Goal: Task Accomplishment & Management: Complete application form

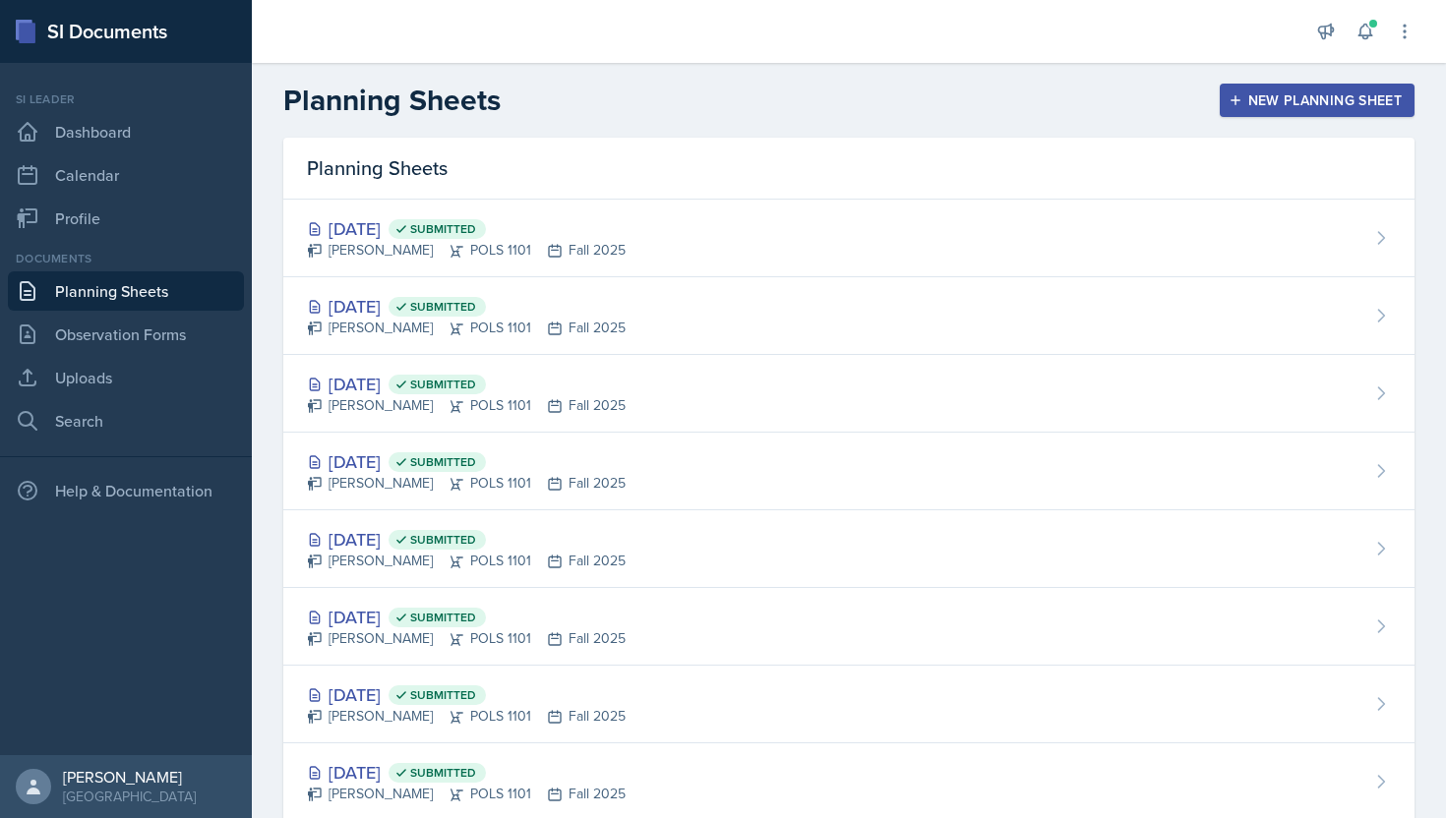
click at [1274, 107] on div "New Planning Sheet" at bounding box center [1316, 100] width 169 height 16
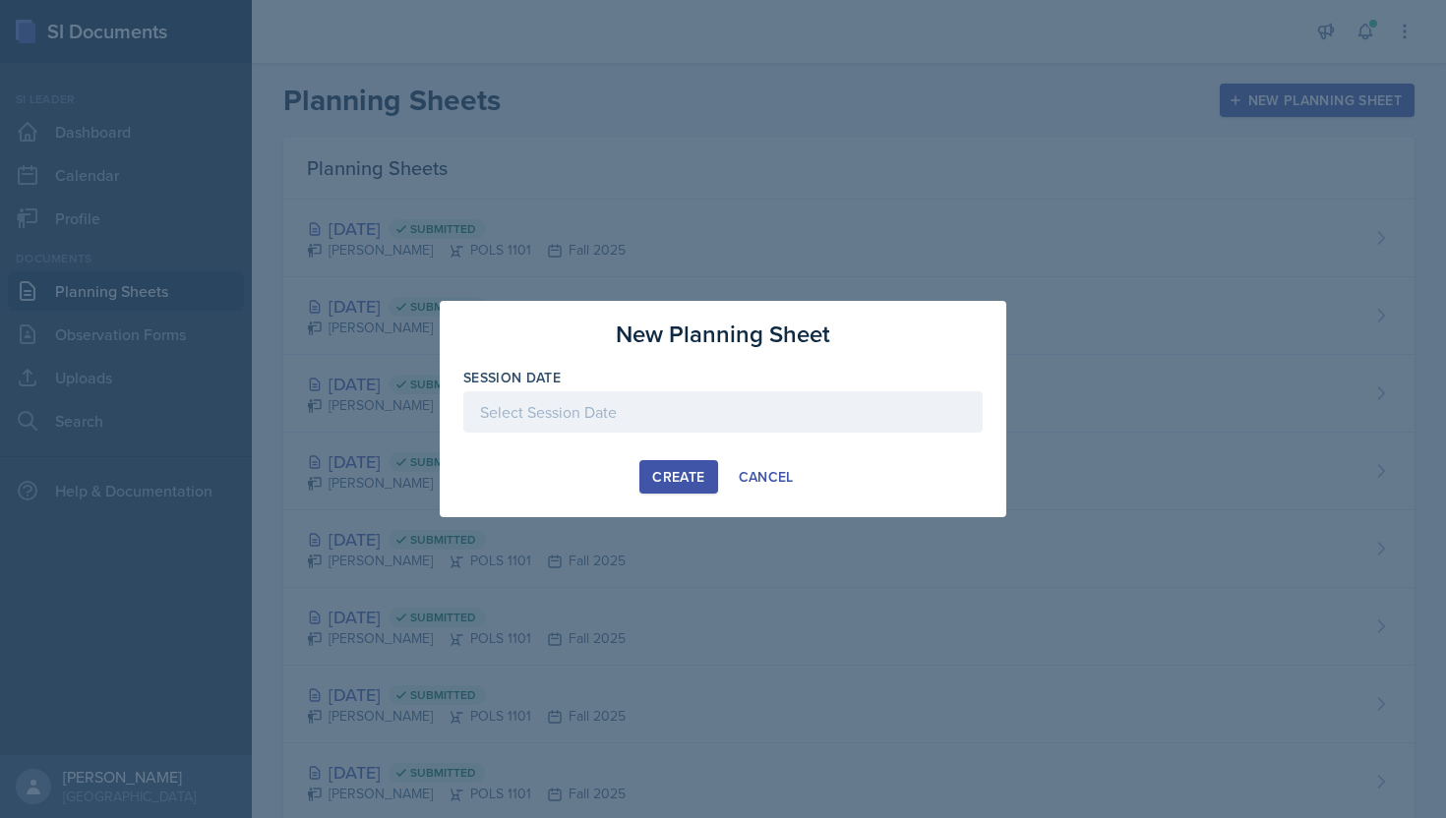
click at [773, 405] on div at bounding box center [722, 411] width 519 height 41
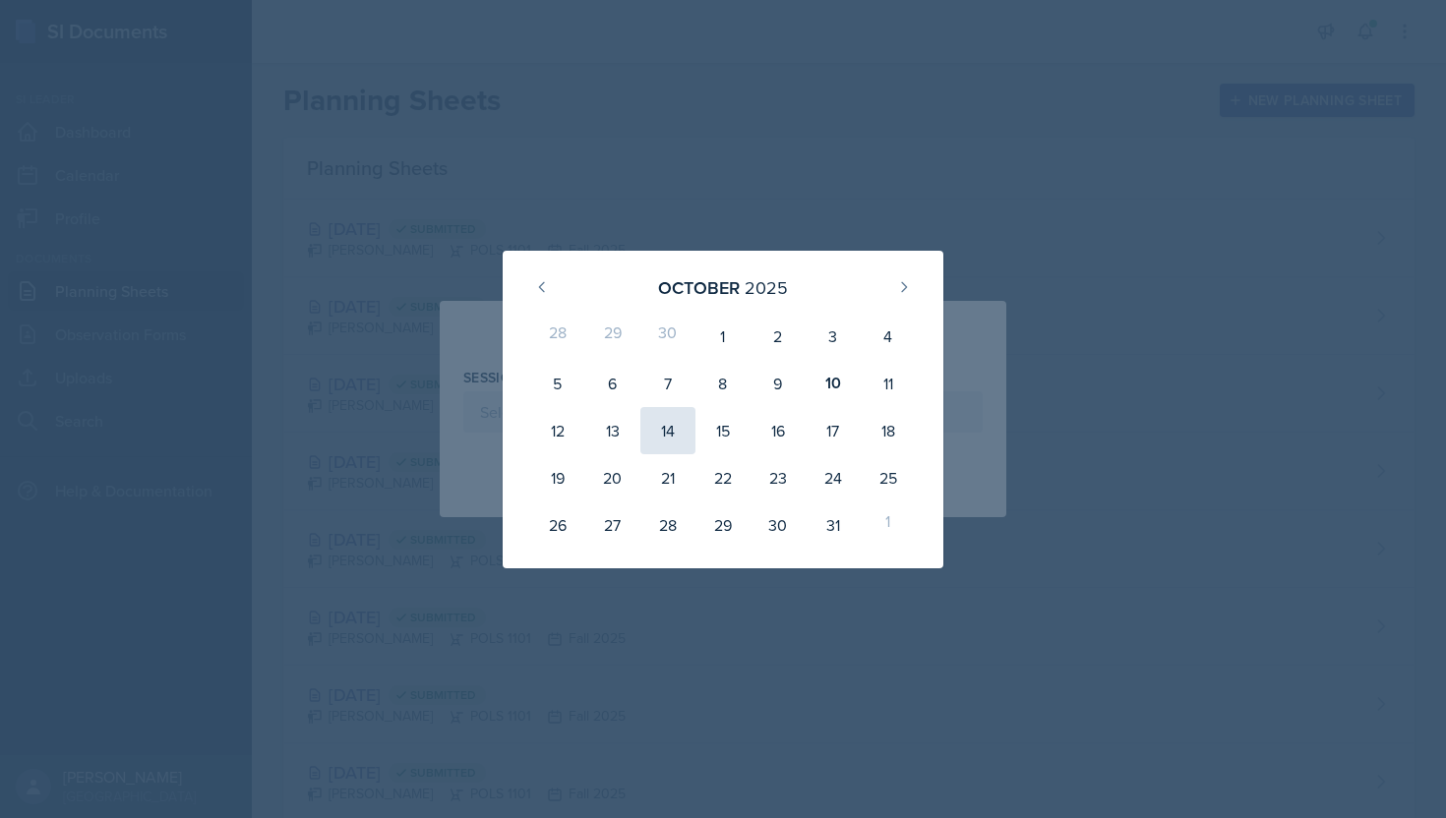
click at [656, 440] on div "14" at bounding box center [667, 430] width 55 height 47
type input "[DATE]"
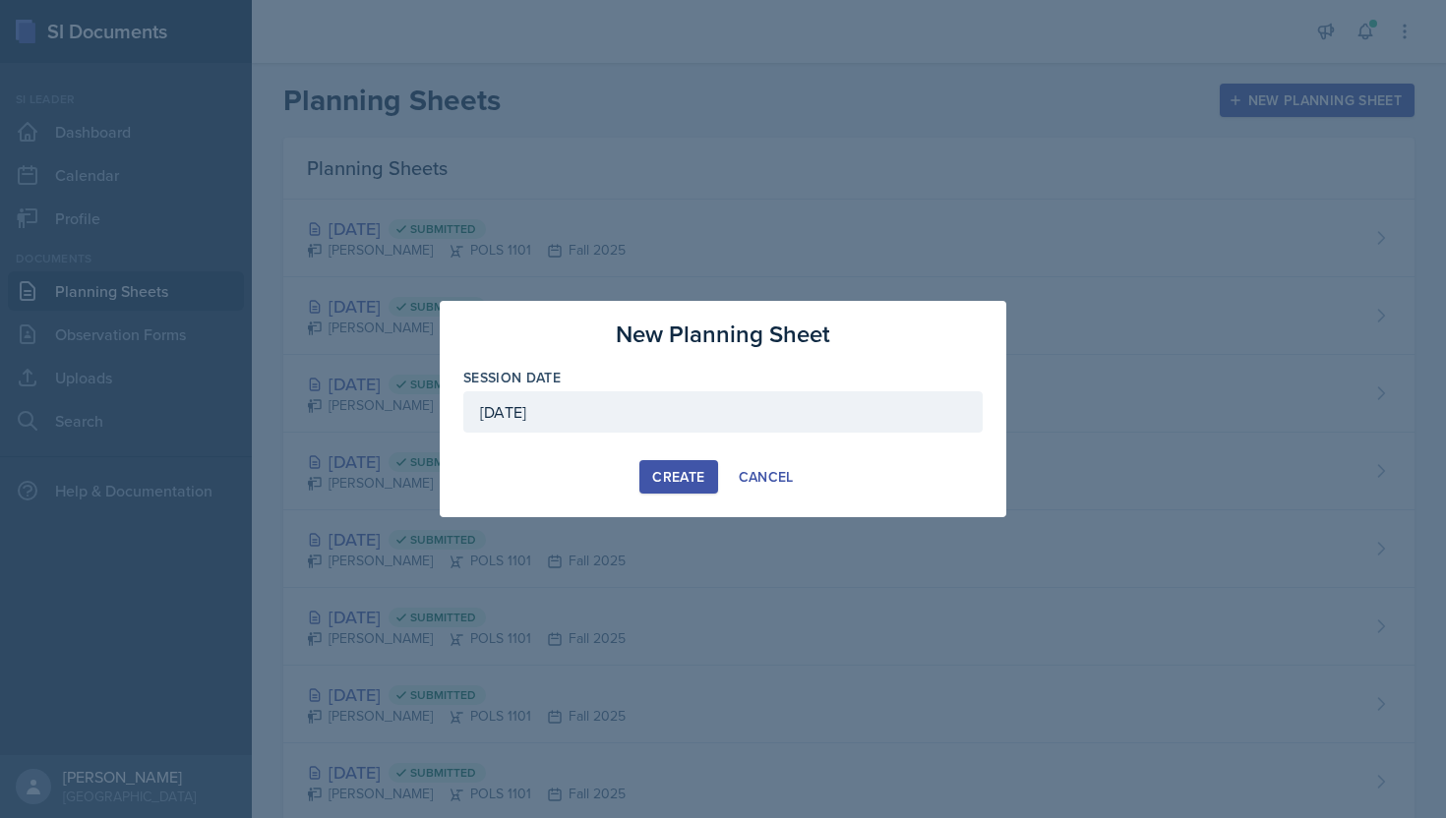
click at [663, 470] on div "Create" at bounding box center [678, 477] width 52 height 16
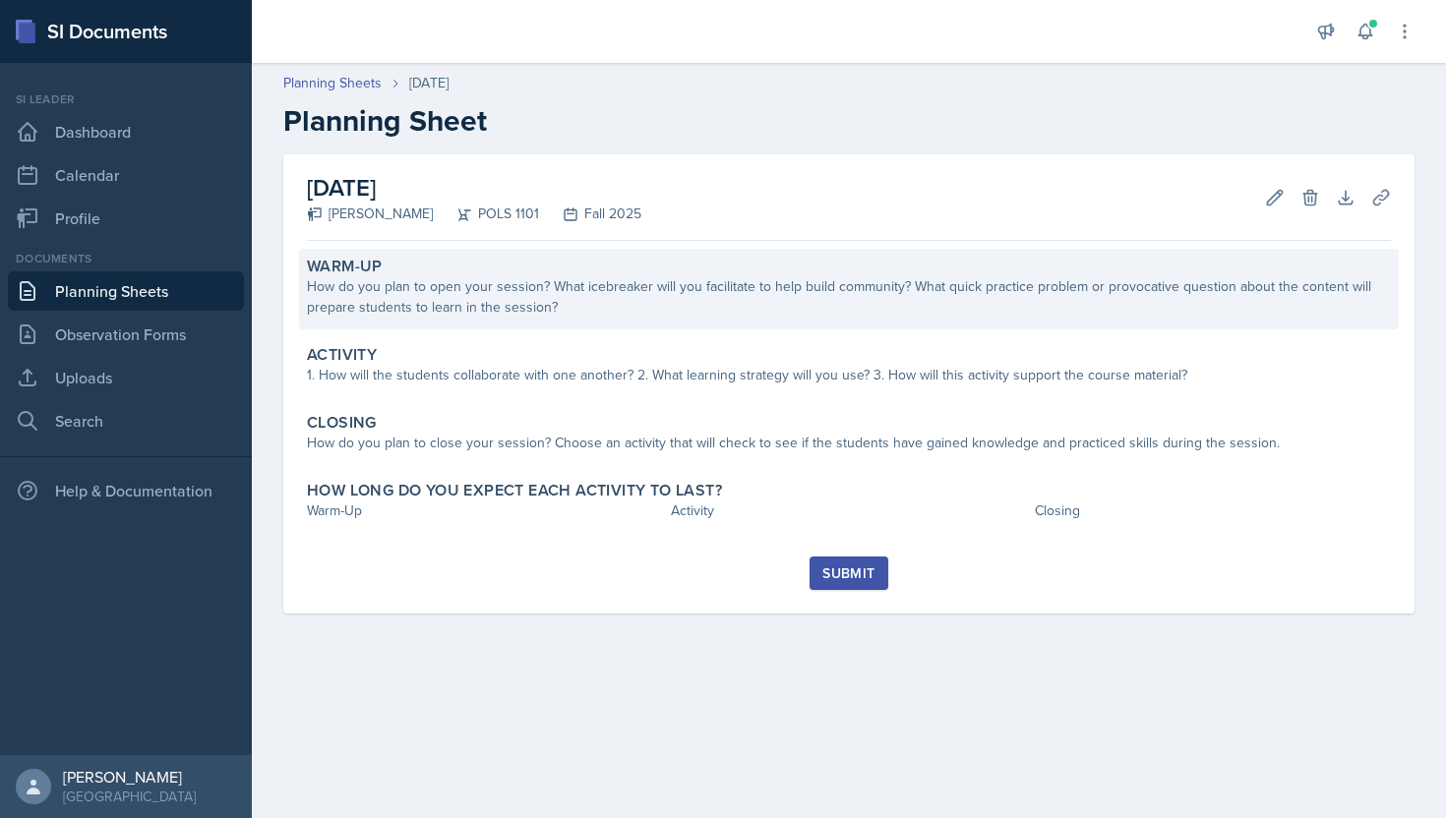
click at [688, 286] on div "How do you plan to open your session? What icebreaker will you facilitate to he…" at bounding box center [849, 296] width 1084 height 41
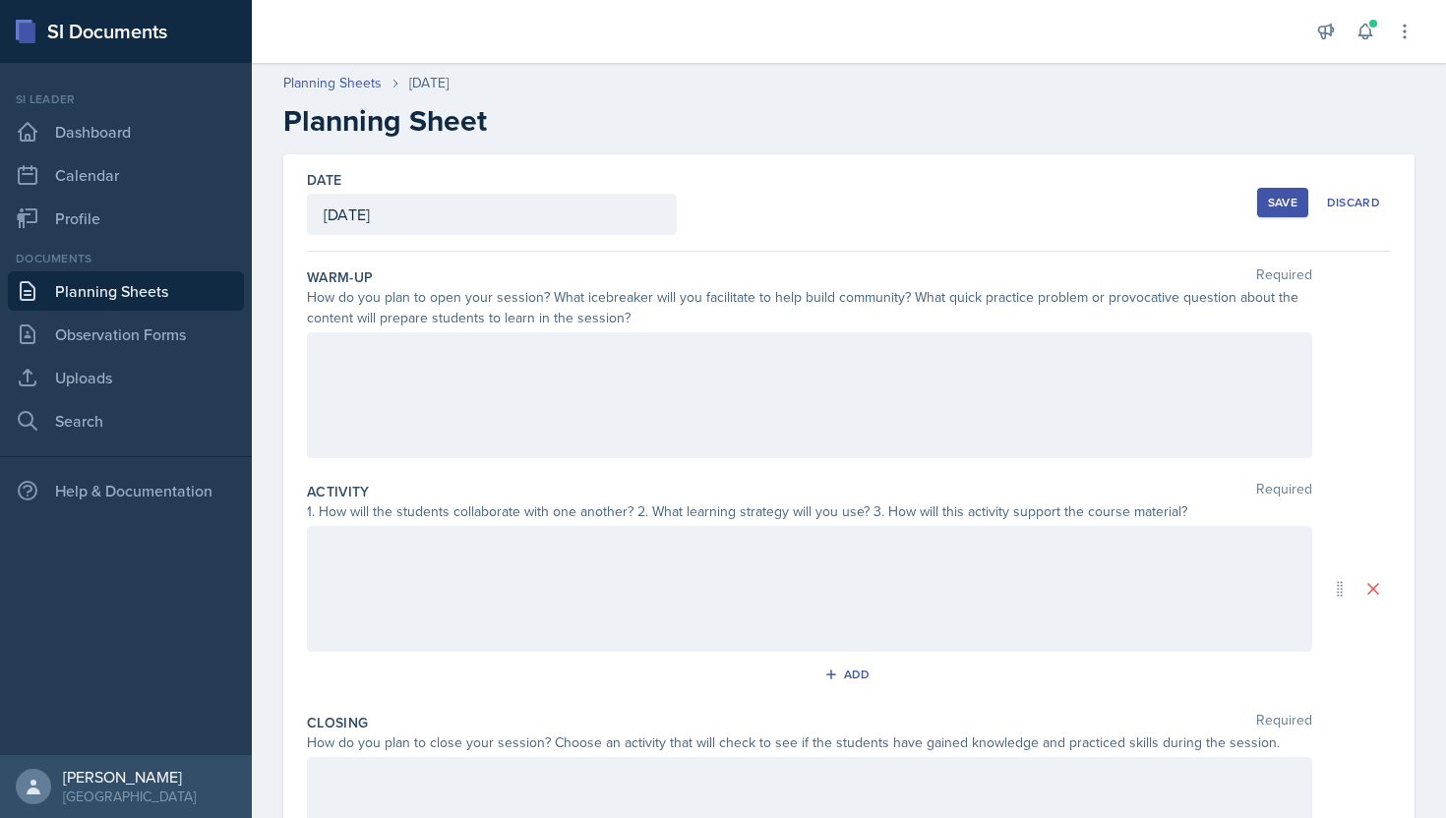
click at [671, 371] on div at bounding box center [809, 395] width 1005 height 126
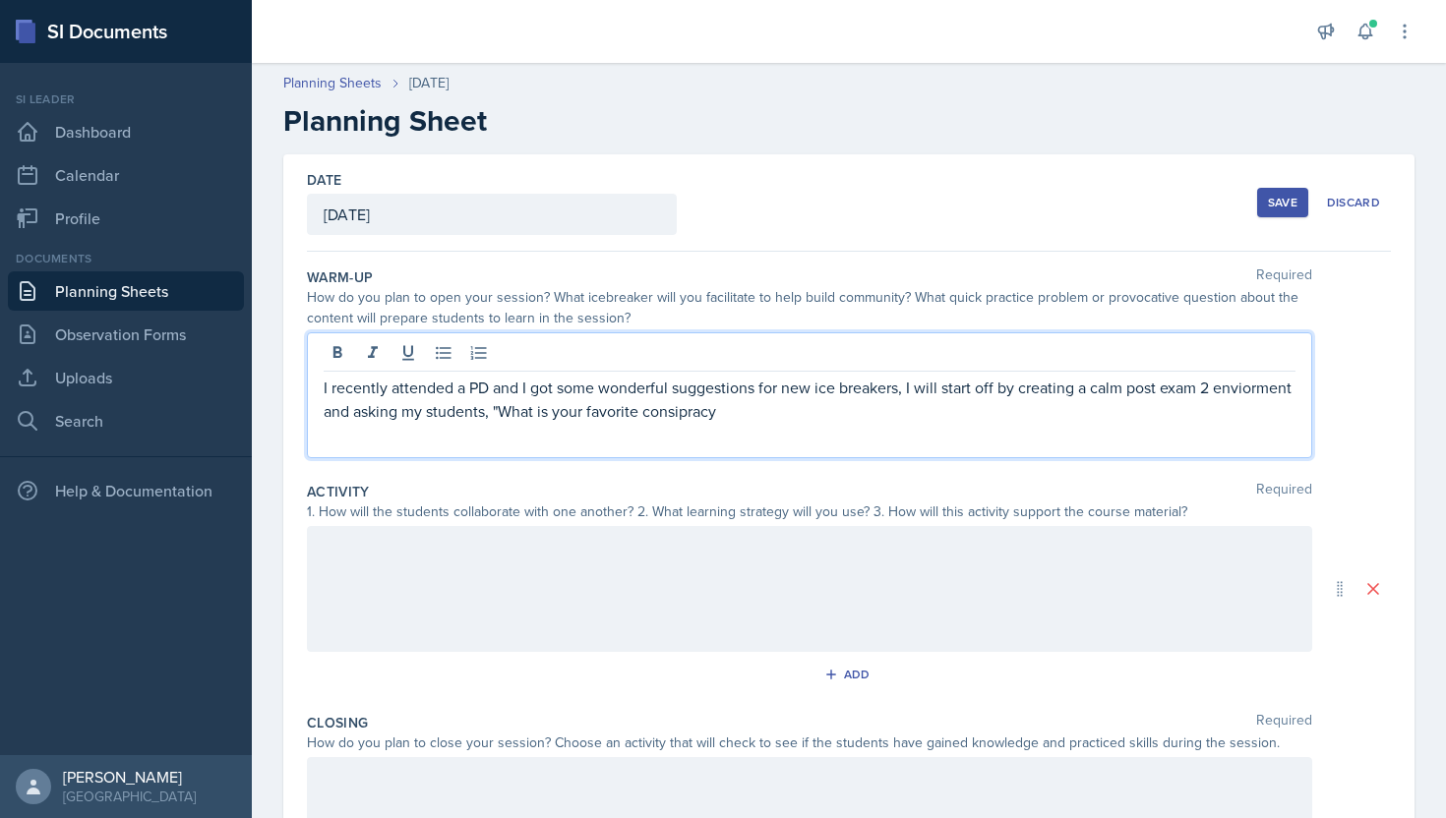
click at [668, 415] on p "I recently attended a PD and I got some wonderful suggestions for new ice break…" at bounding box center [810, 399] width 972 height 47
click at [1228, 388] on p "I recently attended a PD and I got some wonderful suggestions for new ice break…" at bounding box center [810, 399] width 972 height 47
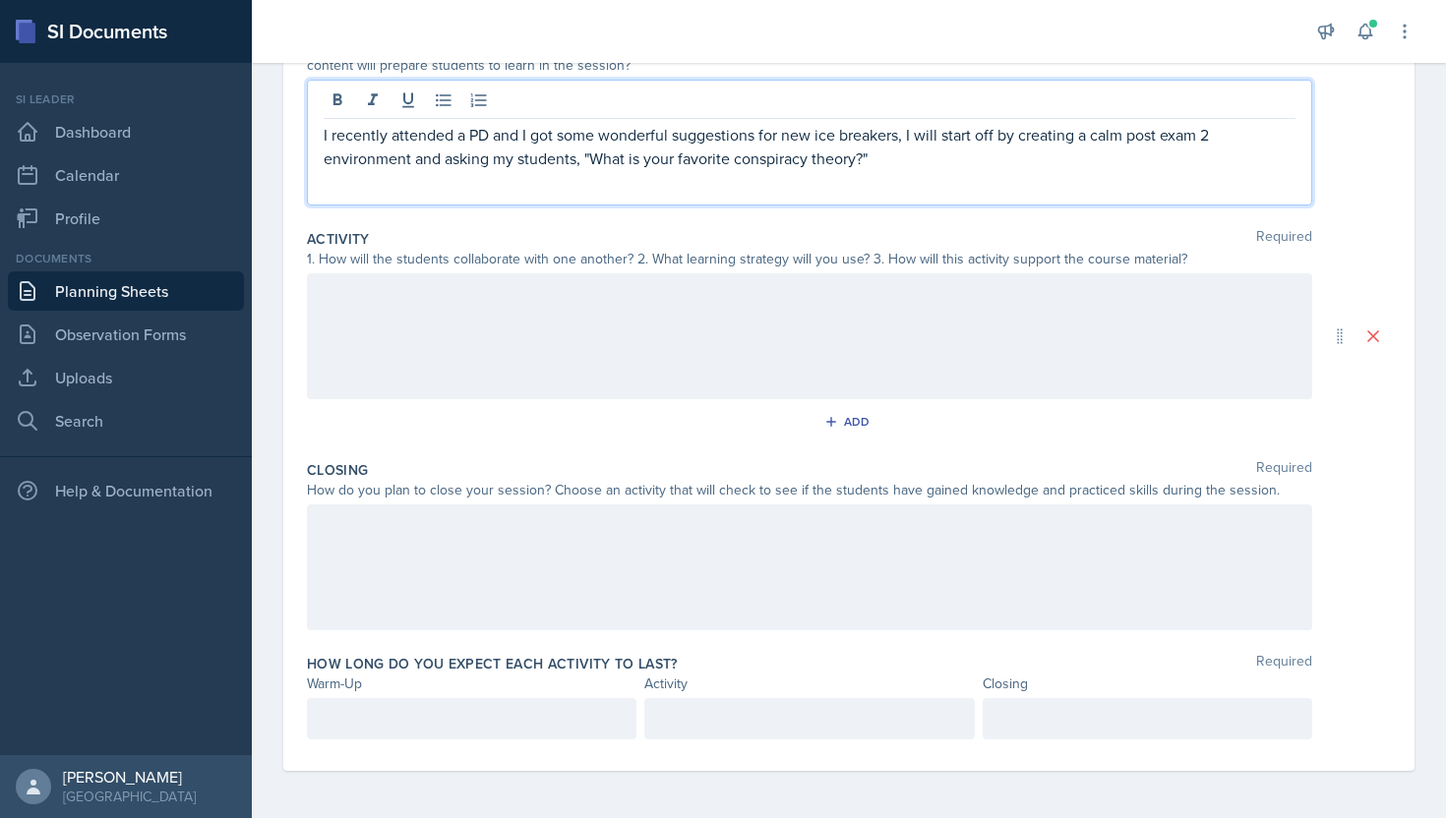
click at [540, 710] on p at bounding box center [472, 719] width 296 height 24
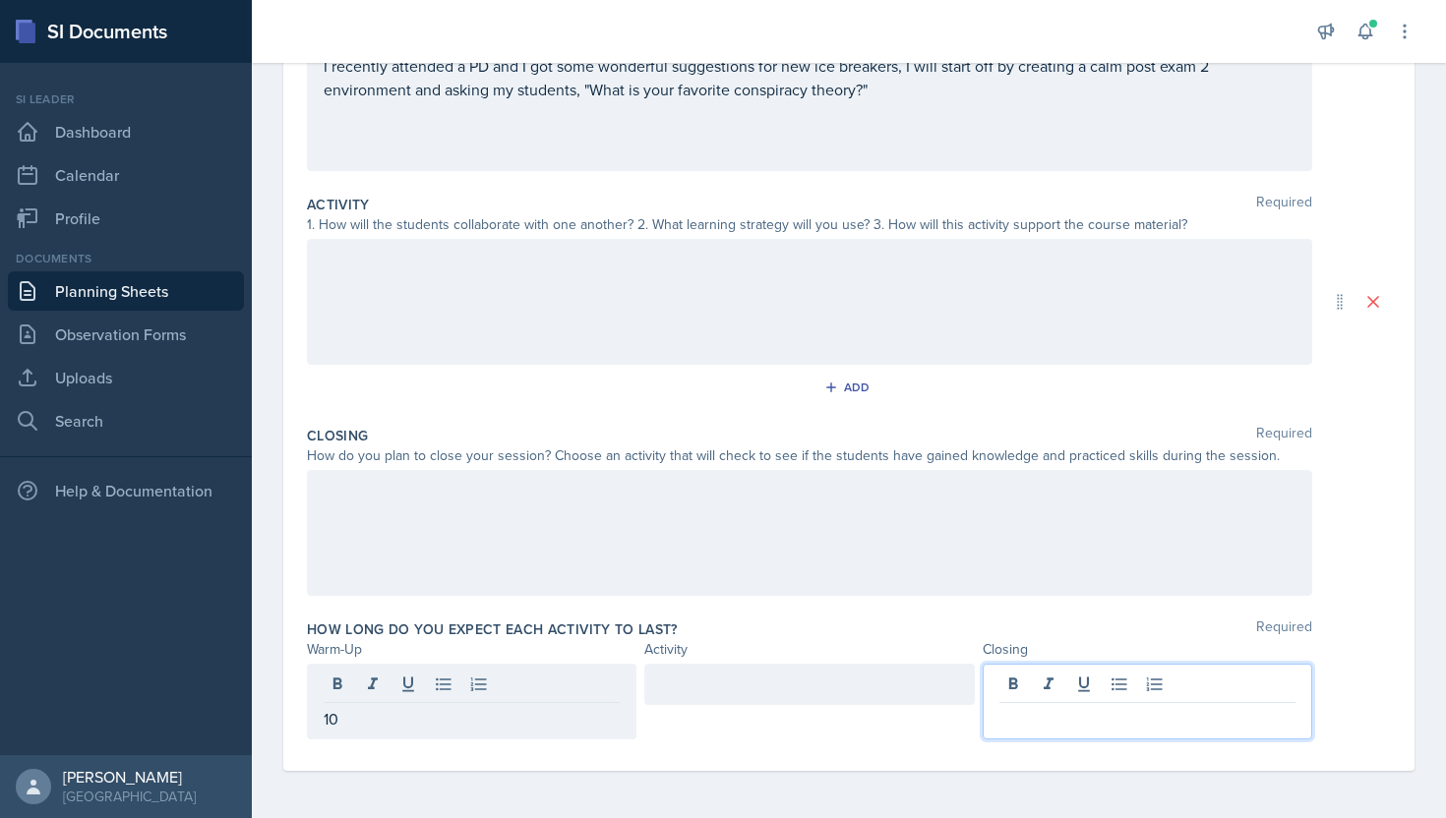
click at [1109, 677] on div at bounding box center [1146, 702] width 329 height 76
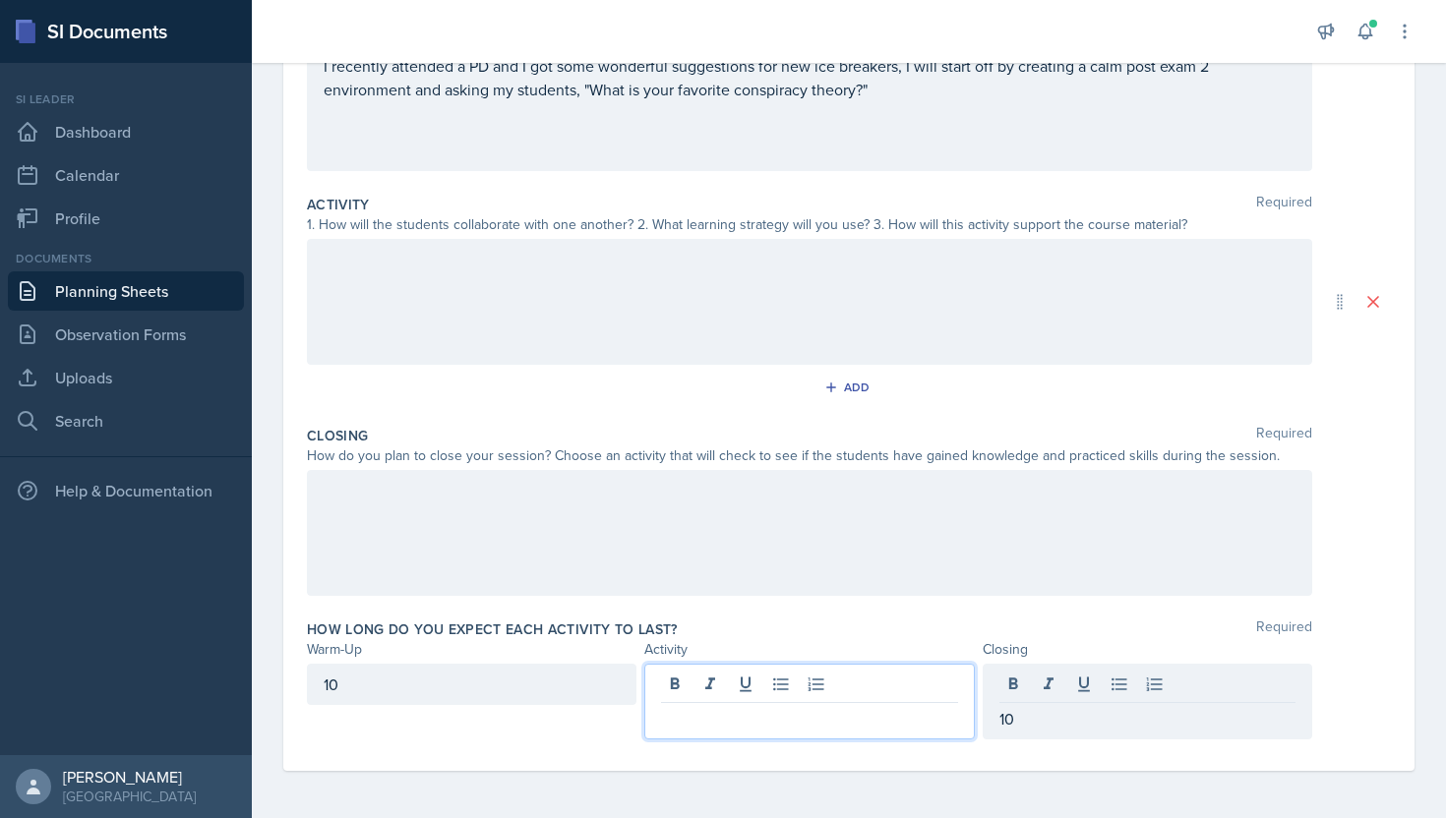
click at [860, 691] on div at bounding box center [808, 702] width 329 height 76
click at [427, 692] on div "10" at bounding box center [471, 684] width 329 height 41
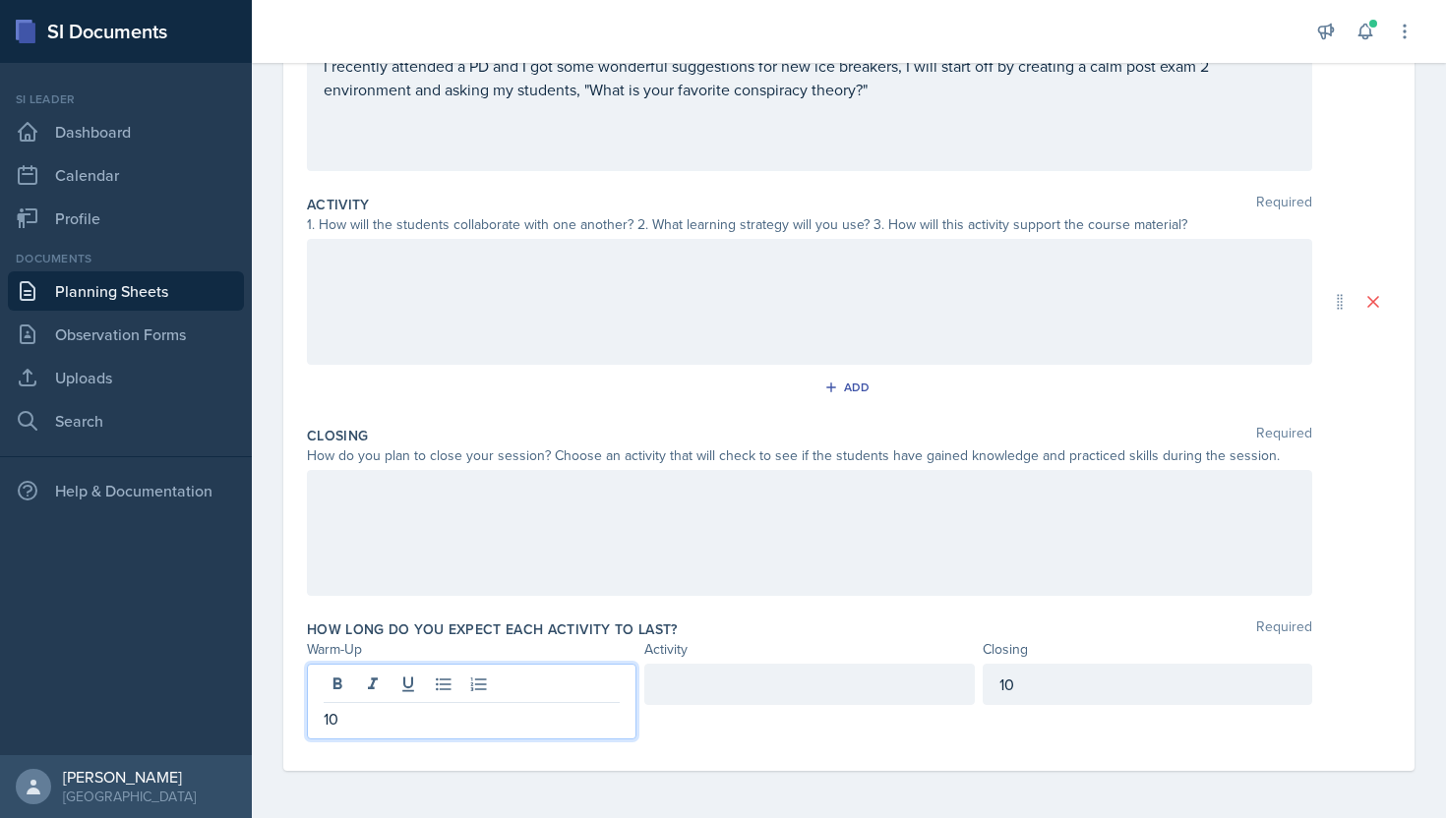
click at [405, 719] on p "10" at bounding box center [472, 719] width 296 height 24
click at [684, 704] on div at bounding box center [808, 684] width 329 height 41
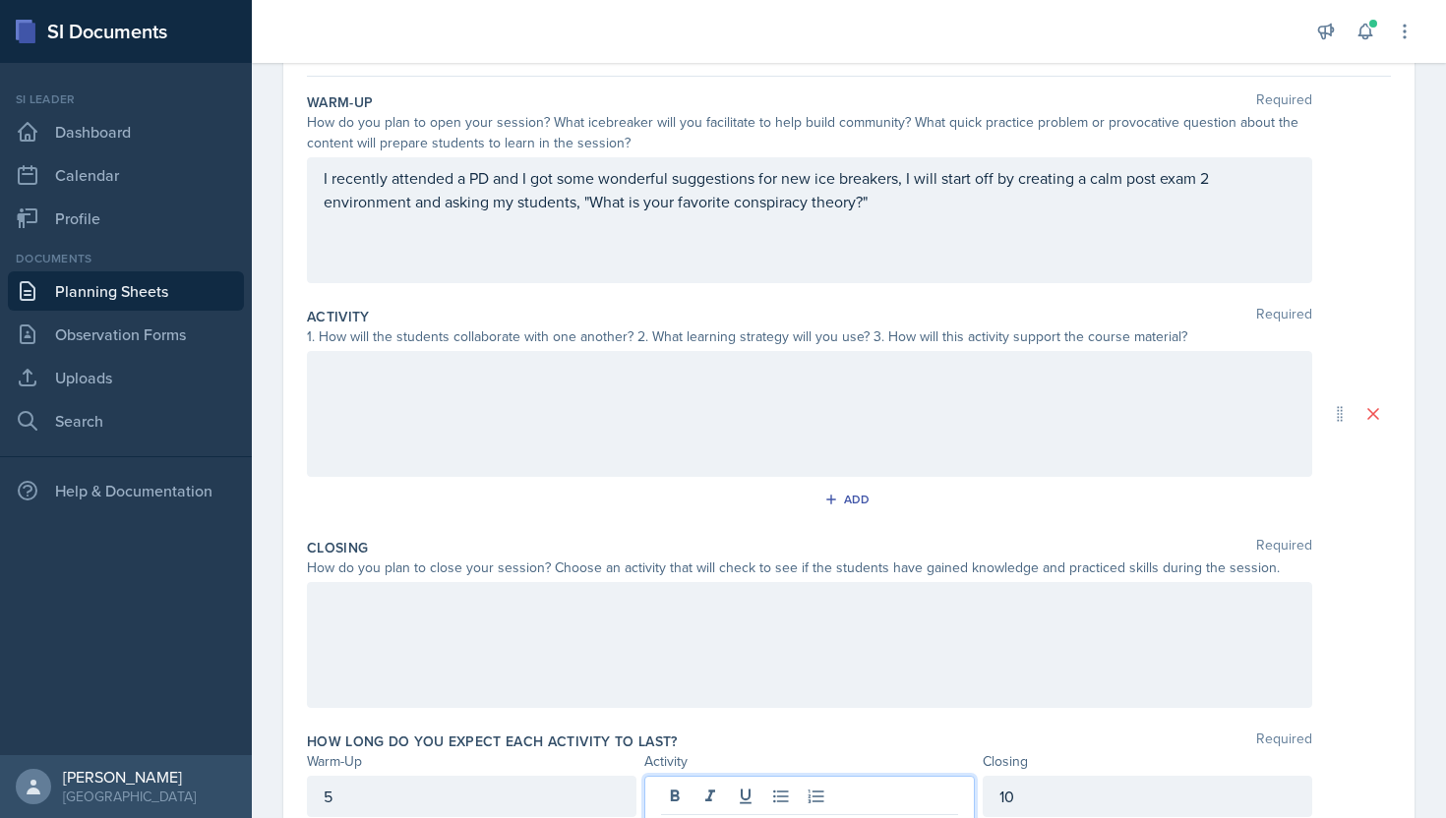
click at [655, 622] on div at bounding box center [809, 645] width 1005 height 126
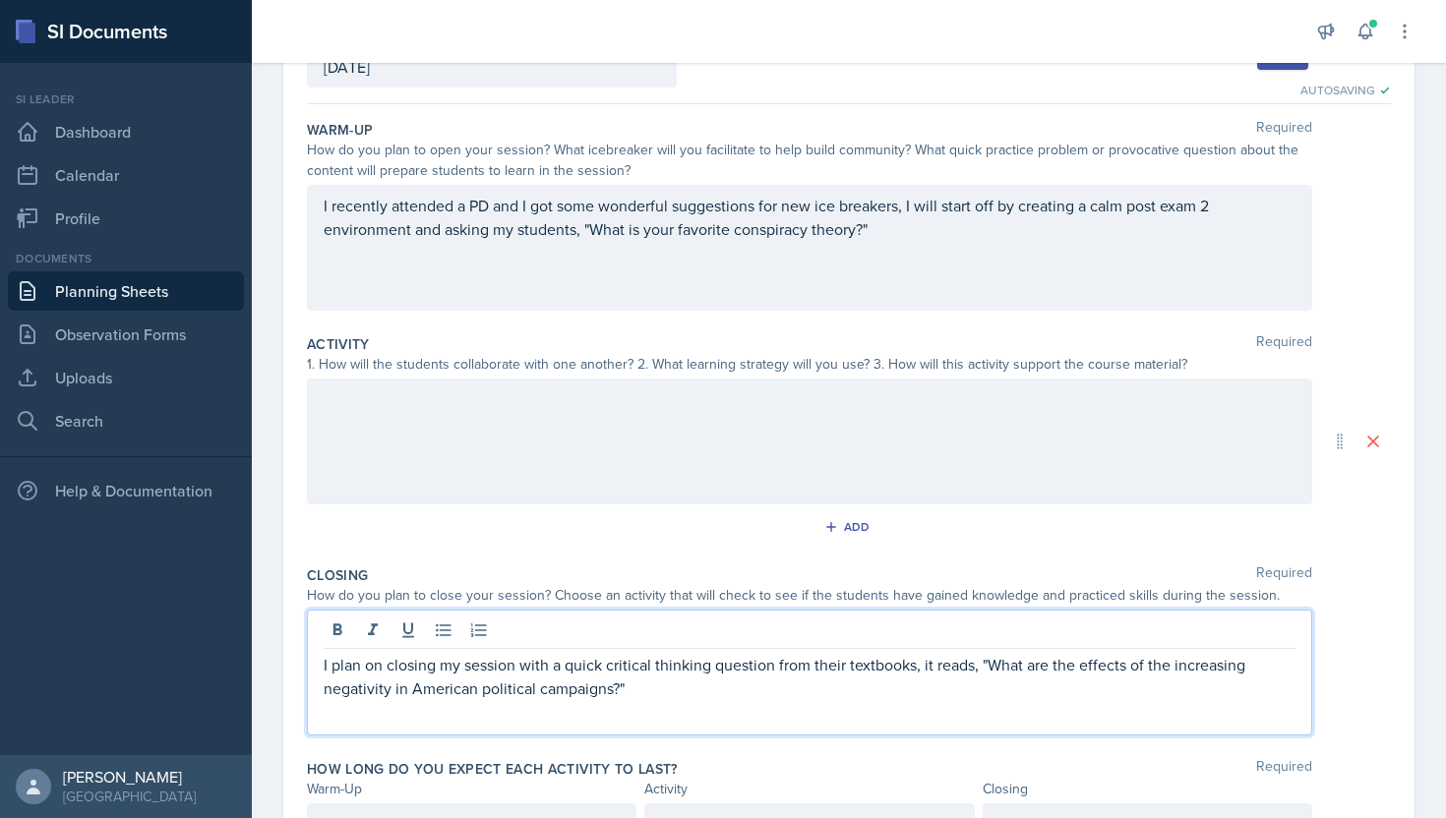
scroll to position [143, 0]
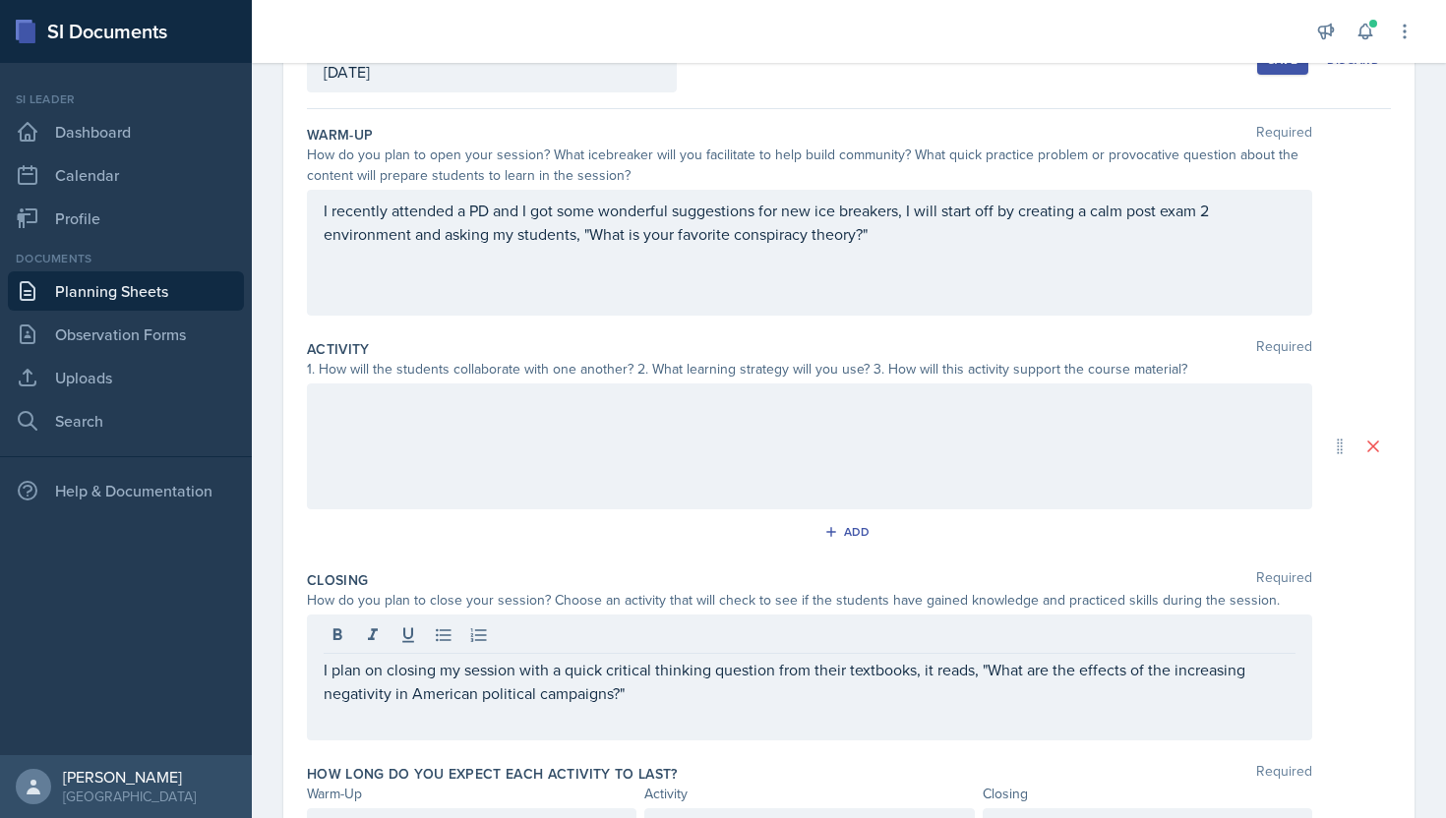
click at [768, 492] on div at bounding box center [809, 447] width 1005 height 126
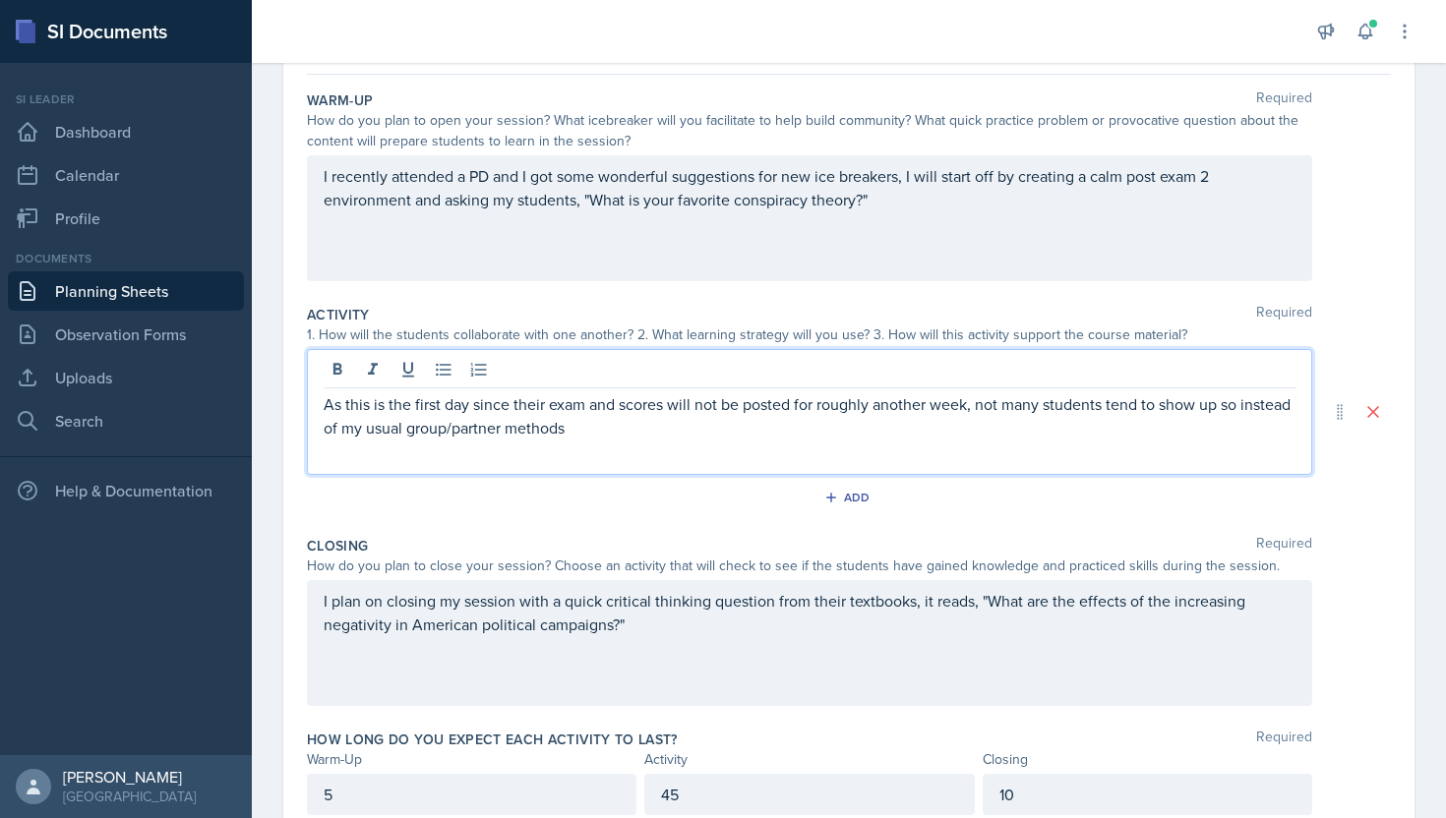
click at [984, 409] on p "As this is the first day since their exam and scores will not be posted for rou…" at bounding box center [810, 415] width 972 height 47
click at [906, 424] on p "As this is the first day since their exam and scores will not be posted for rou…" at bounding box center [810, 415] width 972 height 47
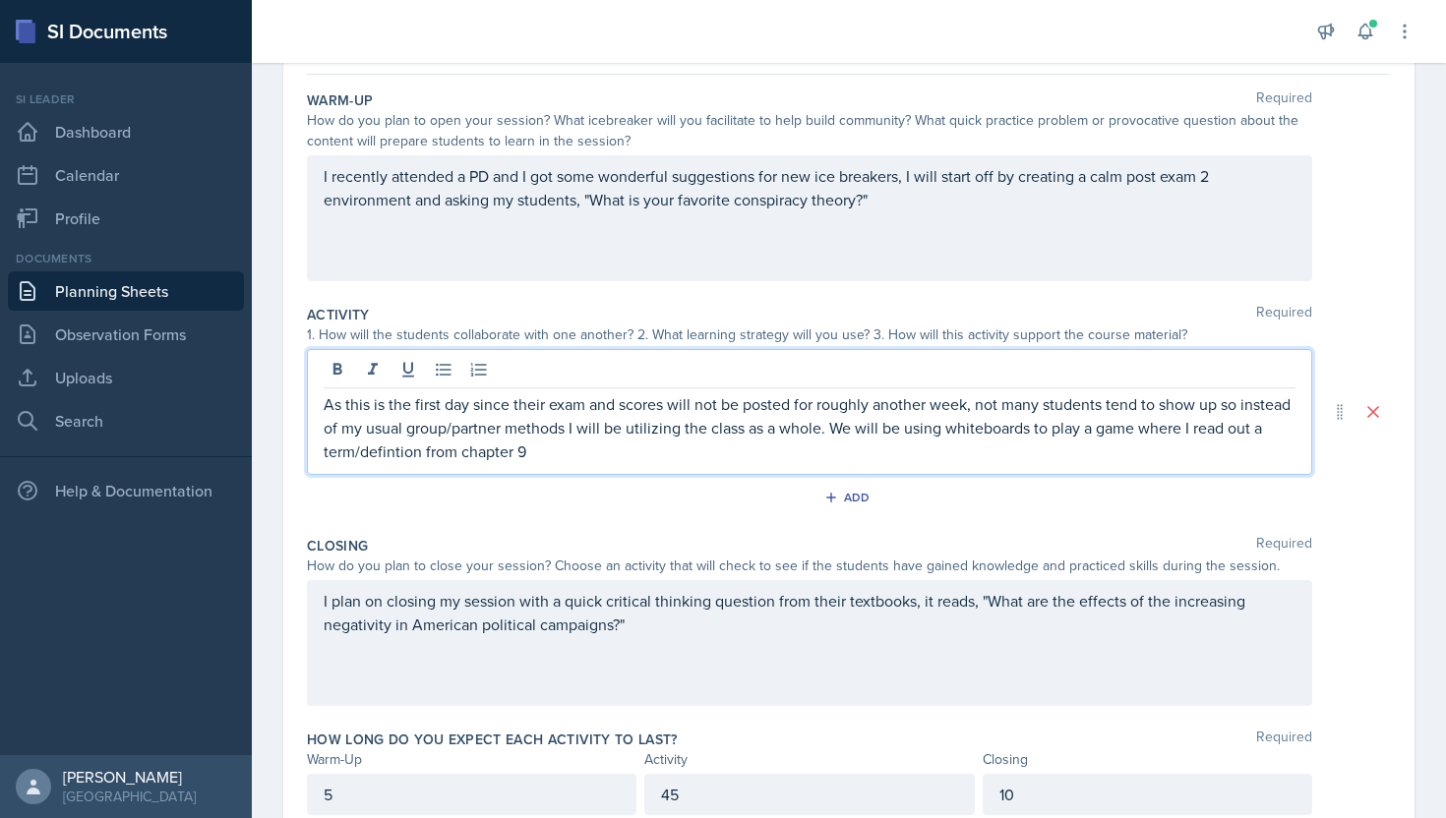
click at [385, 455] on p "As this is the first day since their exam and scores will not be posted for rou…" at bounding box center [810, 427] width 972 height 71
click at [527, 454] on p "As this is the first day since their exam and scores will not be posted for rou…" at bounding box center [810, 427] width 972 height 71
click at [393, 455] on p "As this is the first day since their exam and scores will not be posted for rou…" at bounding box center [810, 427] width 972 height 71
click at [492, 443] on p "As this is the first day since their exam and scores will not be posted for rou…" at bounding box center [810, 427] width 972 height 71
click at [402, 454] on p "As this is the first day since their exam and scores will not be posted for rou…" at bounding box center [810, 427] width 972 height 71
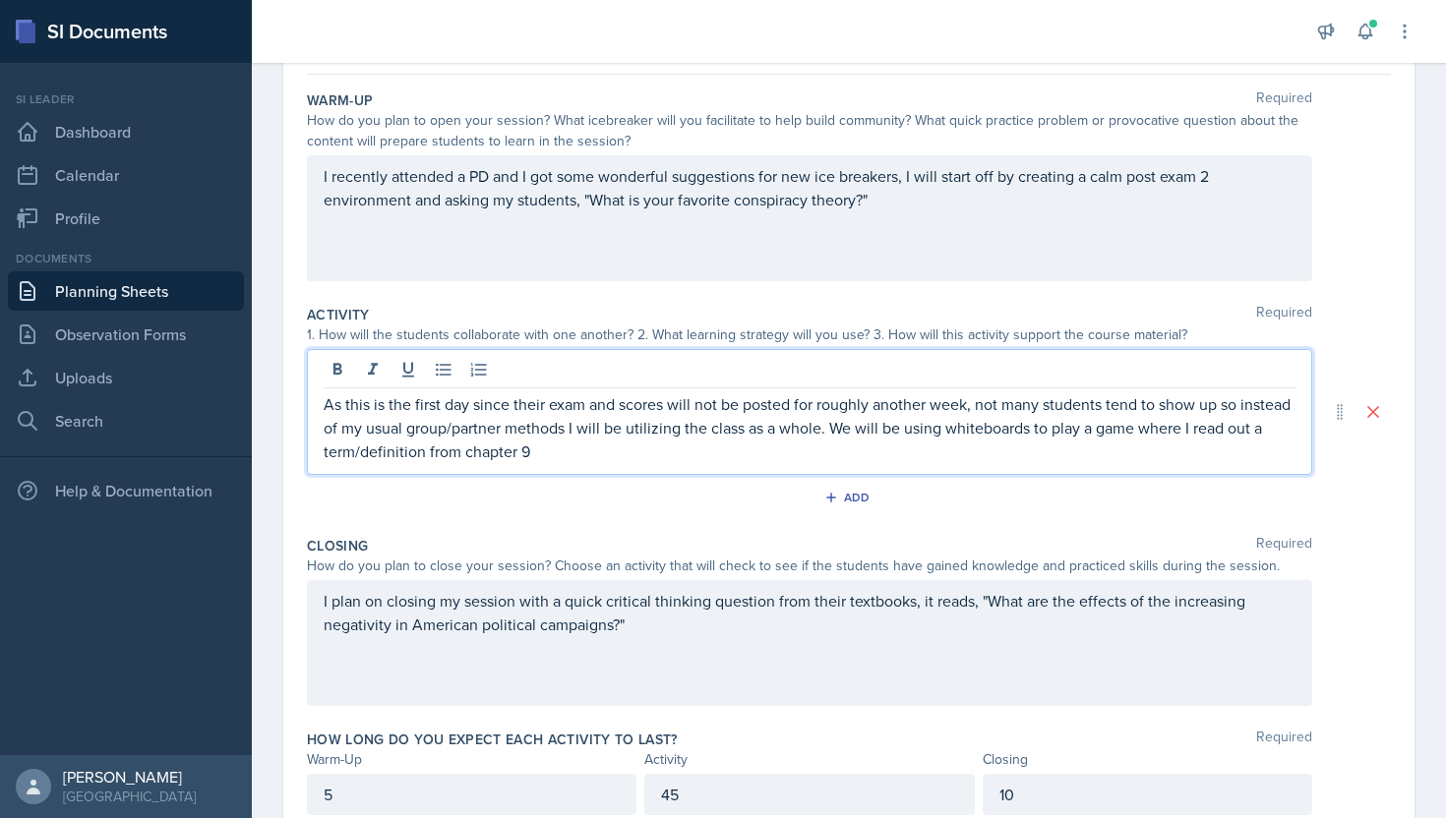
click at [567, 450] on p "As this is the first day since their exam and scores will not be posted for rou…" at bounding box center [810, 427] width 972 height 71
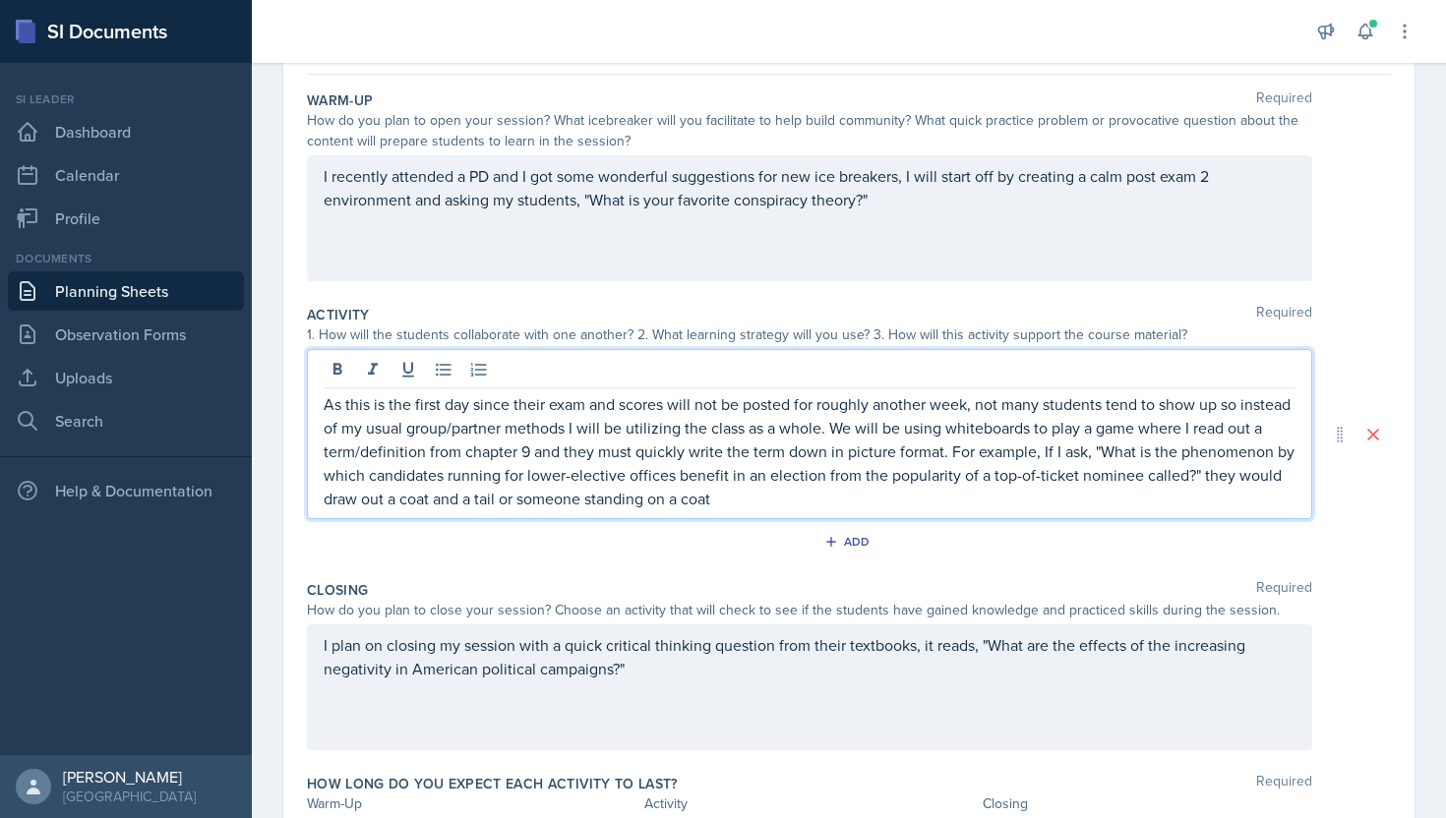
click at [688, 508] on p "As this is the first day since their exam and scores will not be posted for rou…" at bounding box center [810, 451] width 972 height 118
click at [810, 502] on p "As this is the first day since their exam and scores will not be posted for rou…" at bounding box center [810, 451] width 972 height 118
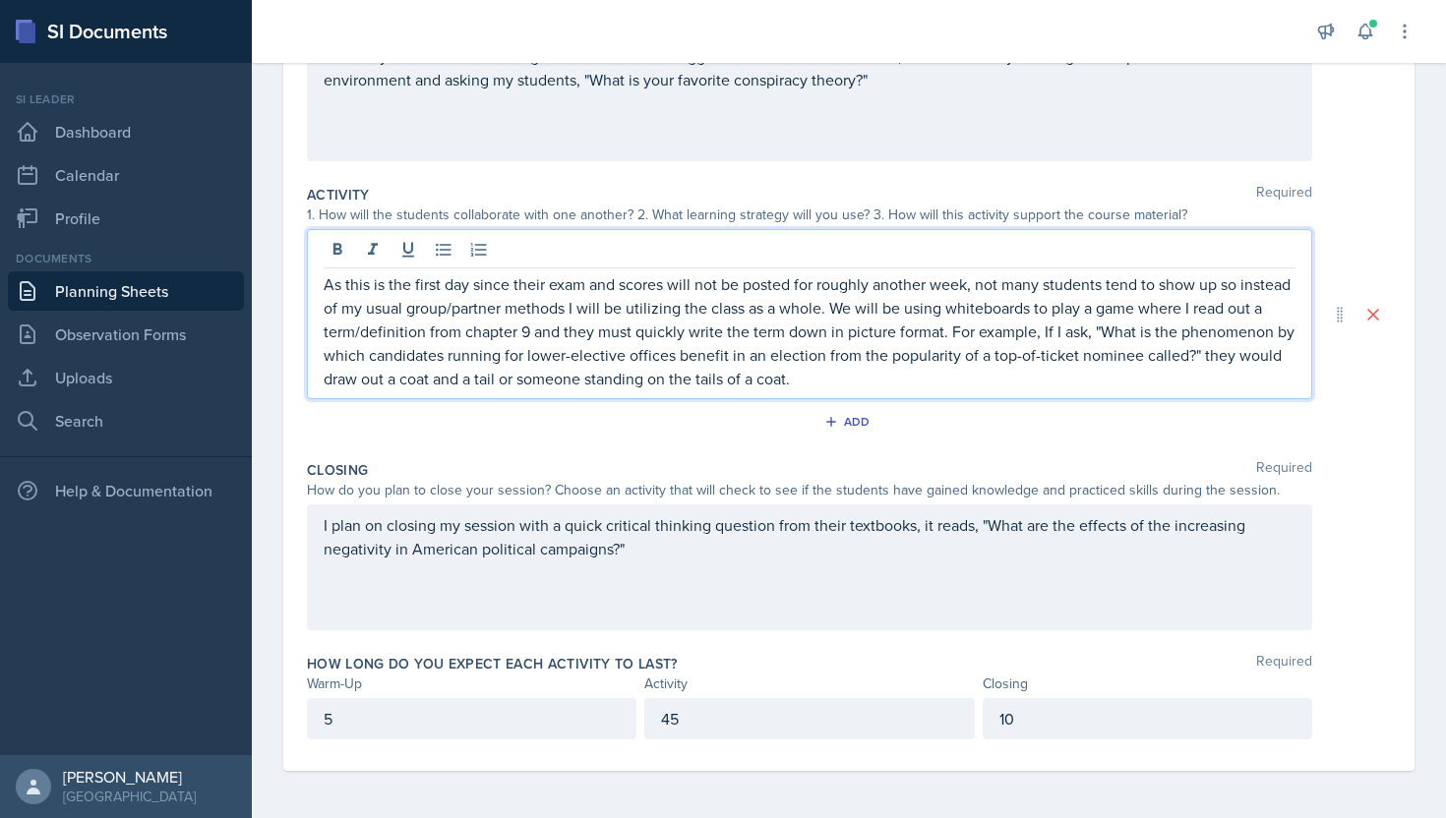
scroll to position [0, 0]
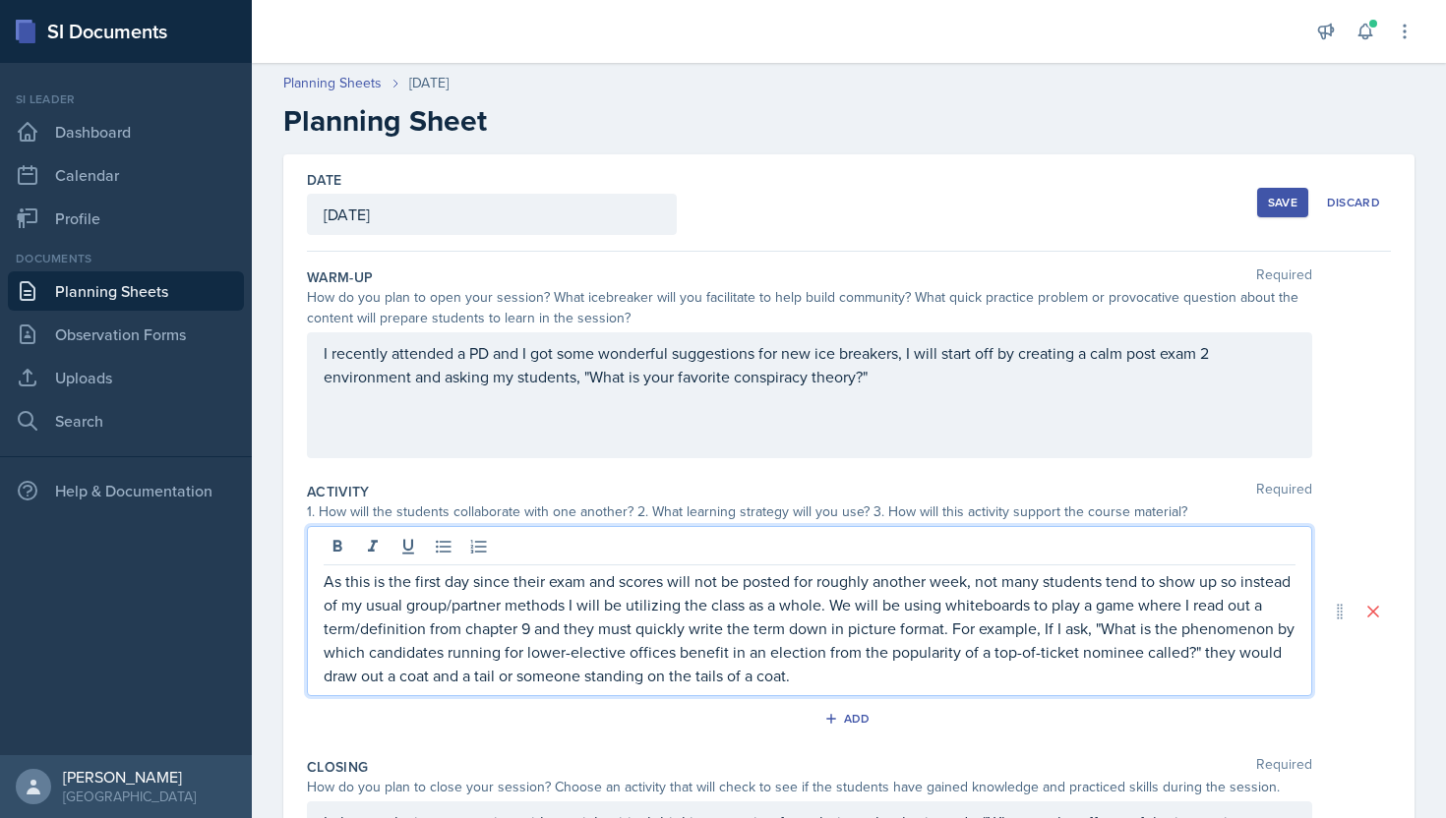
click at [1261, 214] on button "Save" at bounding box center [1282, 203] width 51 height 30
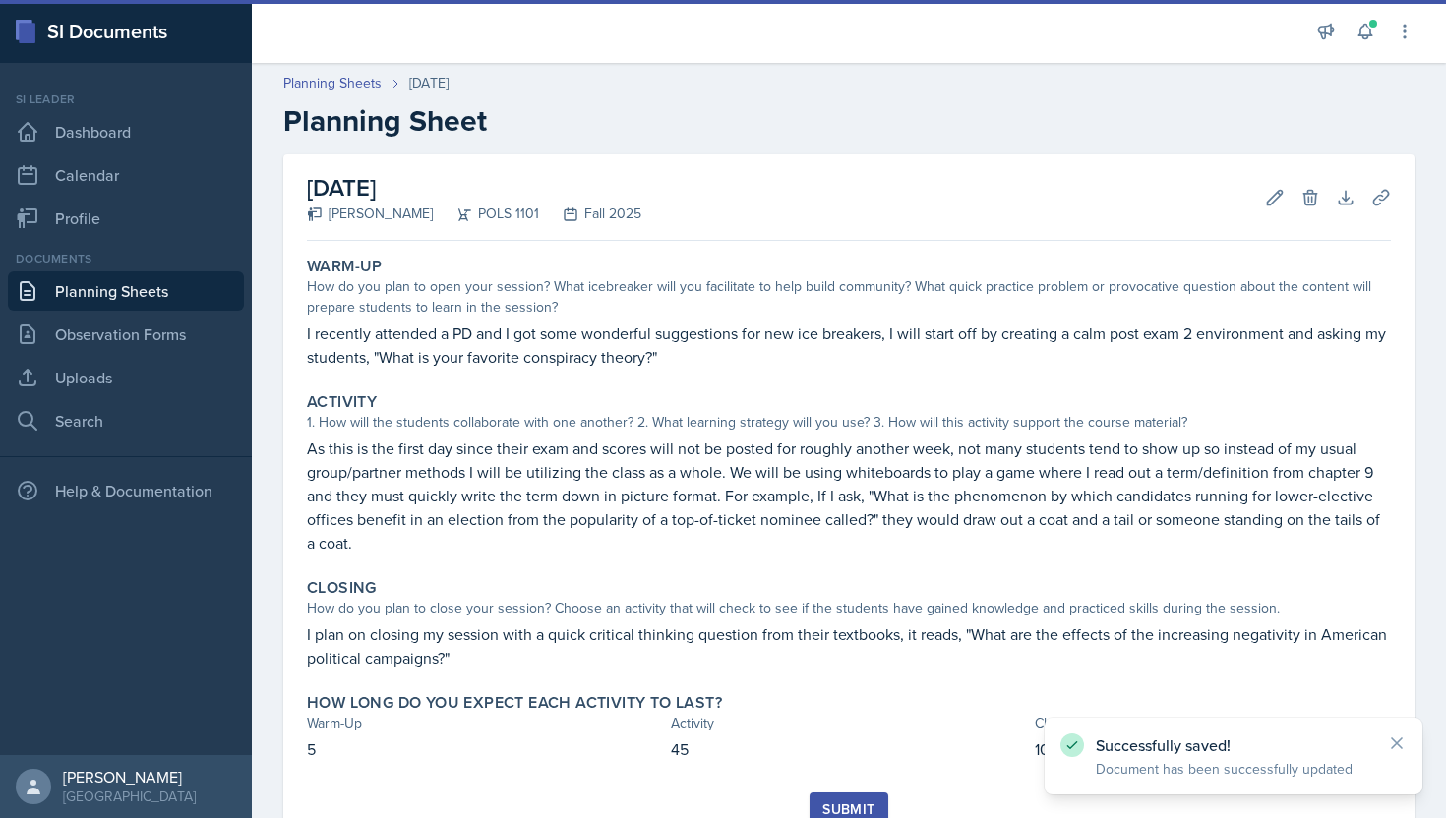
scroll to position [79, 0]
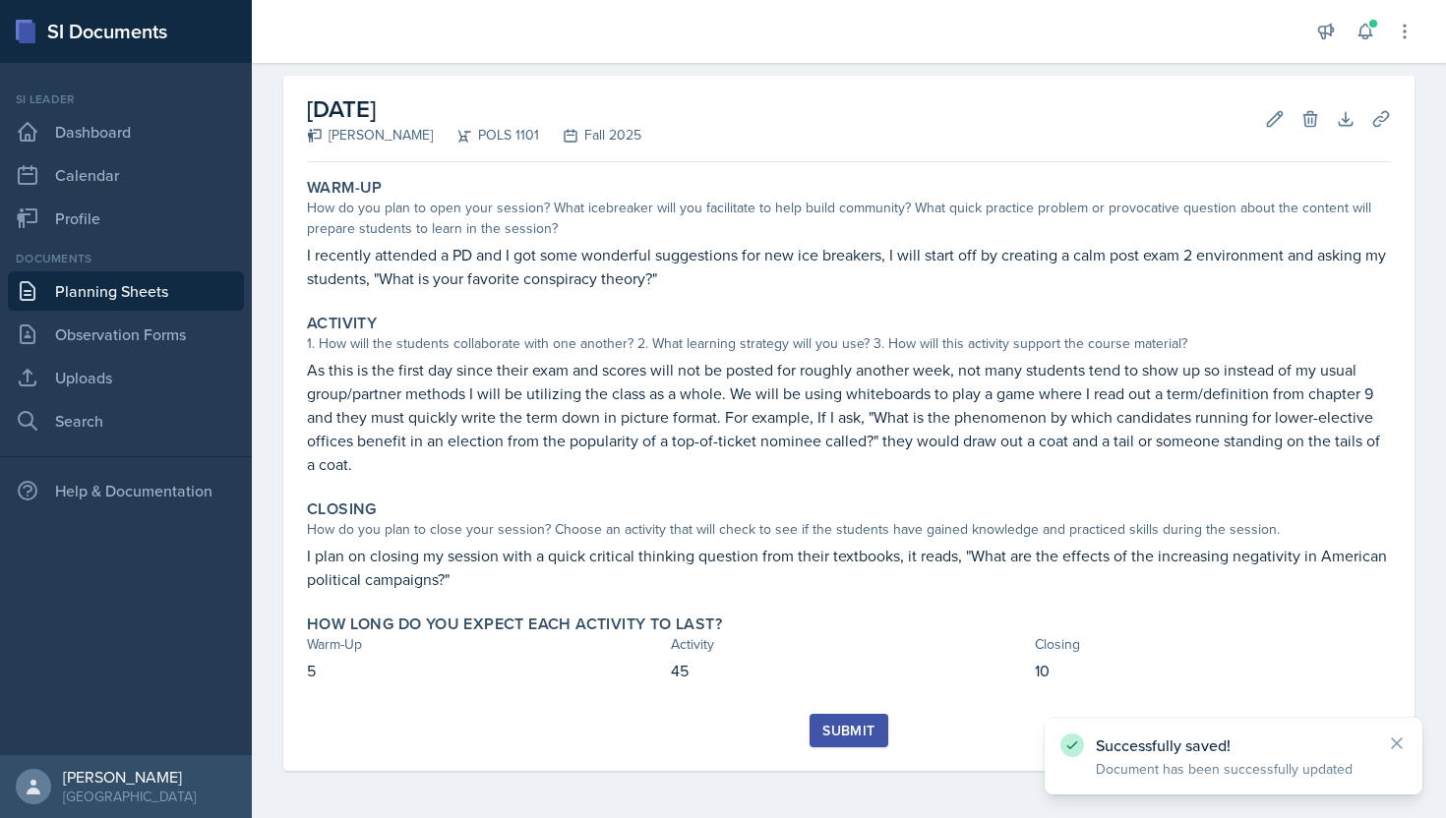
click at [880, 731] on button "Submit" at bounding box center [848, 730] width 78 height 33
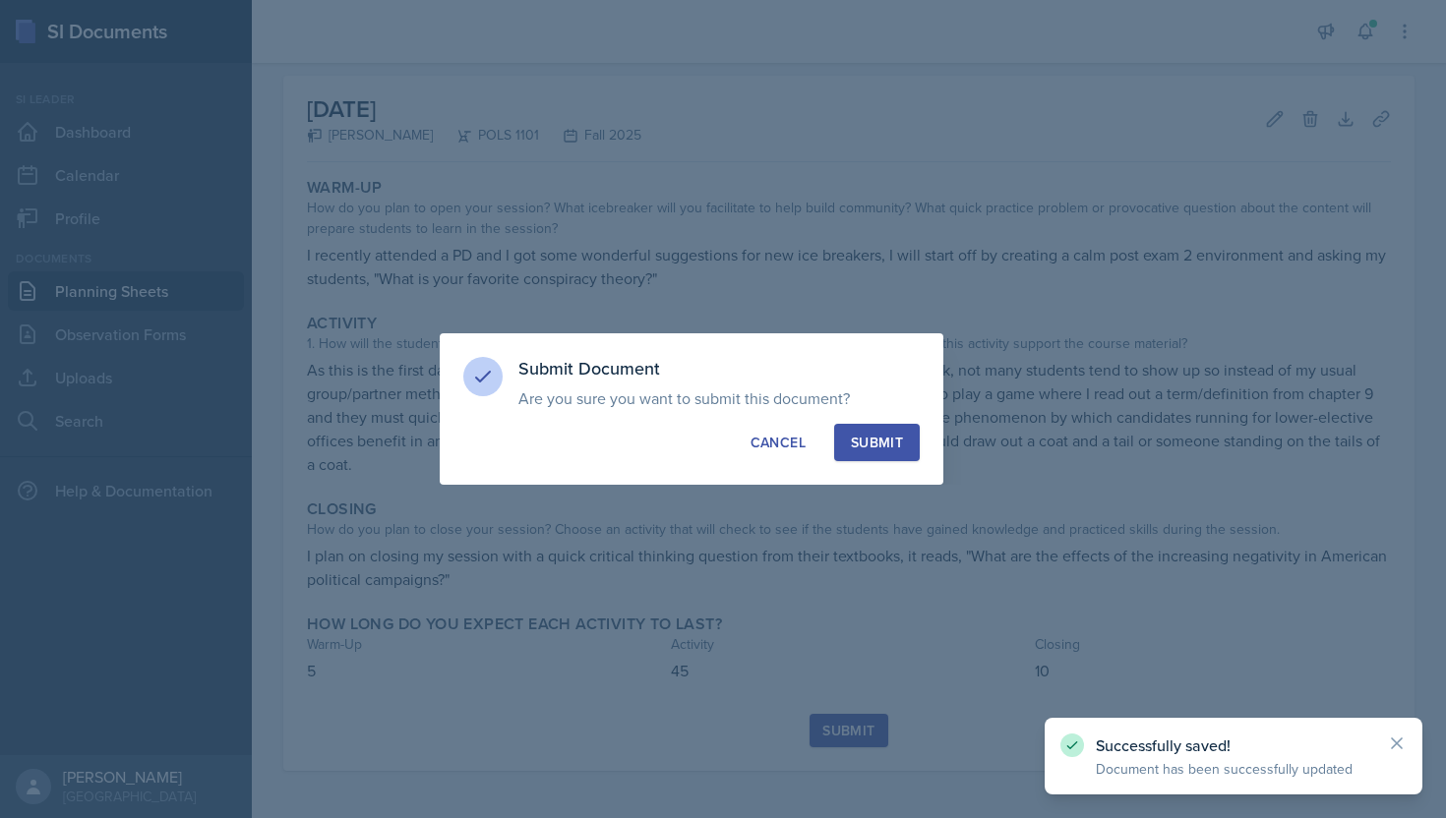
click at [846, 435] on button "Submit" at bounding box center [877, 442] width 86 height 37
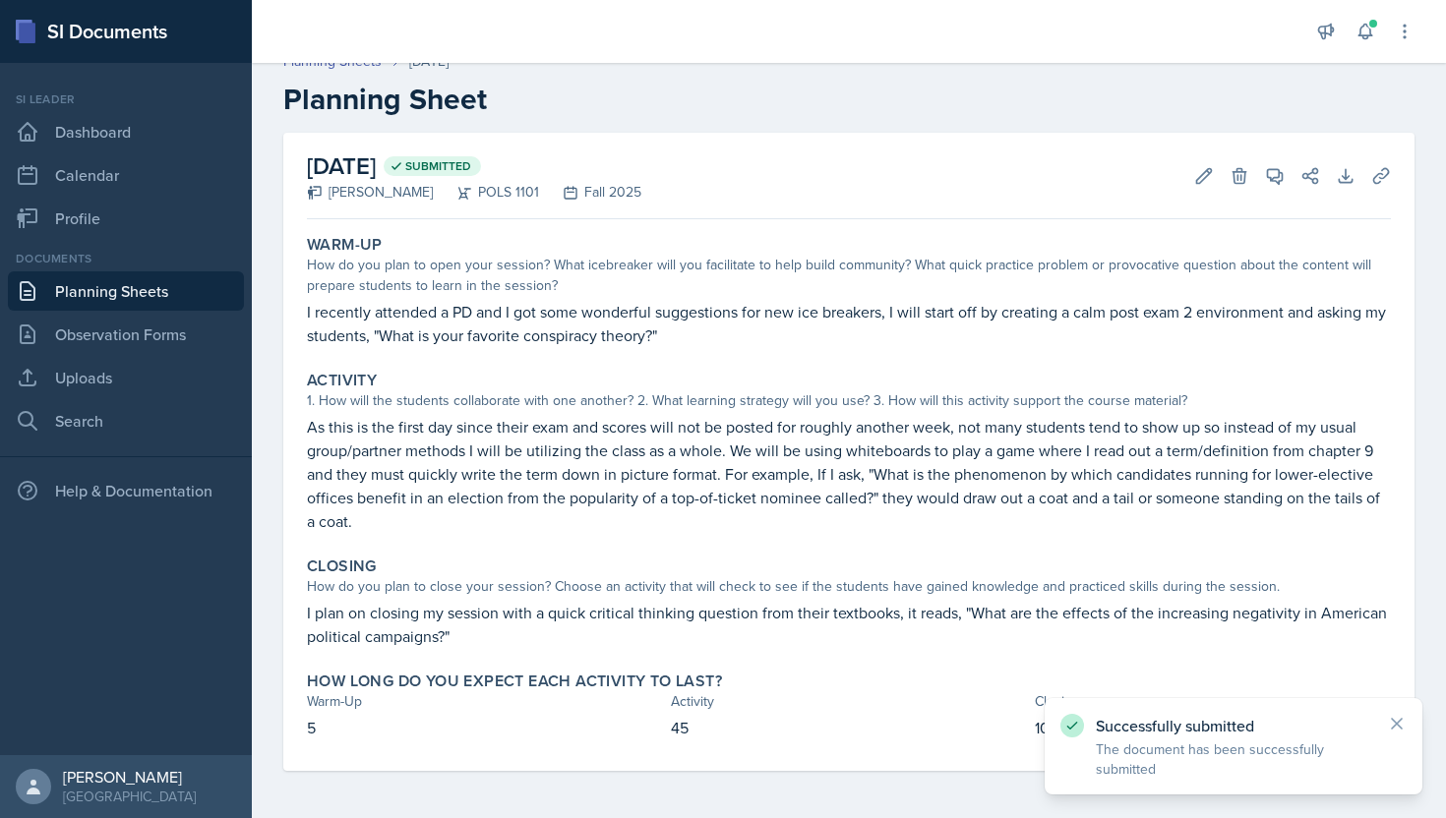
scroll to position [0, 0]
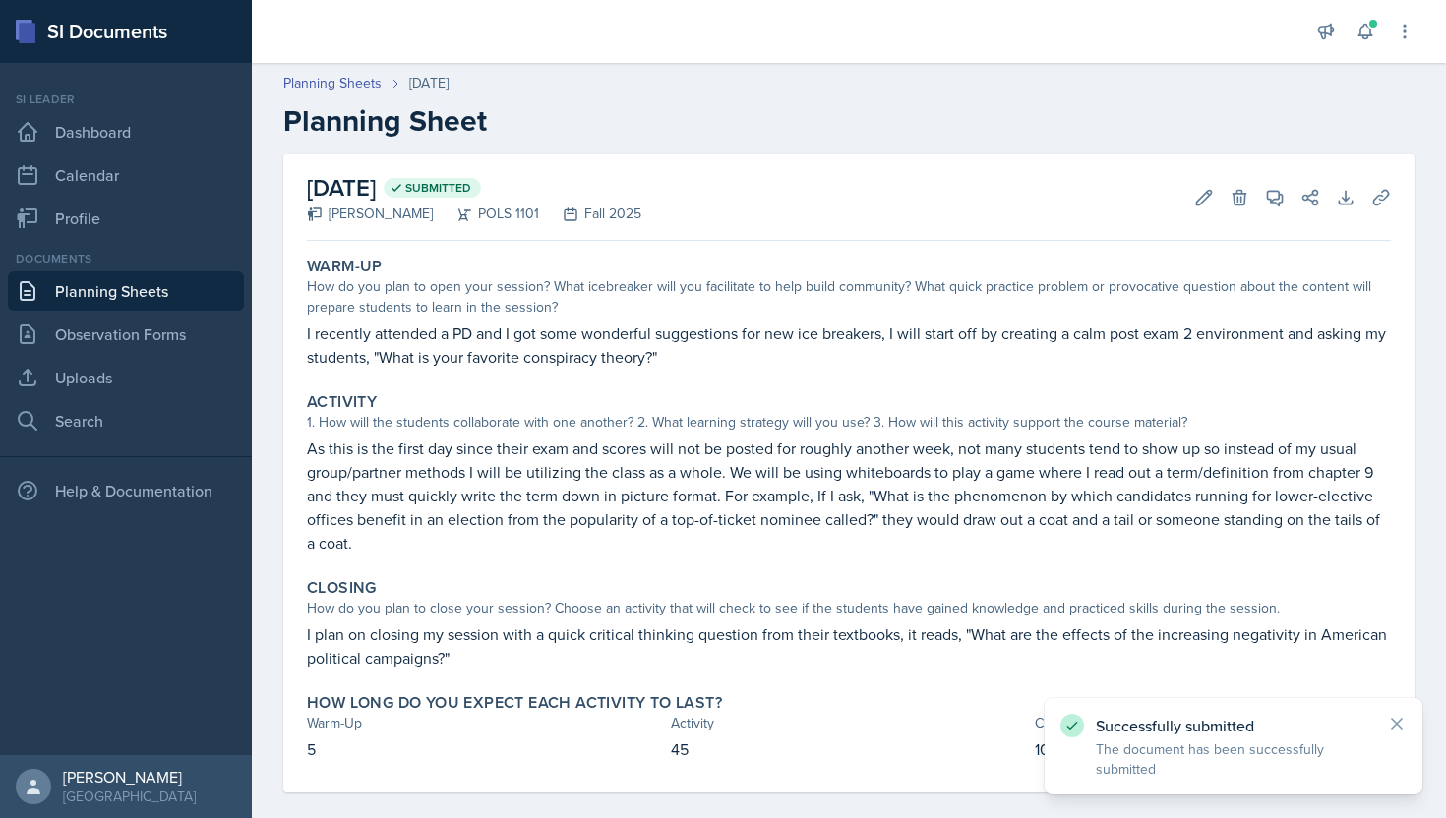
click at [176, 282] on link "Planning Sheets" at bounding box center [126, 290] width 236 height 39
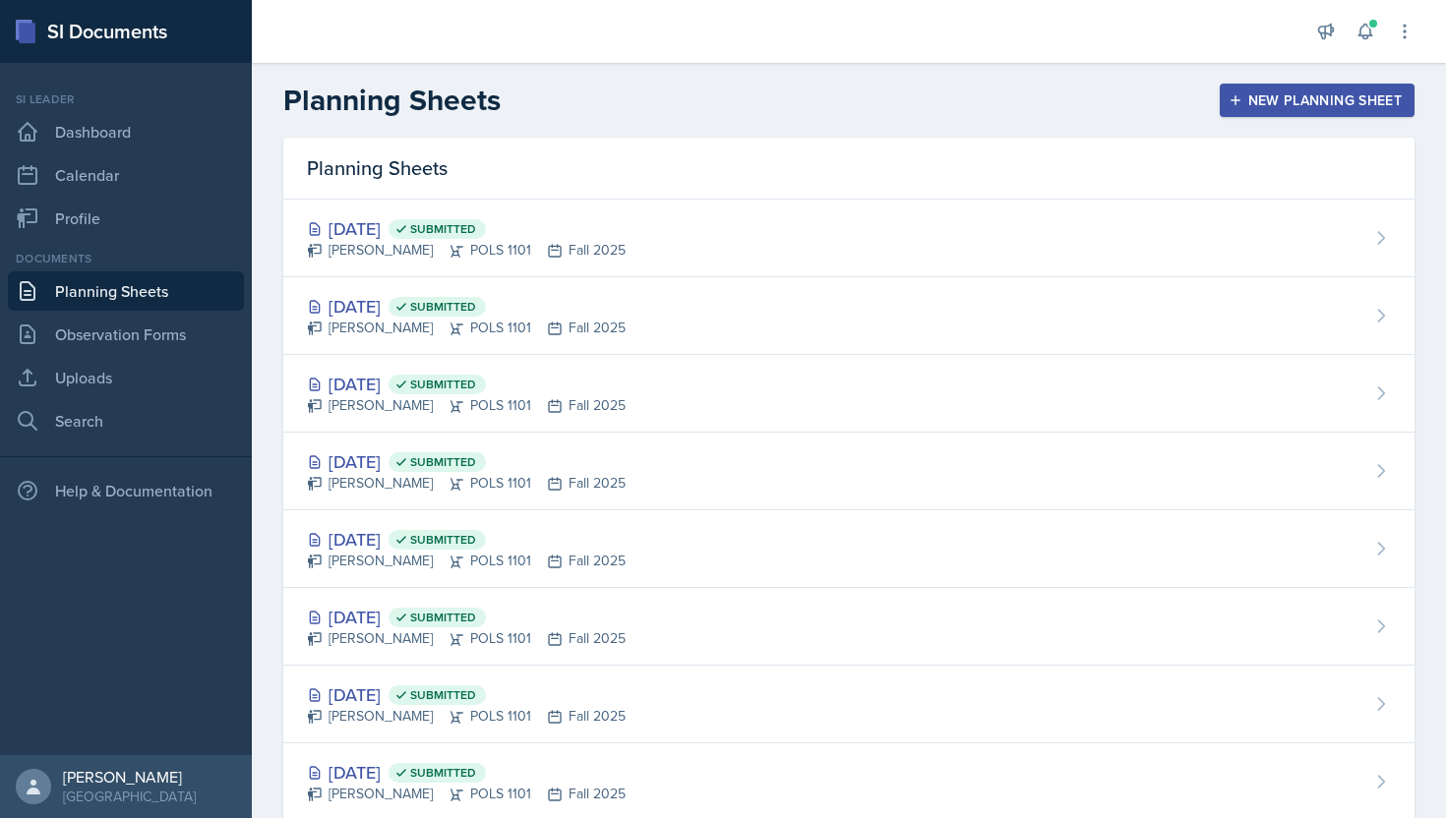
click at [1311, 93] on div "New Planning Sheet" at bounding box center [1316, 100] width 169 height 16
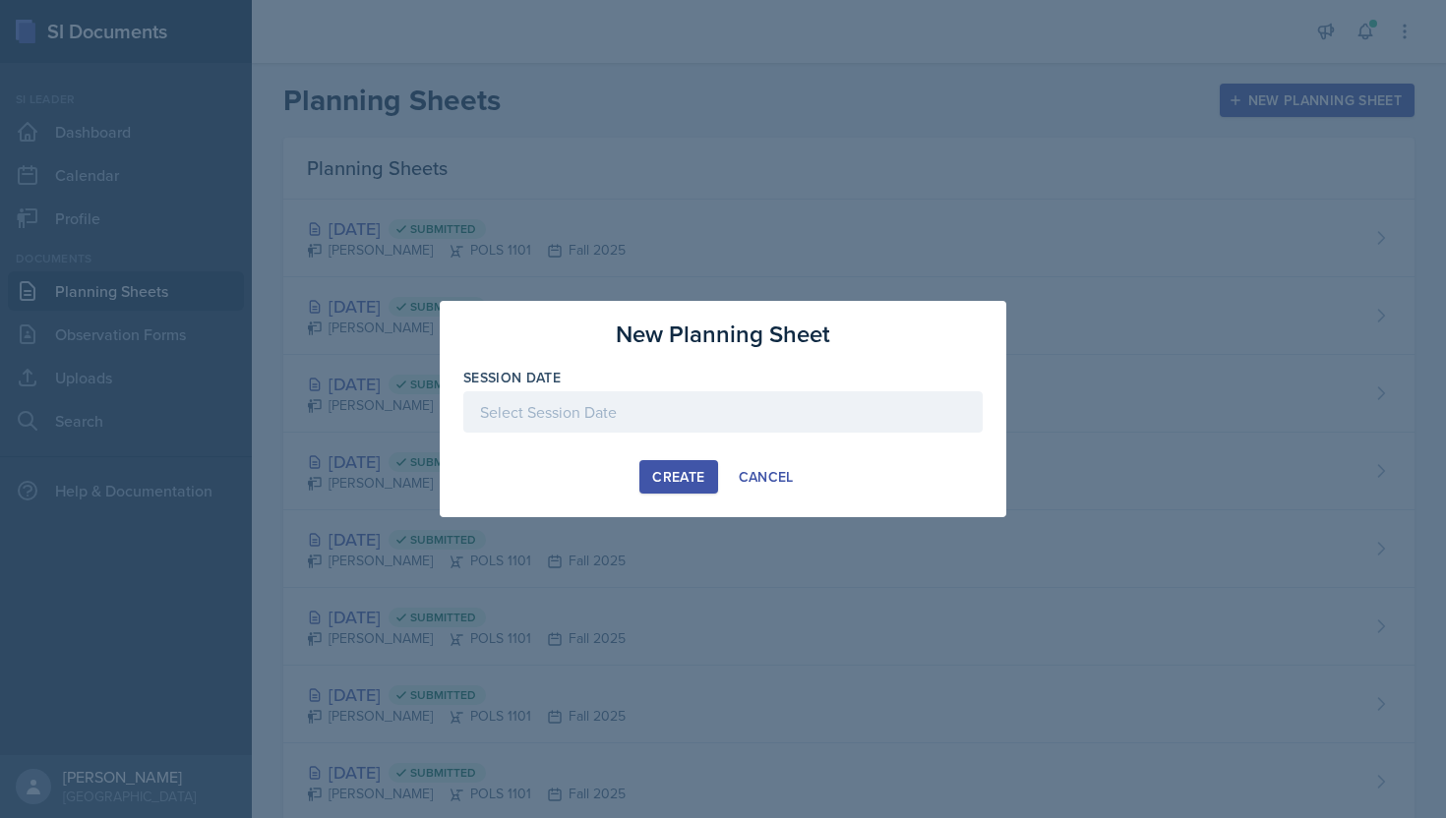
click at [677, 417] on div at bounding box center [722, 411] width 519 height 41
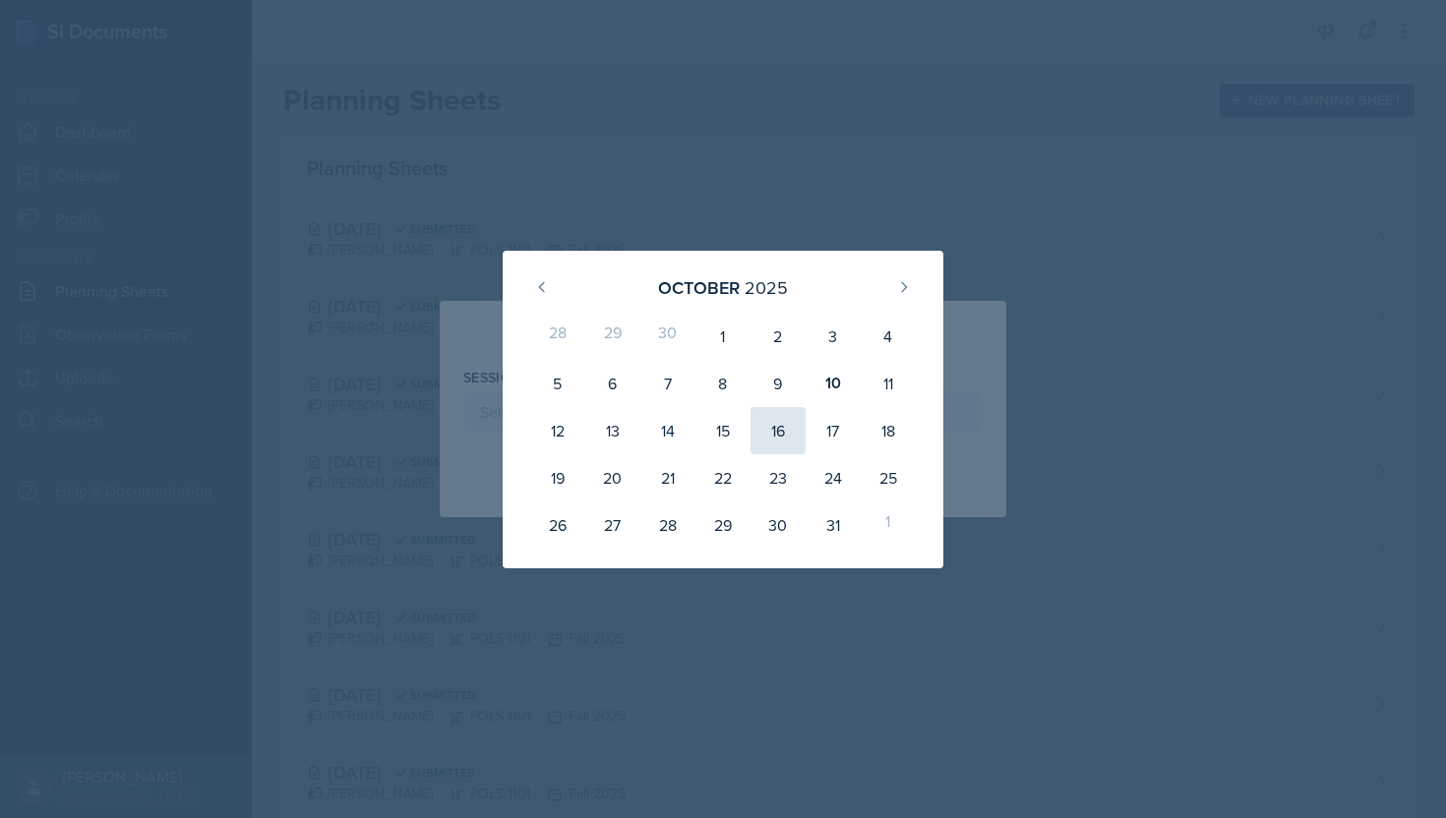
click at [771, 437] on div "16" at bounding box center [777, 430] width 55 height 47
type input "[DATE]"
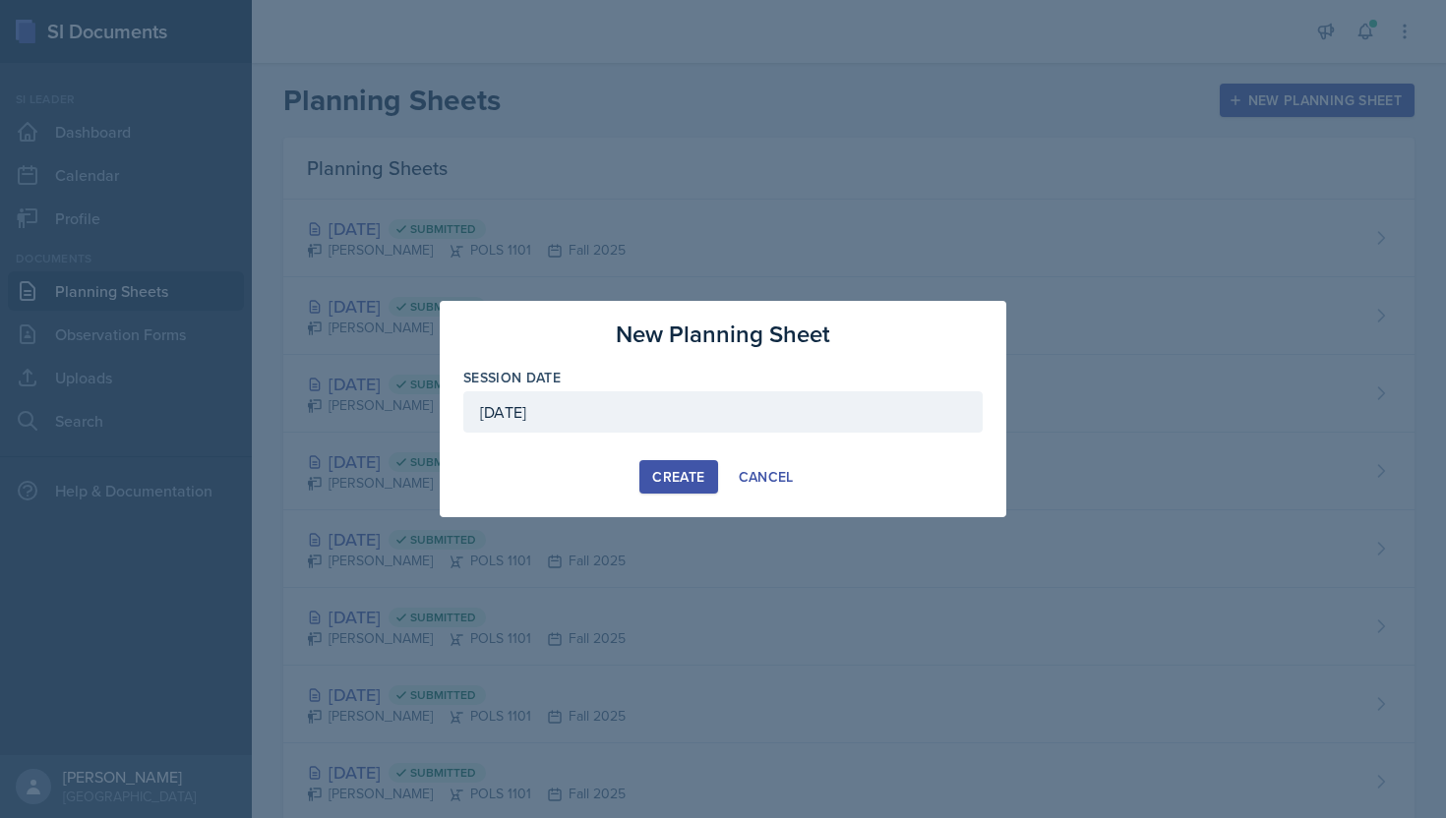
click at [664, 473] on div "Create" at bounding box center [678, 477] width 52 height 16
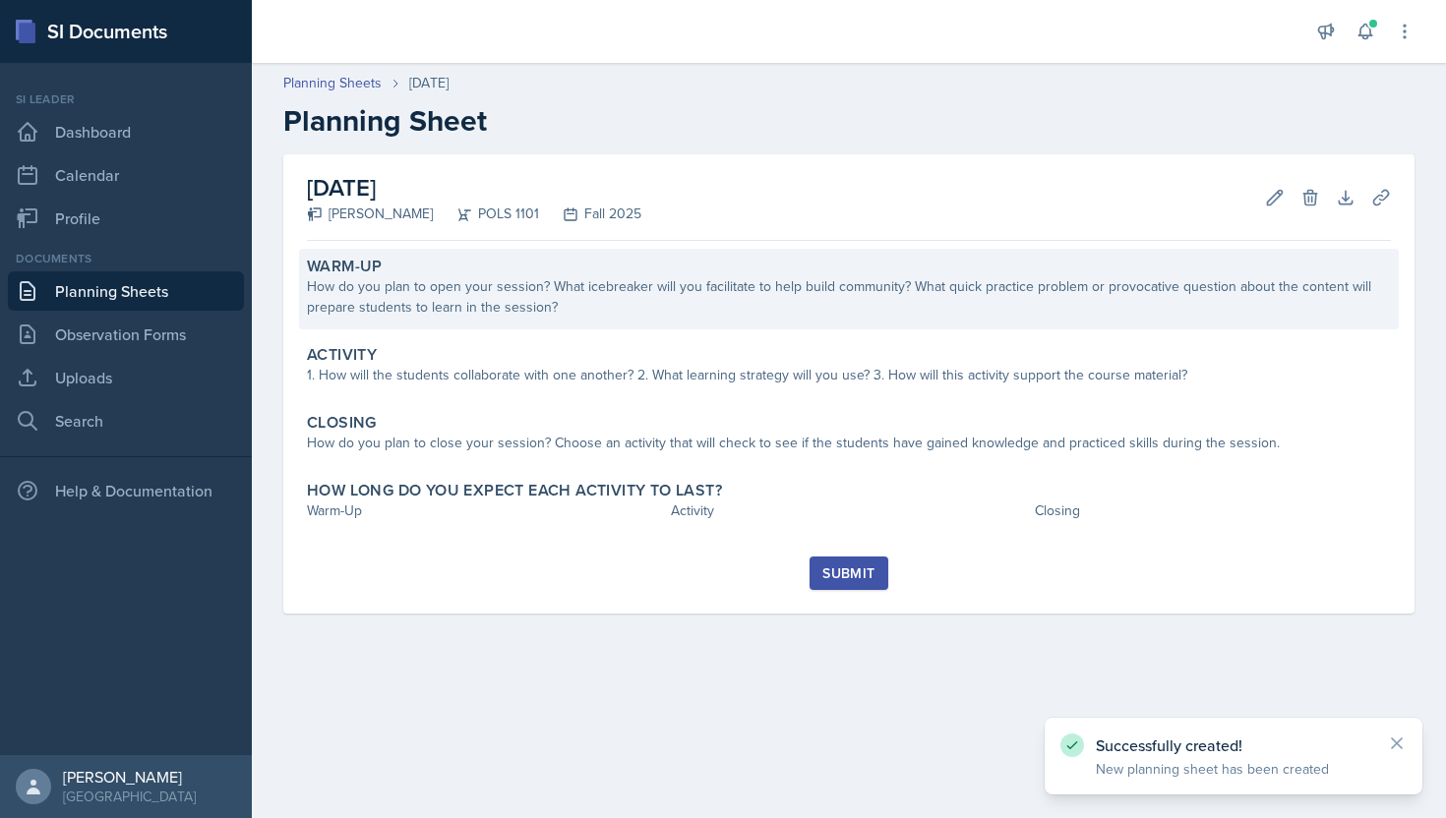
click at [581, 304] on div "How do you plan to open your session? What icebreaker will you facilitate to he…" at bounding box center [849, 296] width 1084 height 41
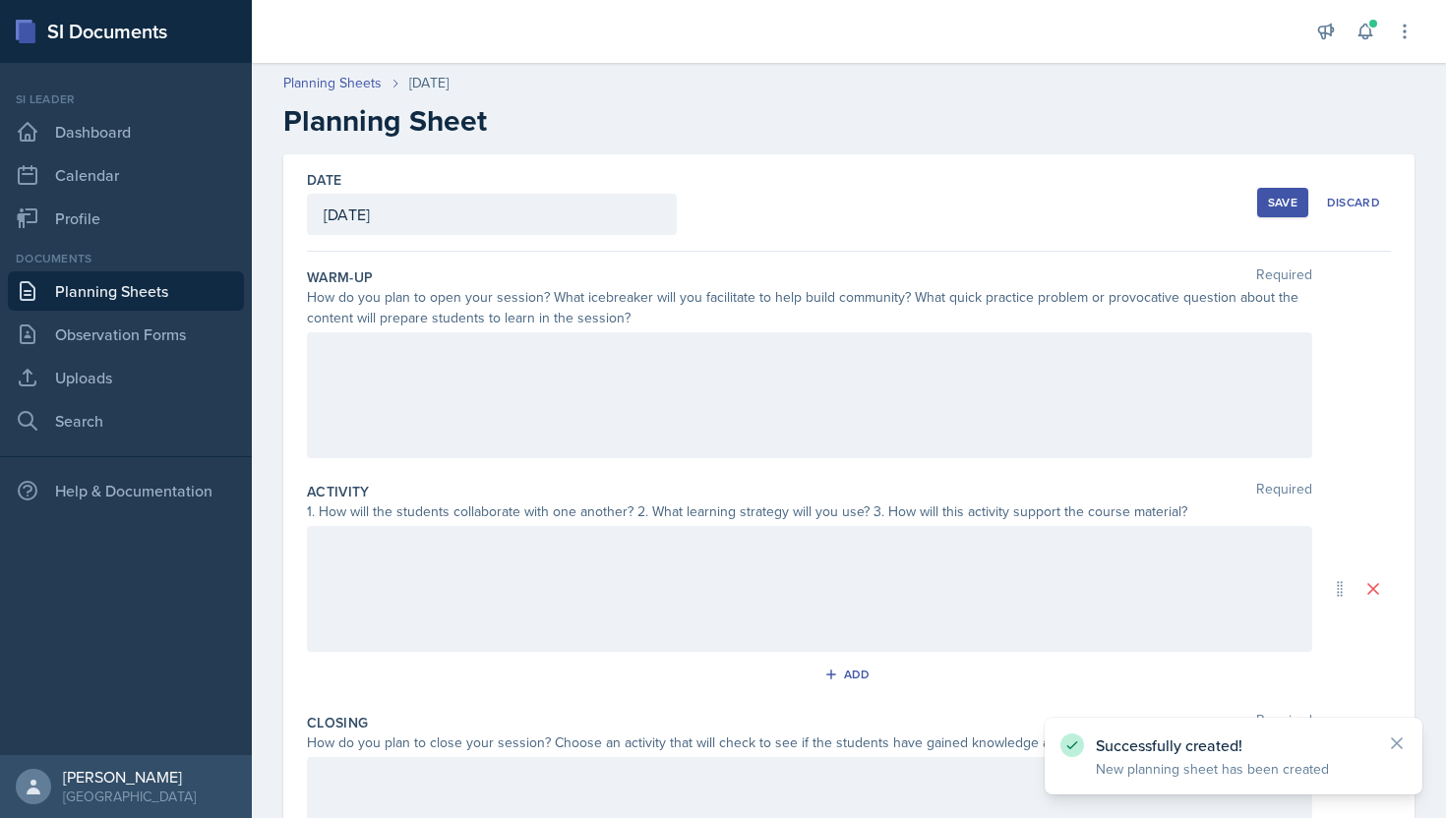
click at [560, 371] on div at bounding box center [809, 395] width 1005 height 126
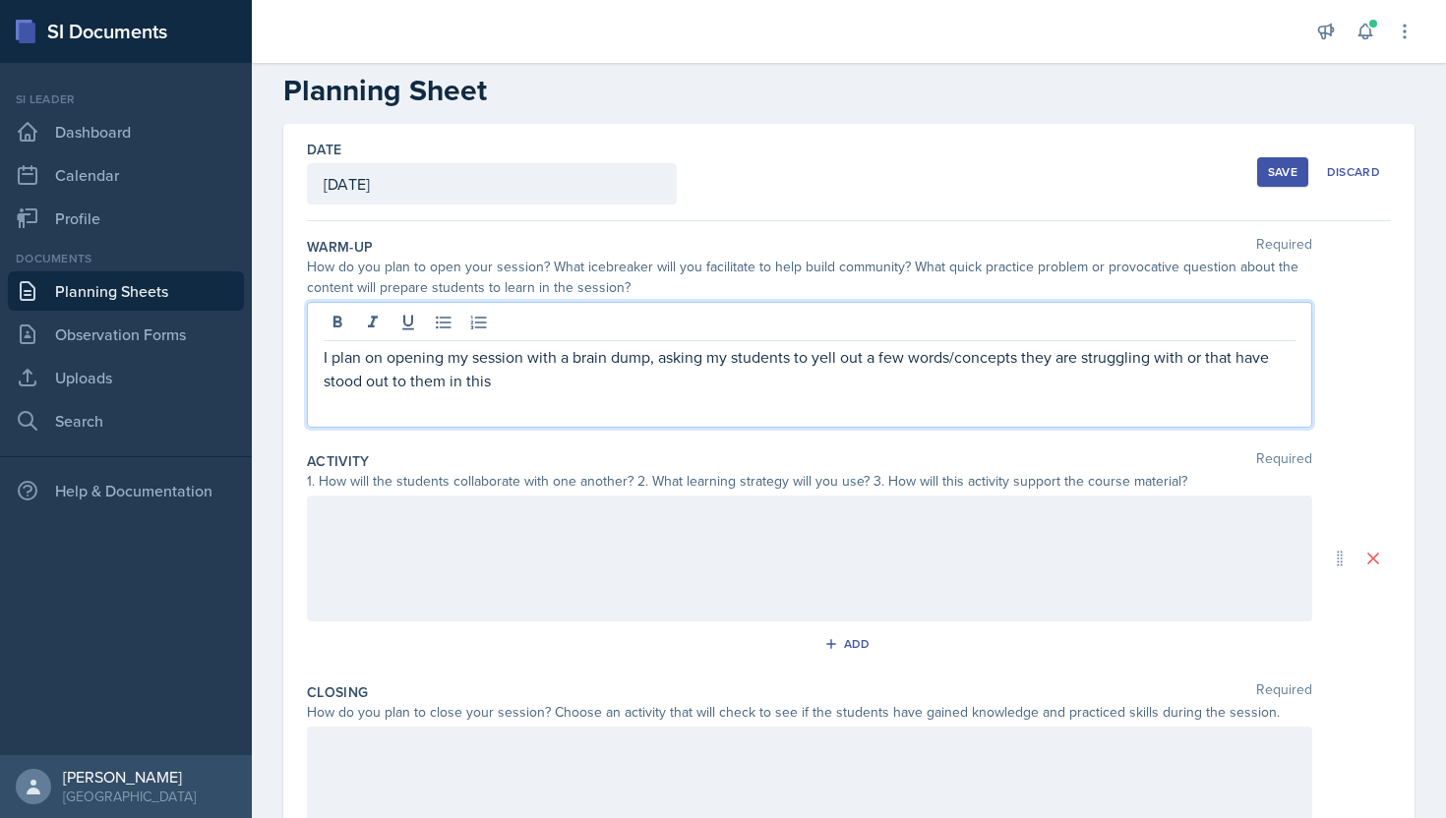
scroll to position [46, 0]
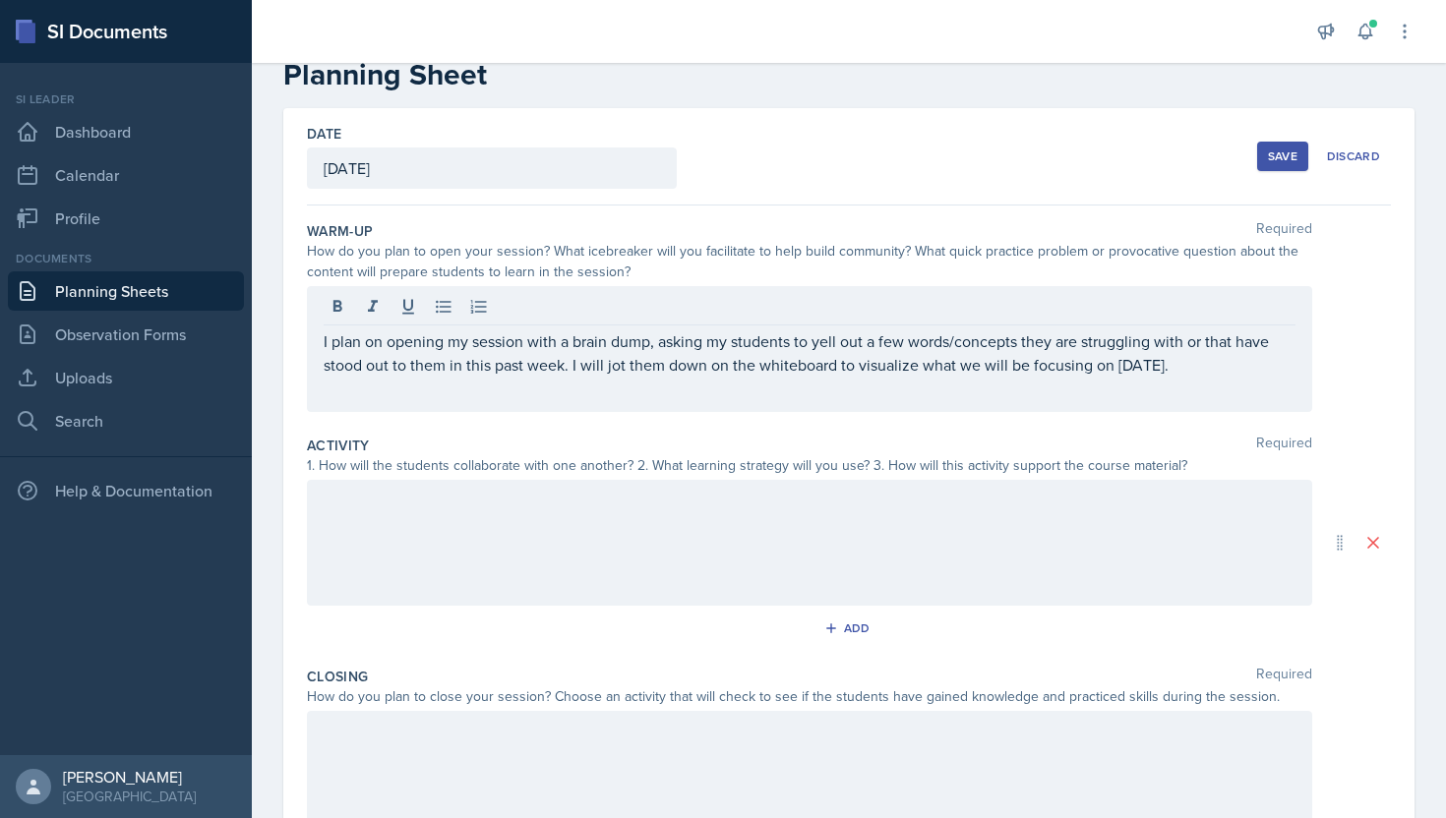
click at [500, 540] on div at bounding box center [809, 543] width 1005 height 126
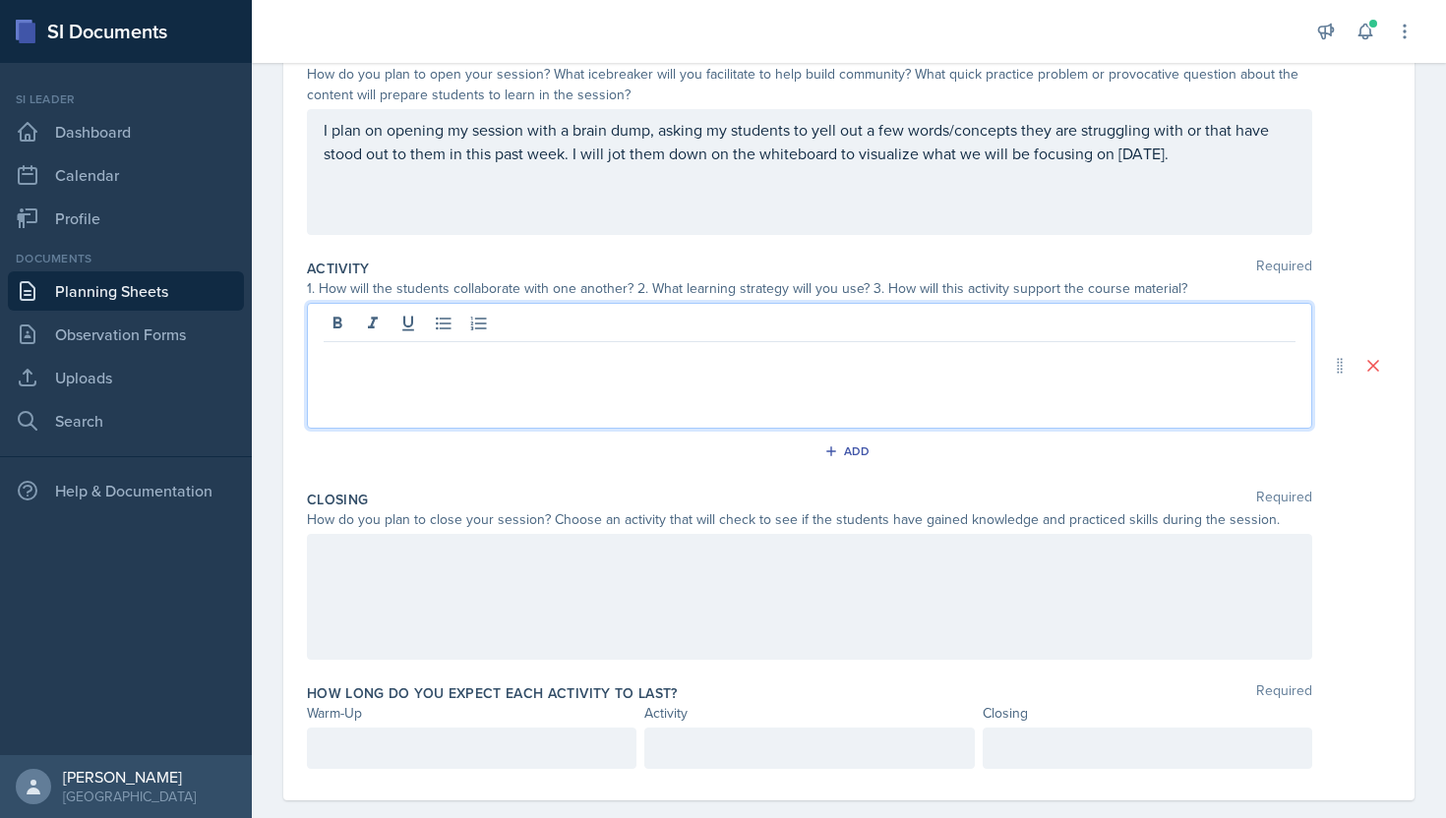
click at [488, 617] on div at bounding box center [809, 597] width 1005 height 126
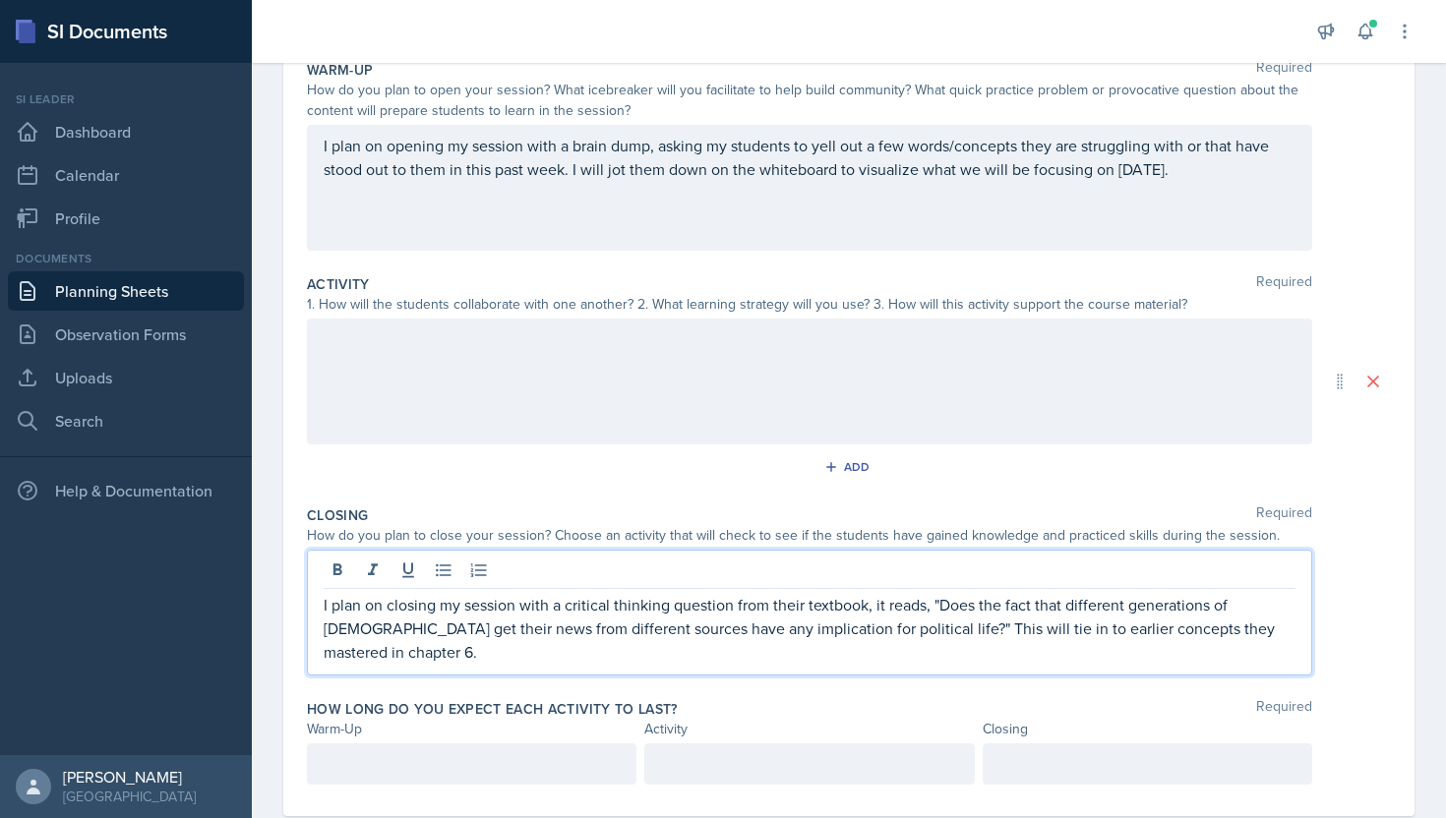
scroll to position [192, 0]
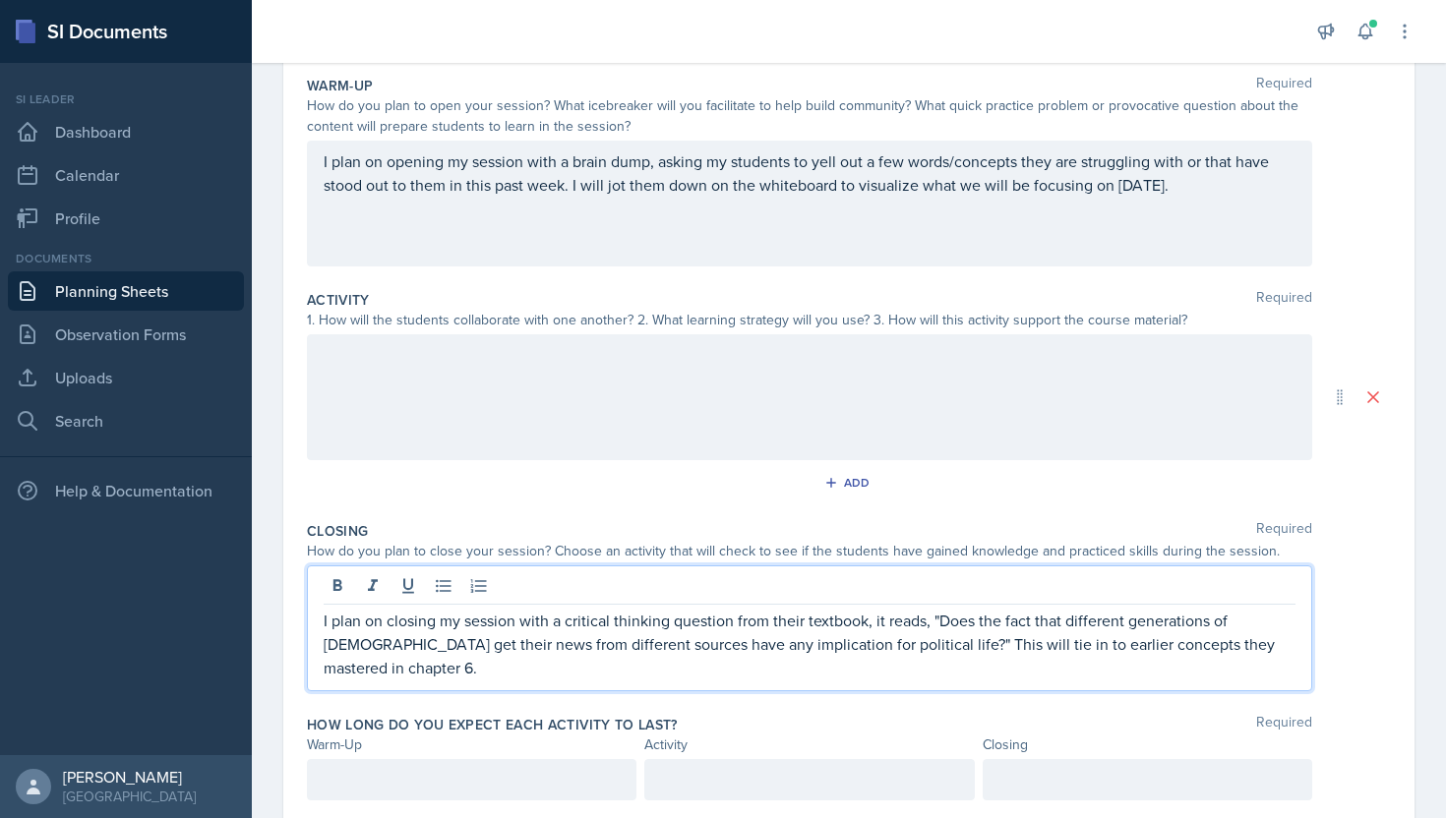
click at [521, 783] on p at bounding box center [472, 780] width 296 height 24
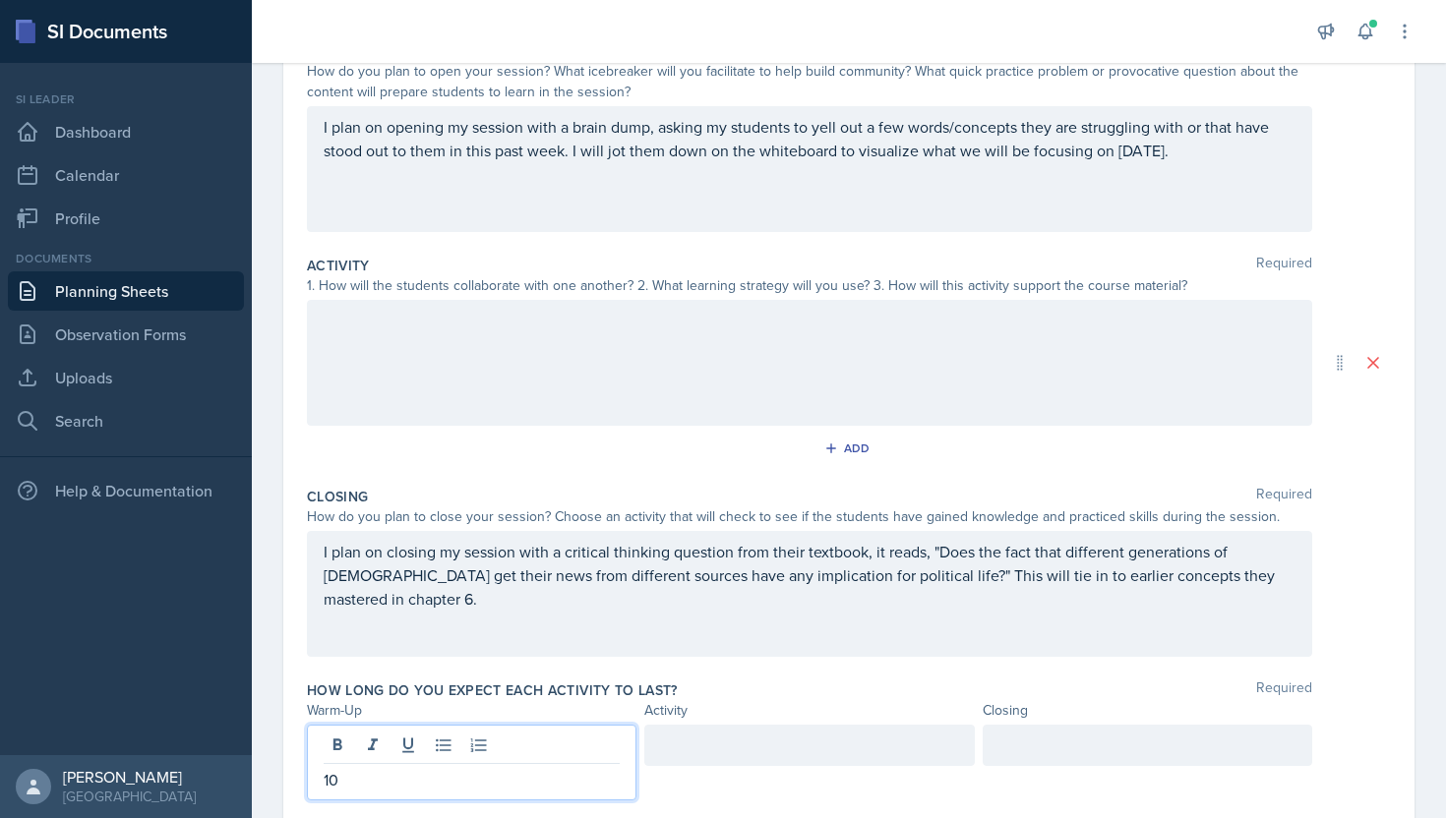
click at [1128, 736] on div at bounding box center [1146, 745] width 329 height 41
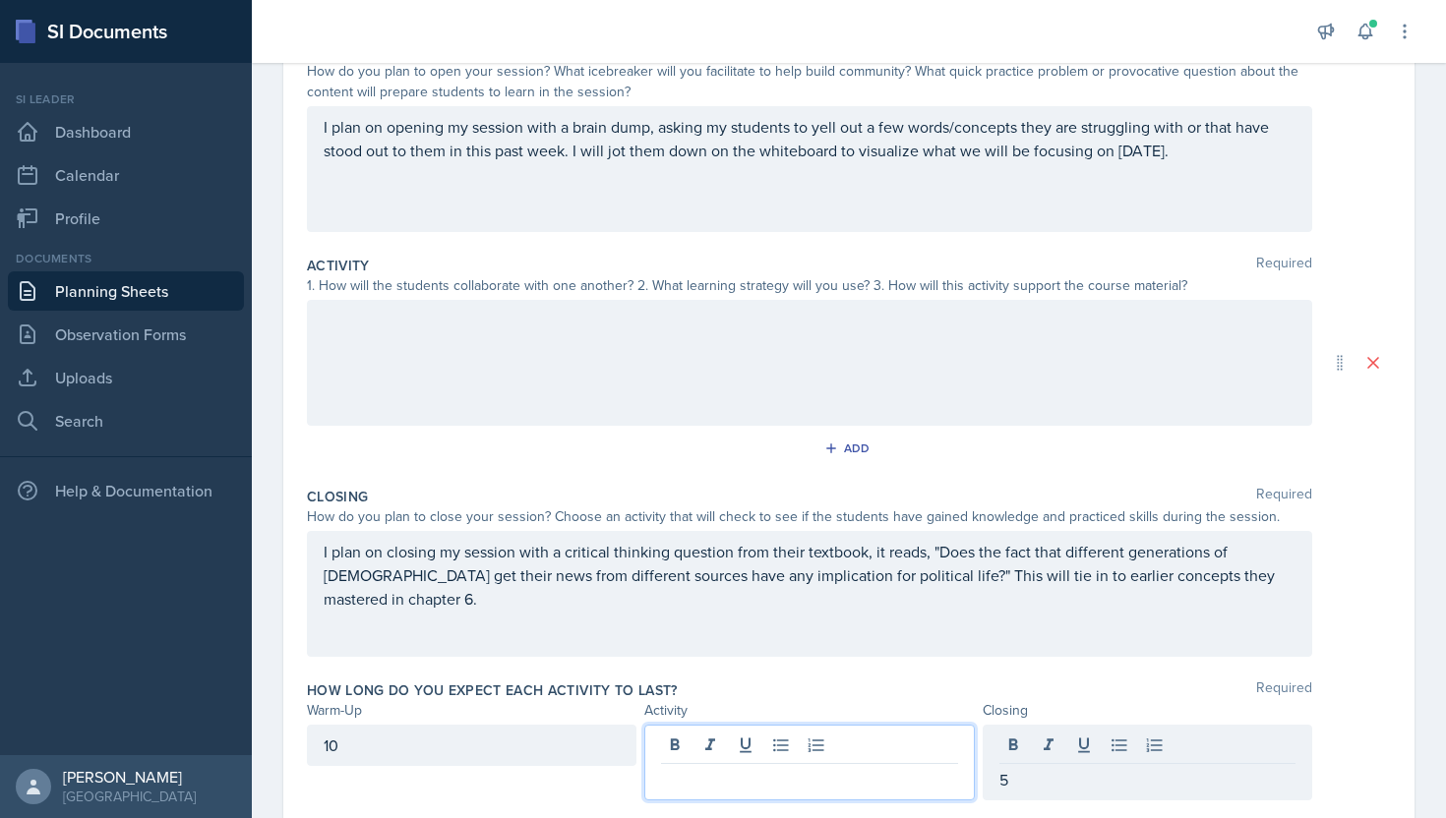
click at [920, 742] on div at bounding box center [808, 763] width 329 height 76
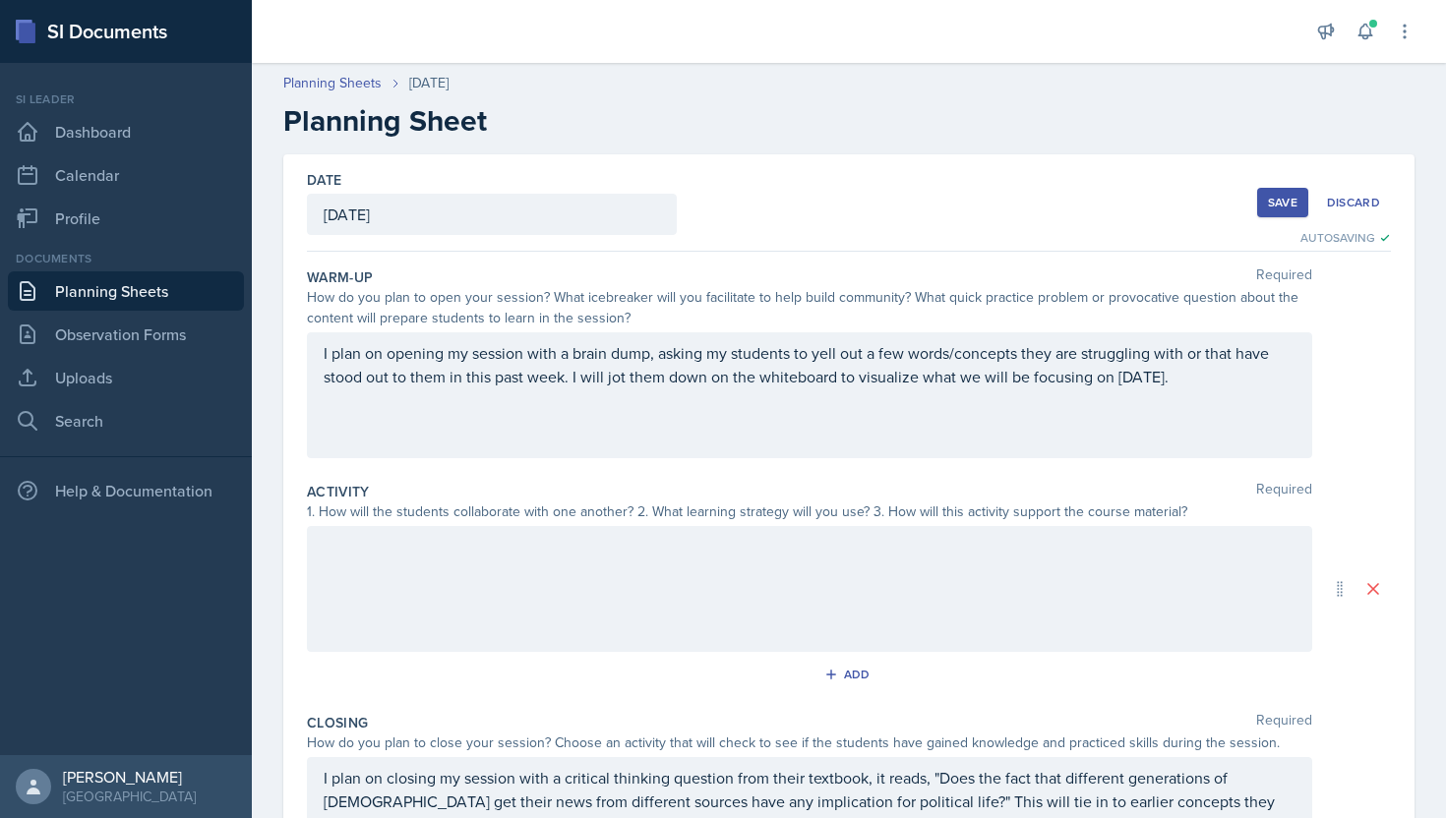
scroll to position [287, 0]
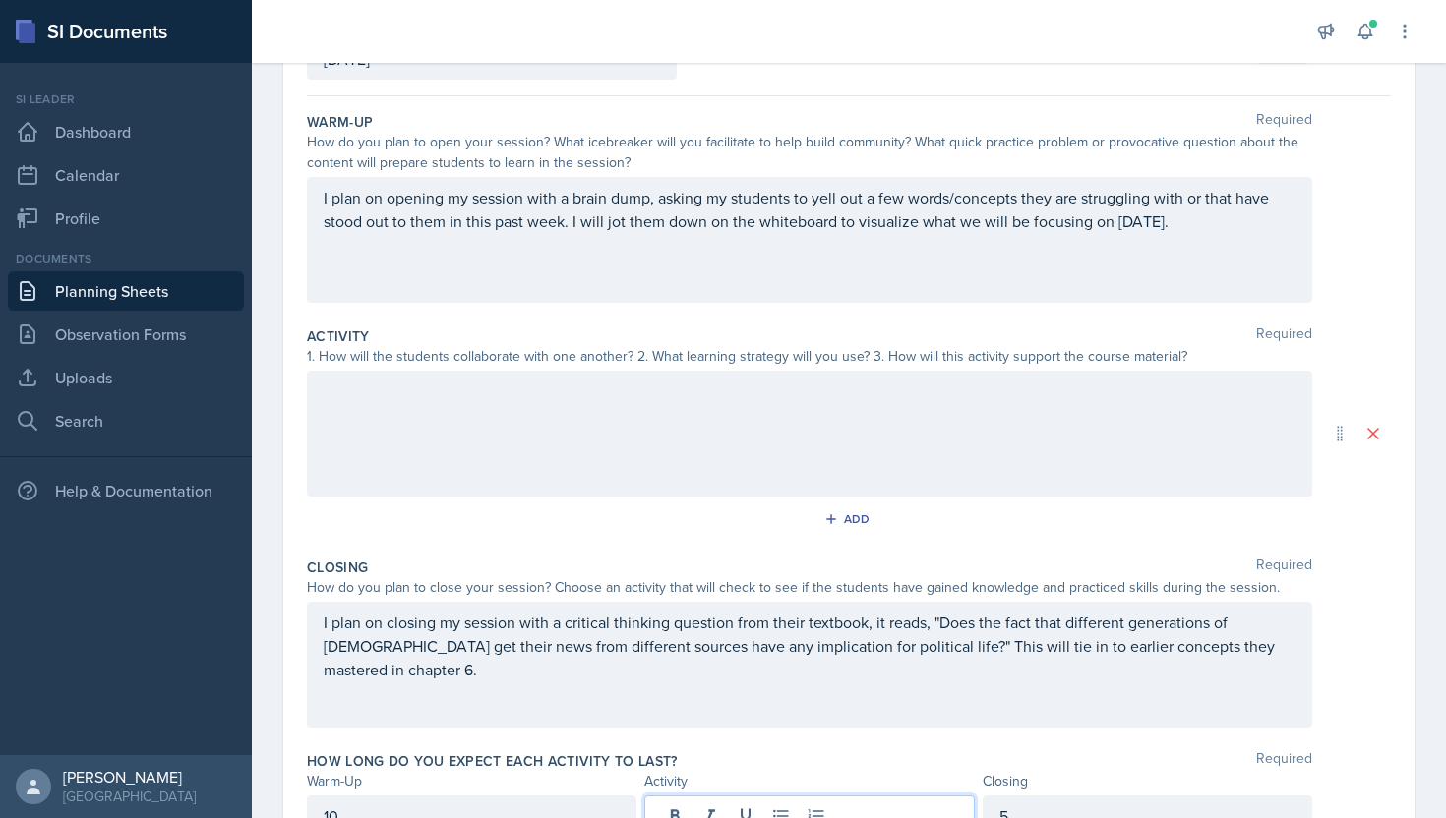
click at [571, 434] on div at bounding box center [809, 434] width 1005 height 126
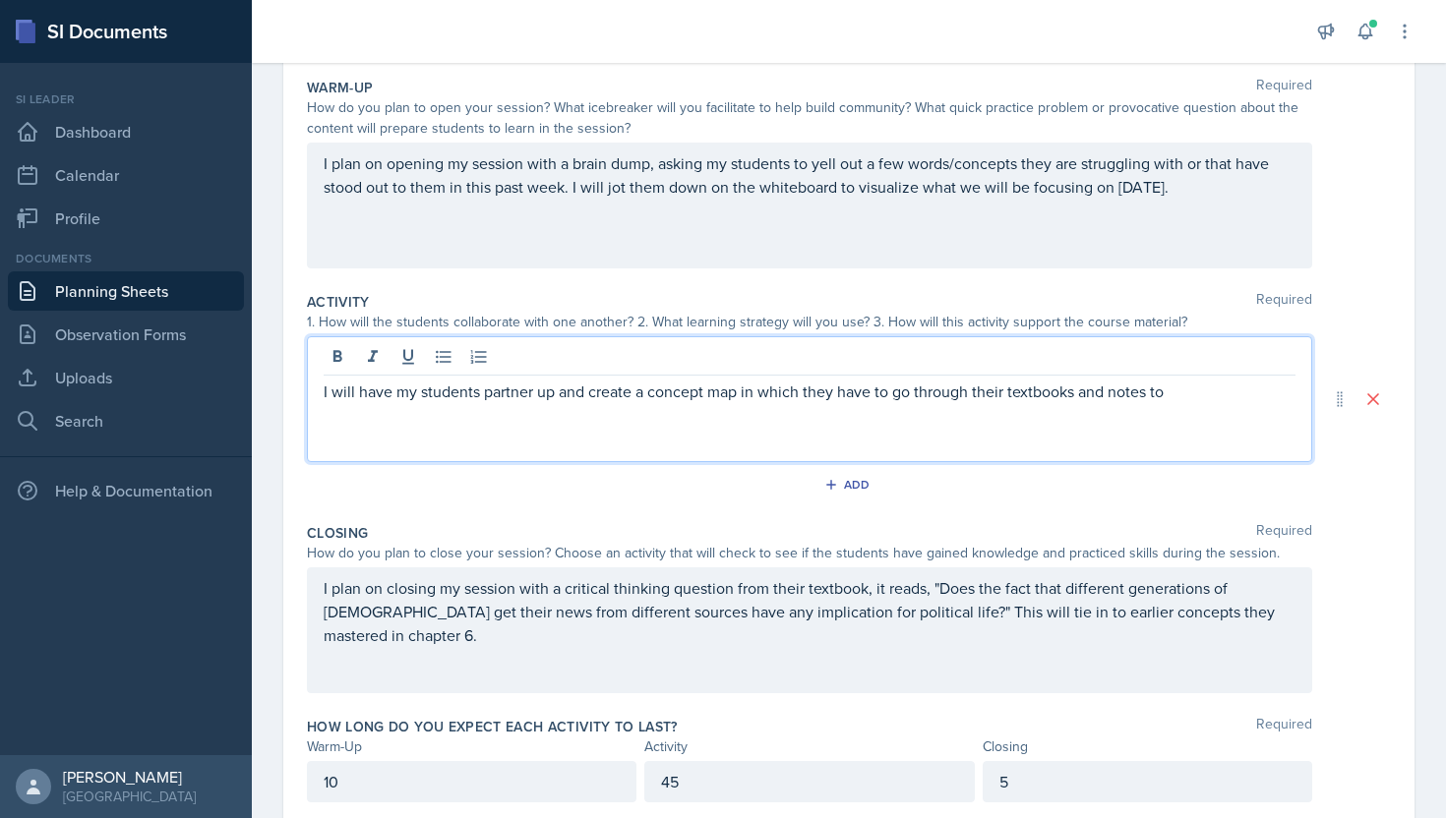
click at [735, 390] on p "I will have my students partner up and create a concept map in which they have …" at bounding box center [810, 392] width 972 height 24
click at [577, 418] on p "I will have my students partner up and create a concept map based on the word d…" at bounding box center [810, 403] width 972 height 47
click at [481, 419] on p "I will have my students partner up and create a concept map based on the word d…" at bounding box center [810, 403] width 972 height 47
click at [545, 414] on p "I will have my students partner up and create a concept map based on the word d…" at bounding box center [810, 403] width 972 height 47
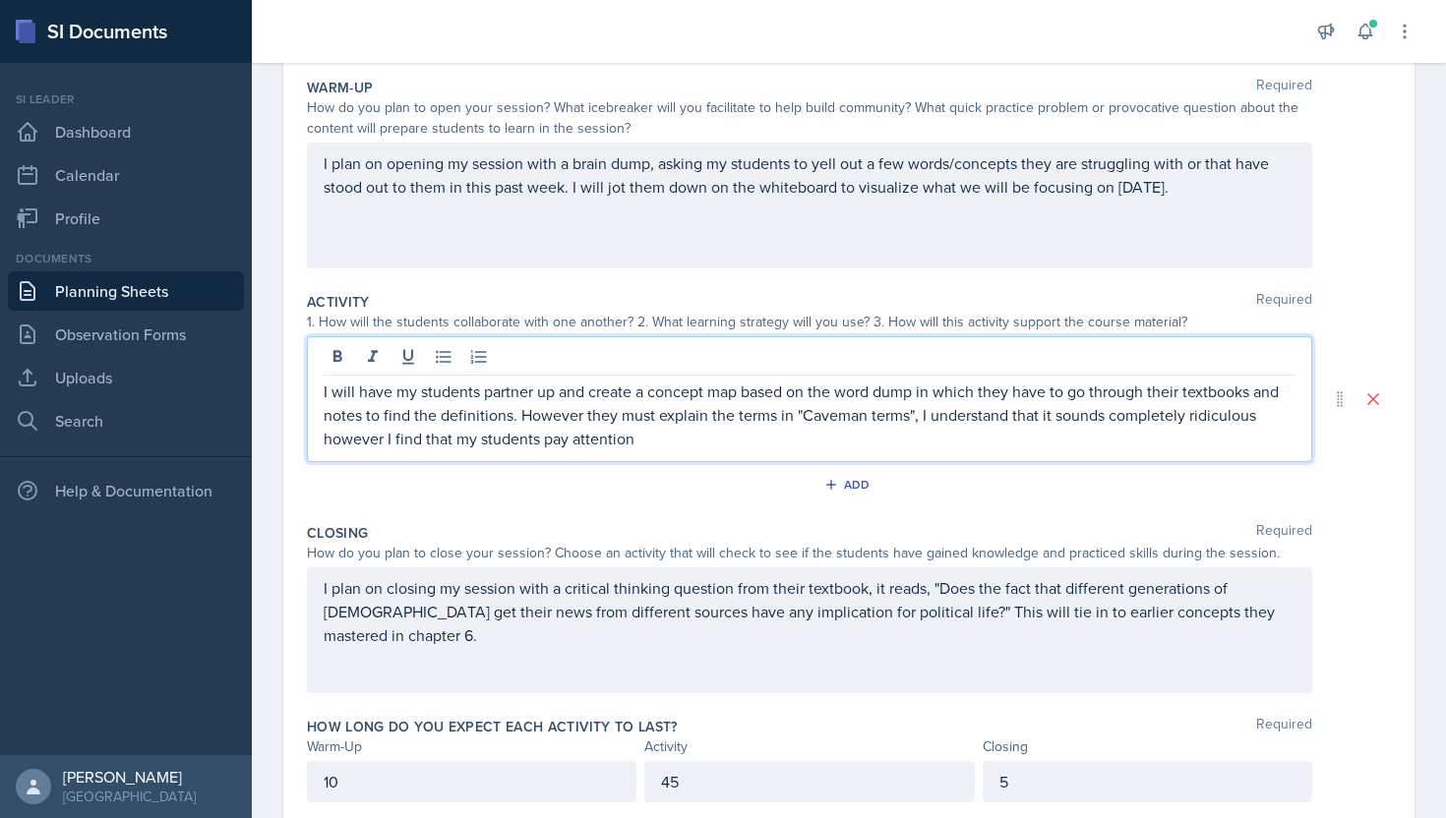
click at [570, 438] on p "I will have my students partner up and create a concept map based on the word d…" at bounding box center [810, 415] width 972 height 71
click at [680, 443] on p "I will have my students partner up and create a concept map based on the word d…" at bounding box center [810, 415] width 972 height 71
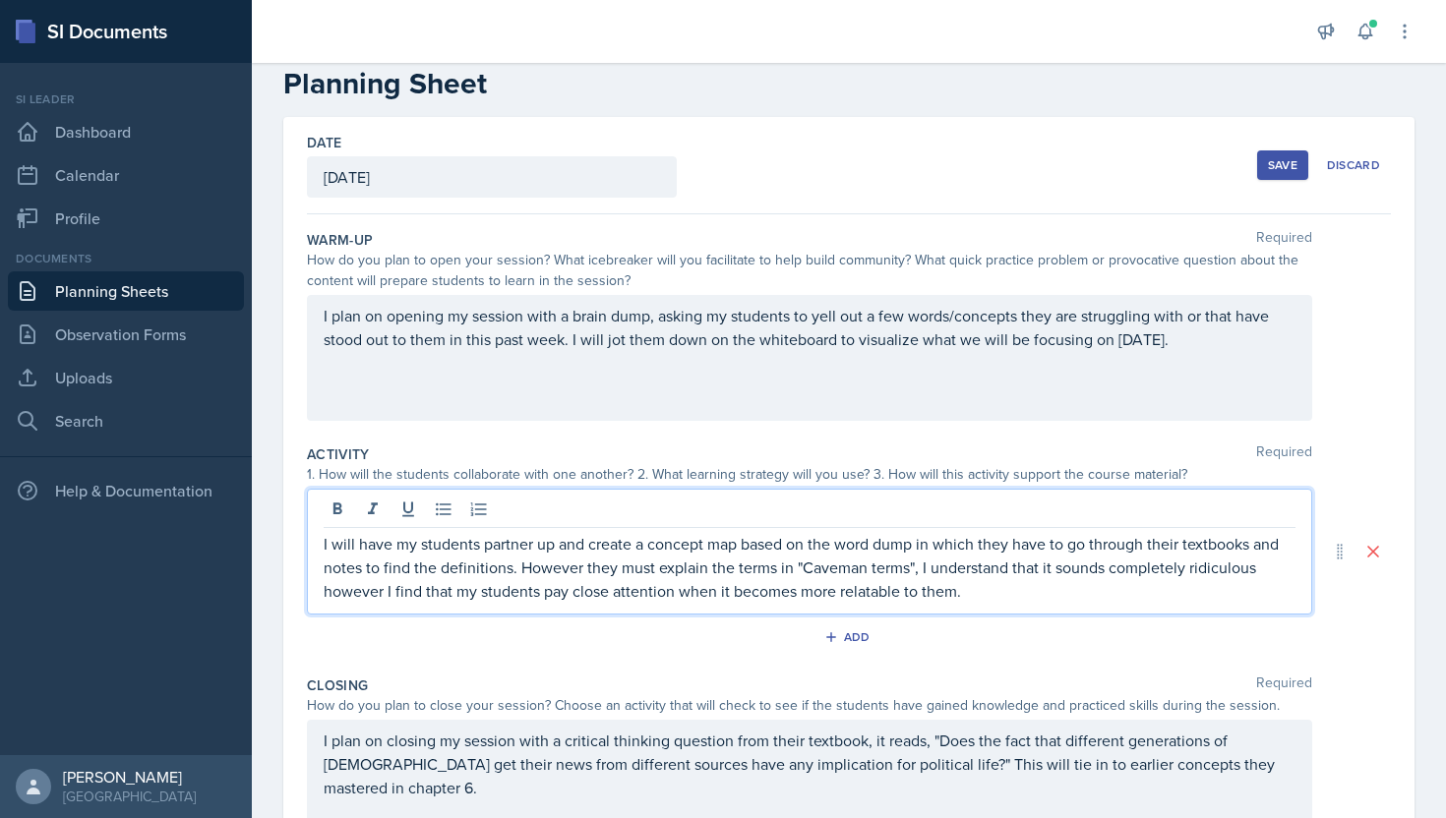
scroll to position [28, 0]
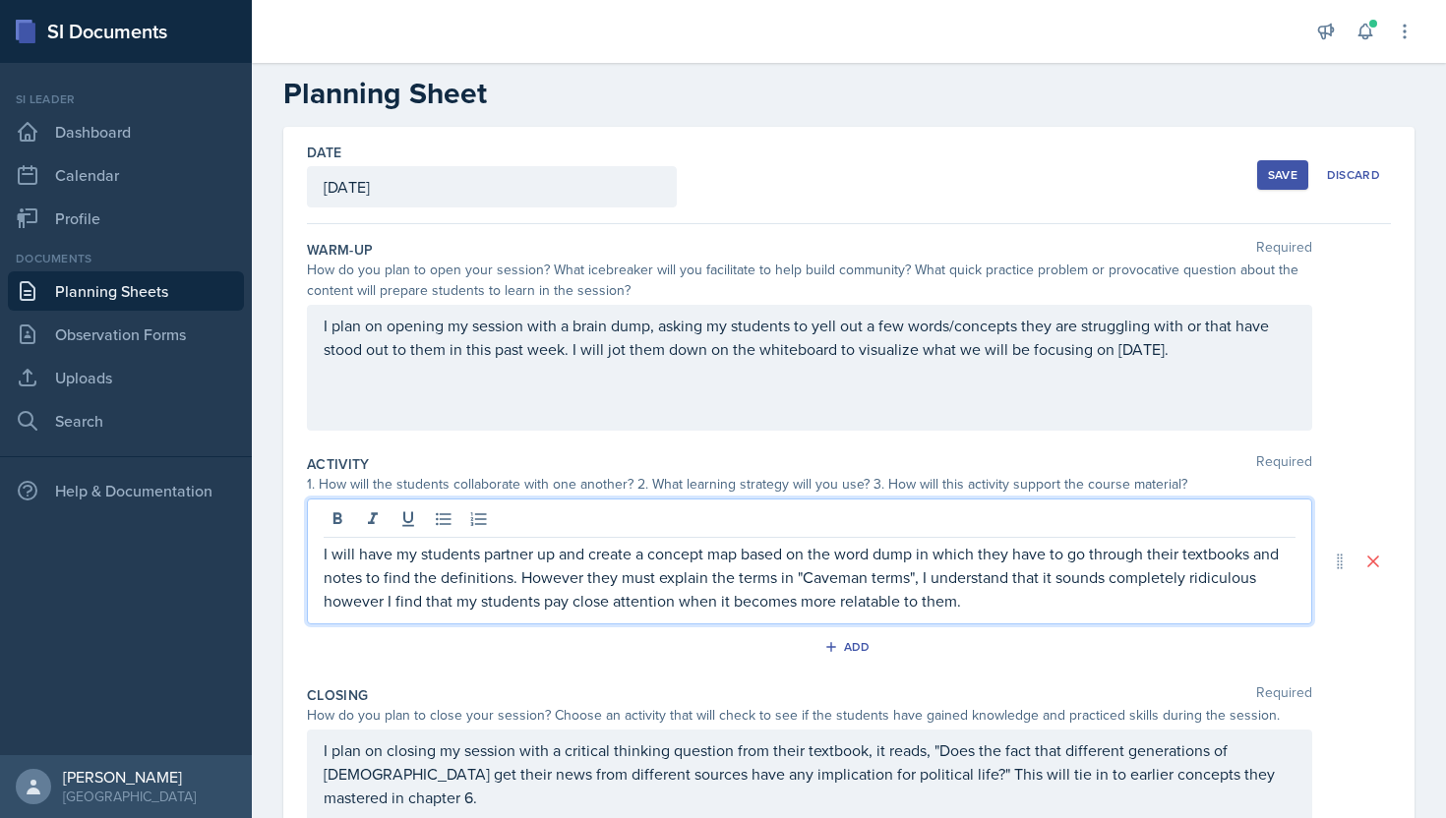
click at [1268, 174] on div "Save" at bounding box center [1283, 175] width 30 height 16
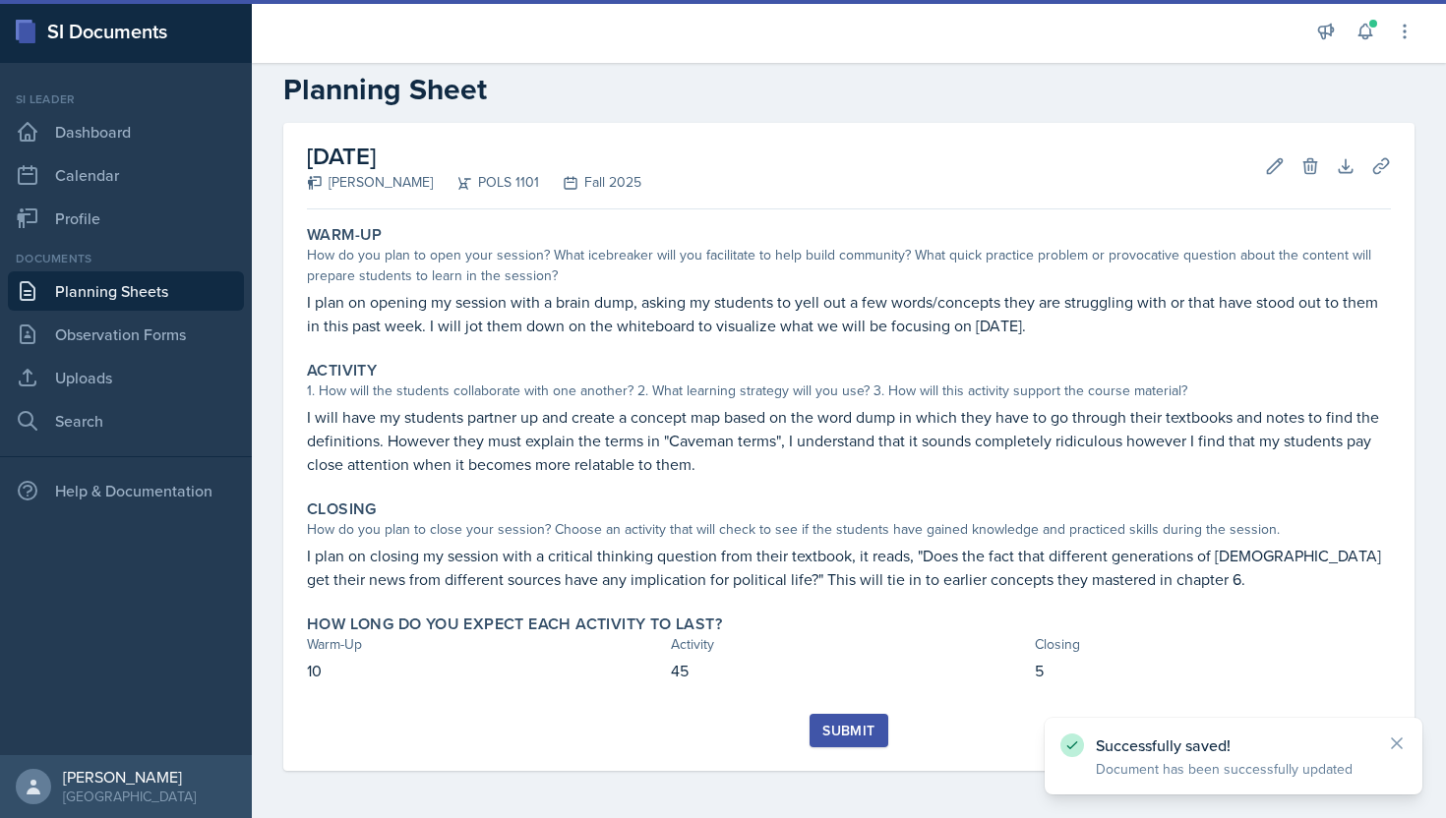
scroll to position [31, 0]
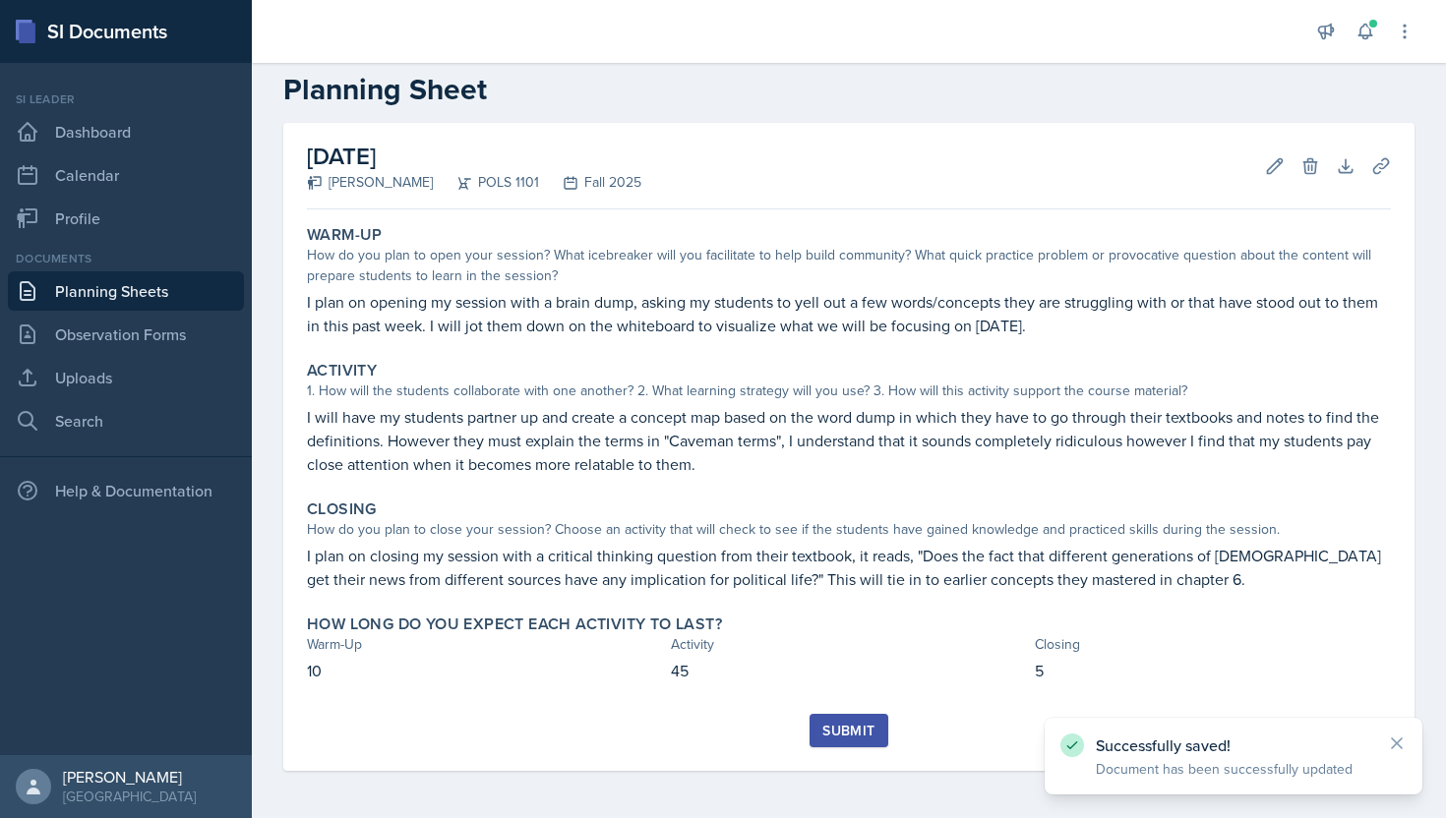
click at [830, 726] on div "Submit" at bounding box center [848, 731] width 52 height 16
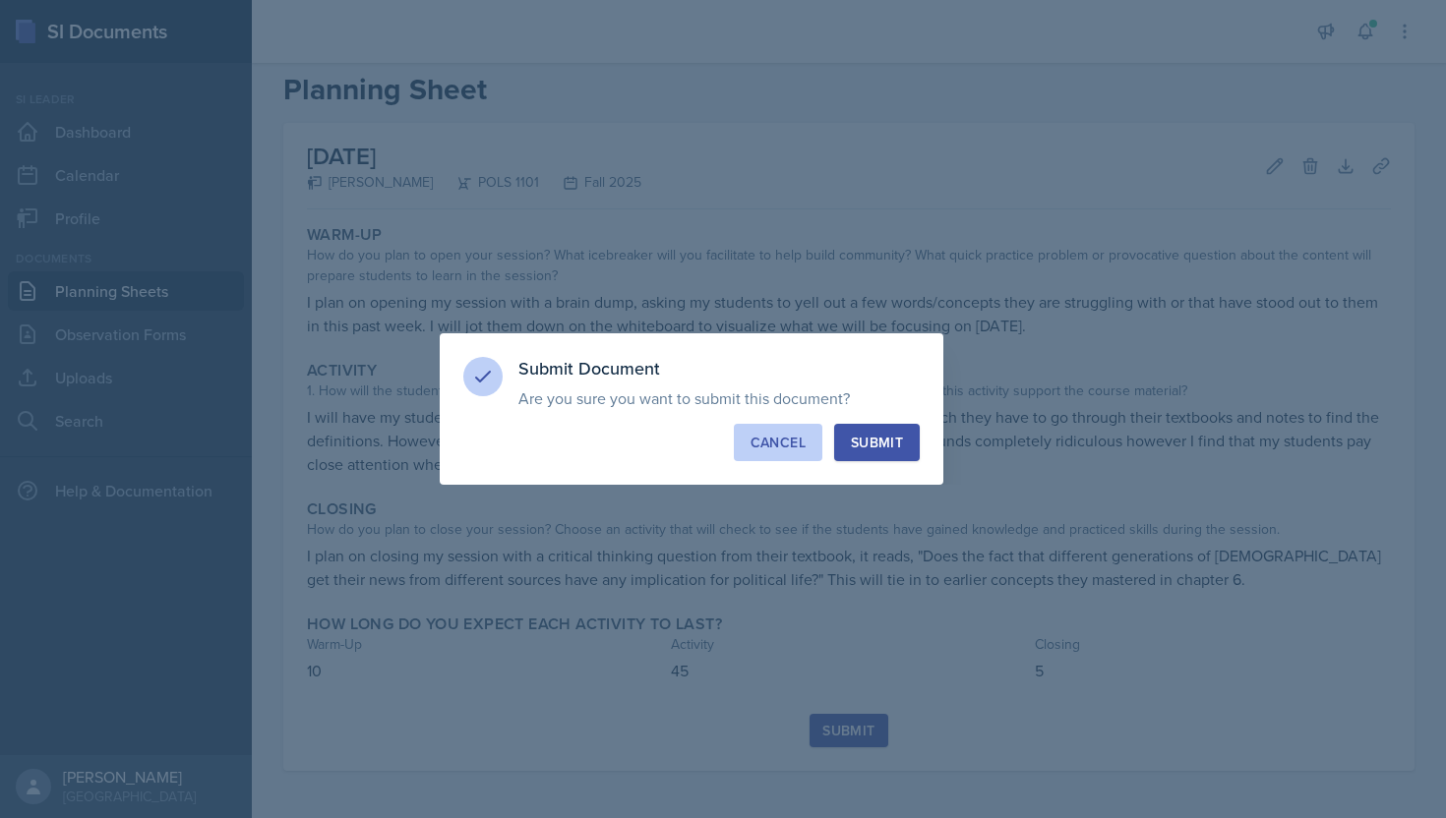
click at [793, 431] on button "Cancel" at bounding box center [778, 442] width 89 height 37
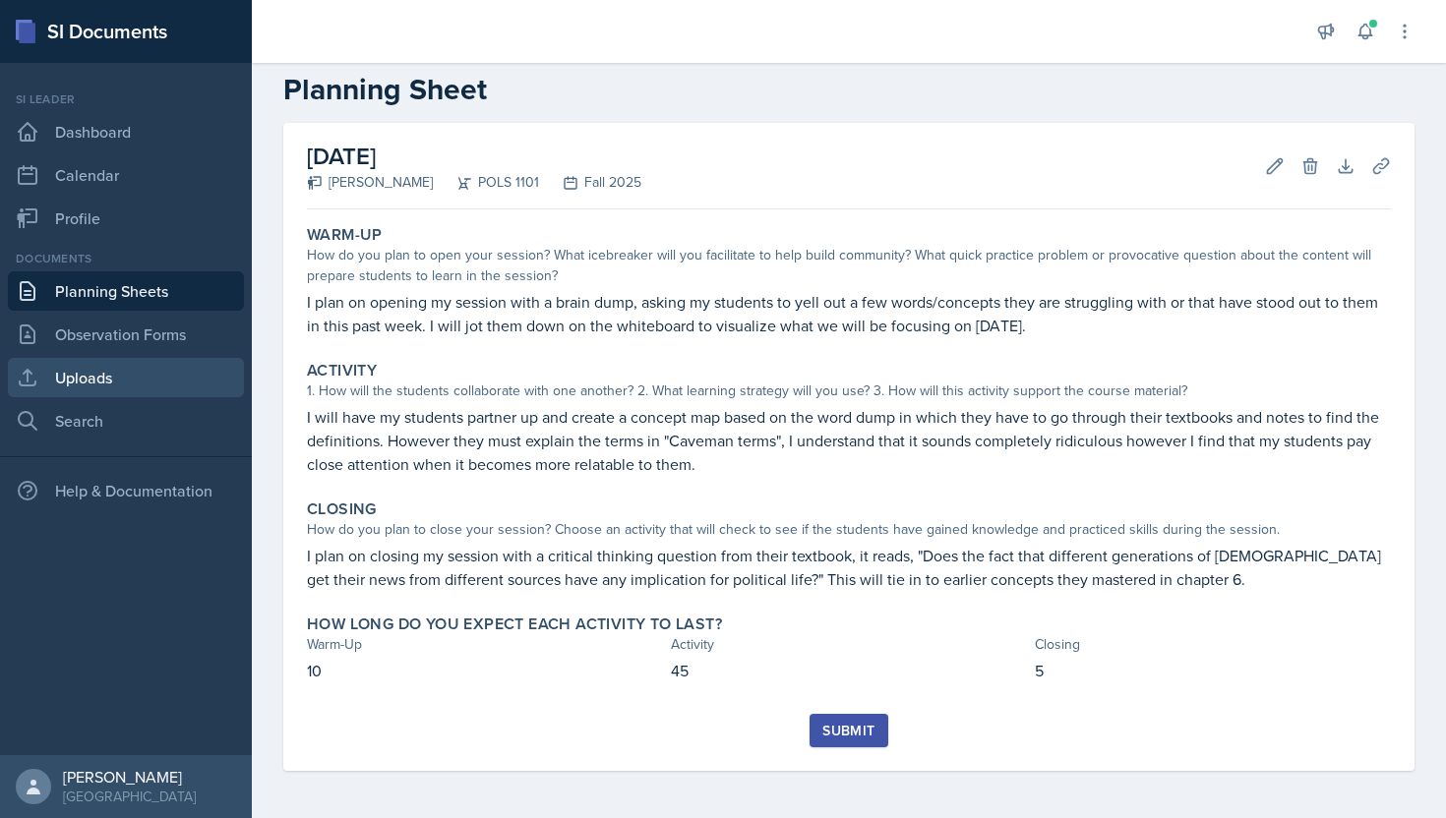
click at [193, 375] on link "Uploads" at bounding box center [126, 377] width 236 height 39
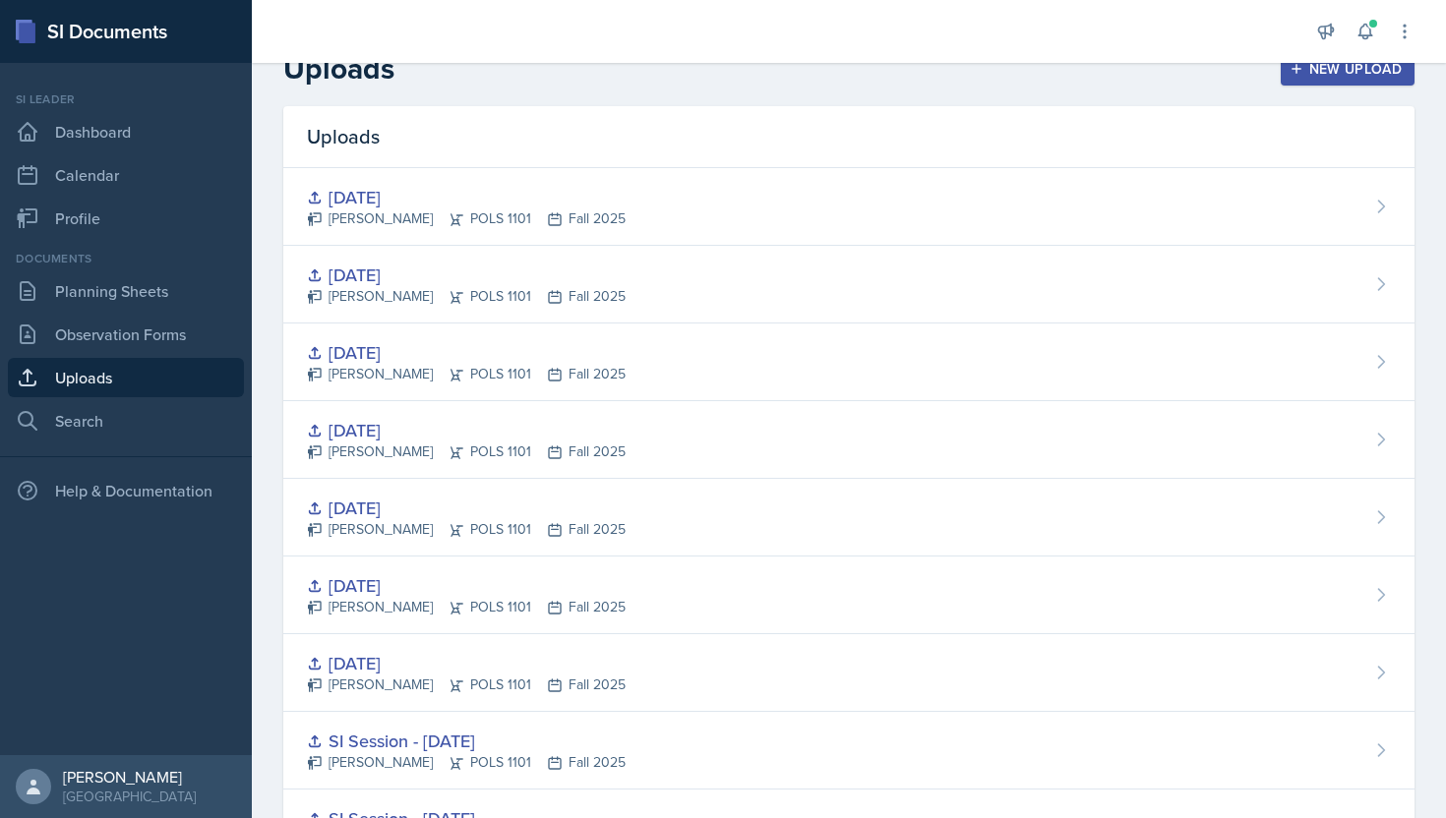
click at [1389, 74] on div "New Upload" at bounding box center [1347, 69] width 109 height 16
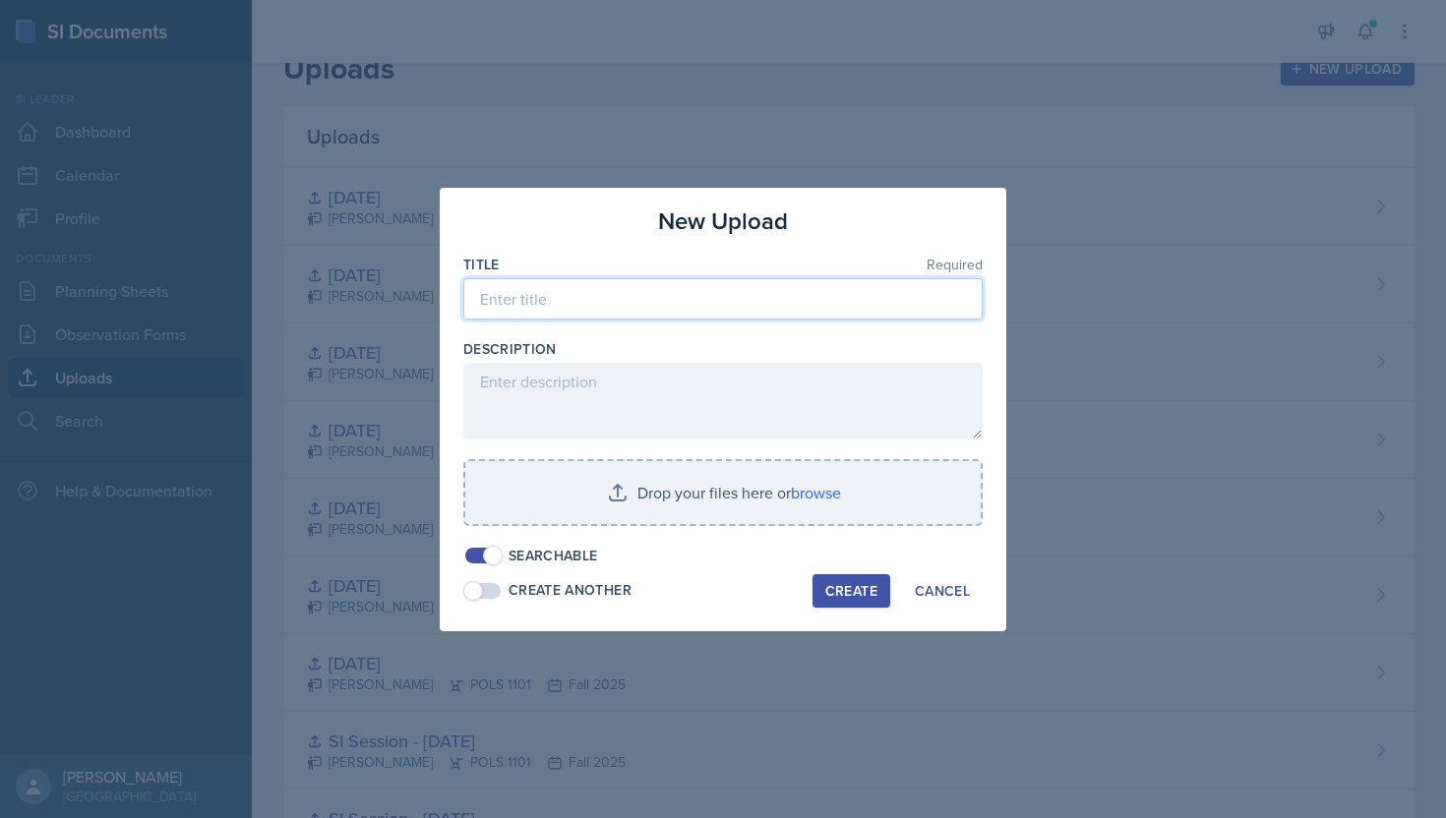
click at [748, 288] on input at bounding box center [722, 298] width 519 height 41
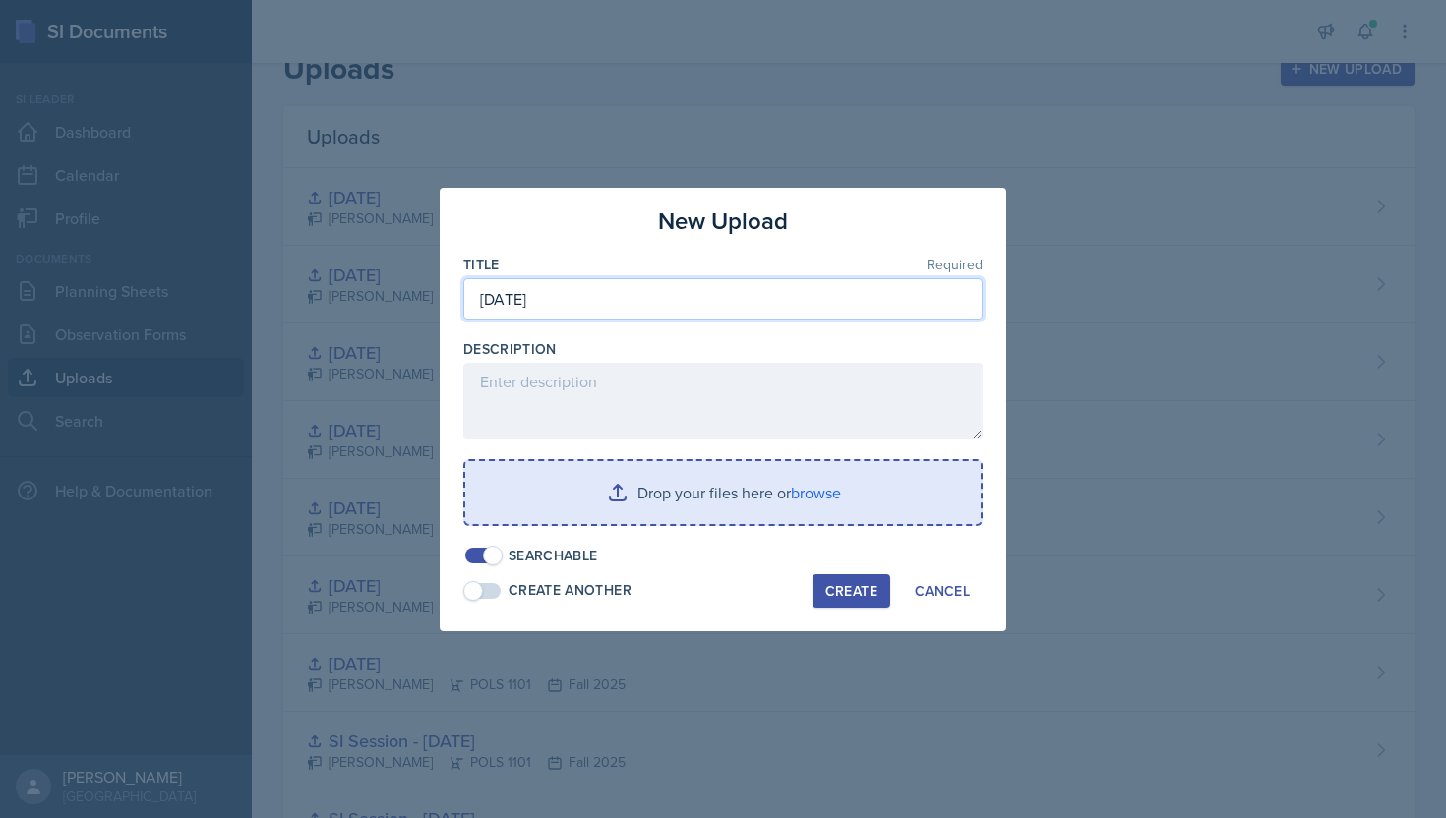
type input "[DATE]"
click at [718, 476] on input "file" at bounding box center [722, 492] width 515 height 63
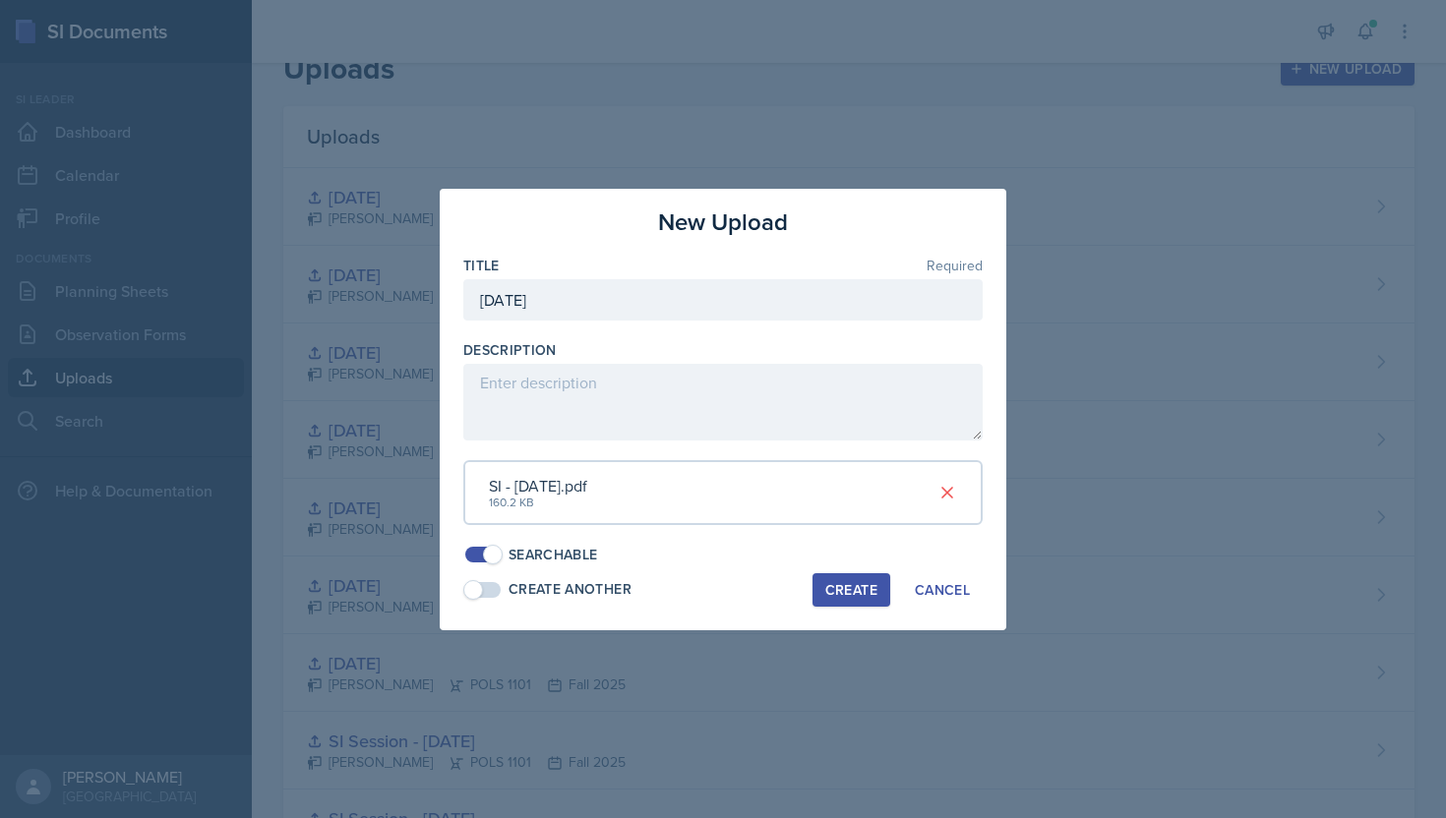
click at [845, 587] on div "Create" at bounding box center [851, 590] width 52 height 16
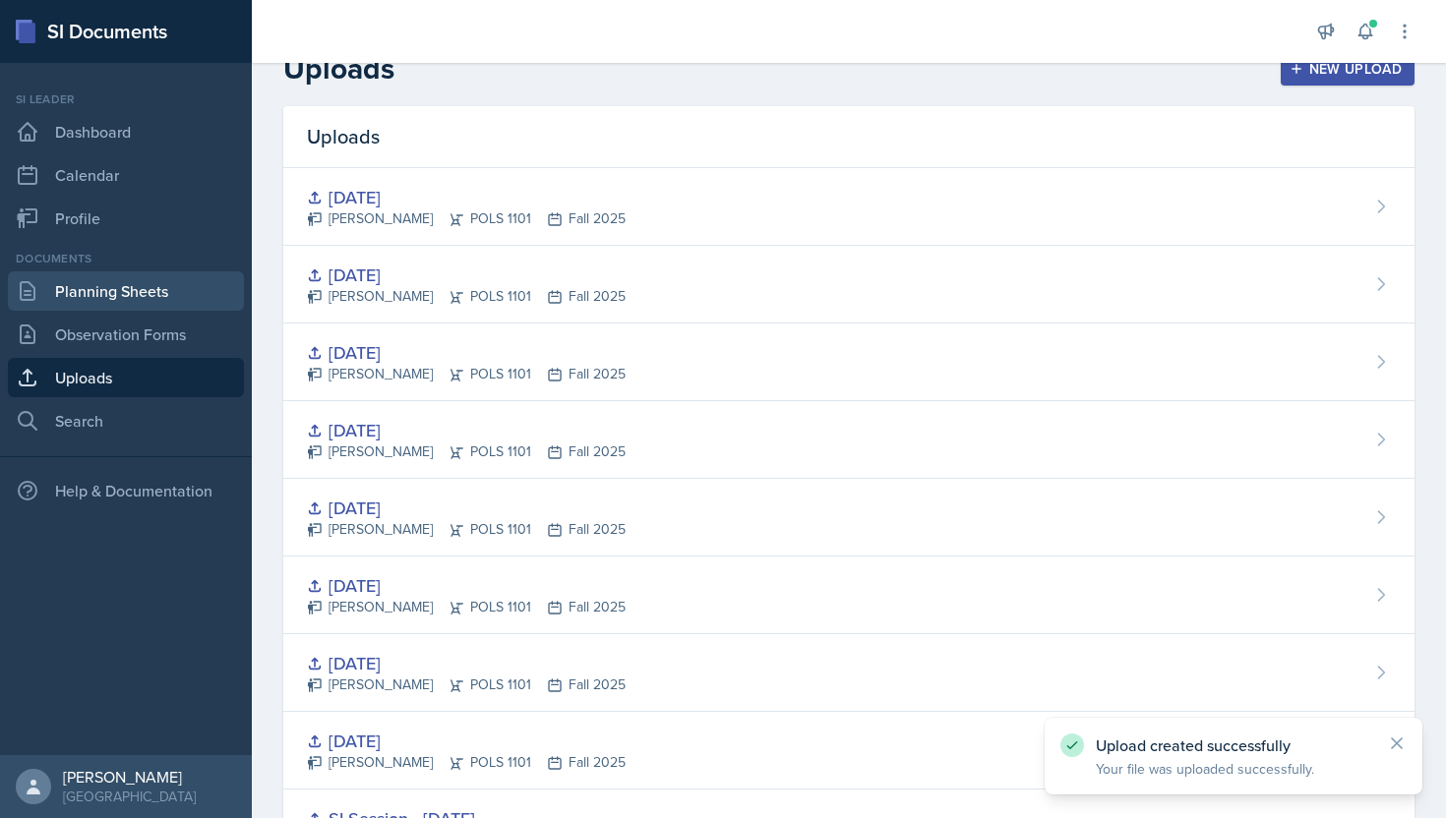
click at [218, 279] on link "Planning Sheets" at bounding box center [126, 290] width 236 height 39
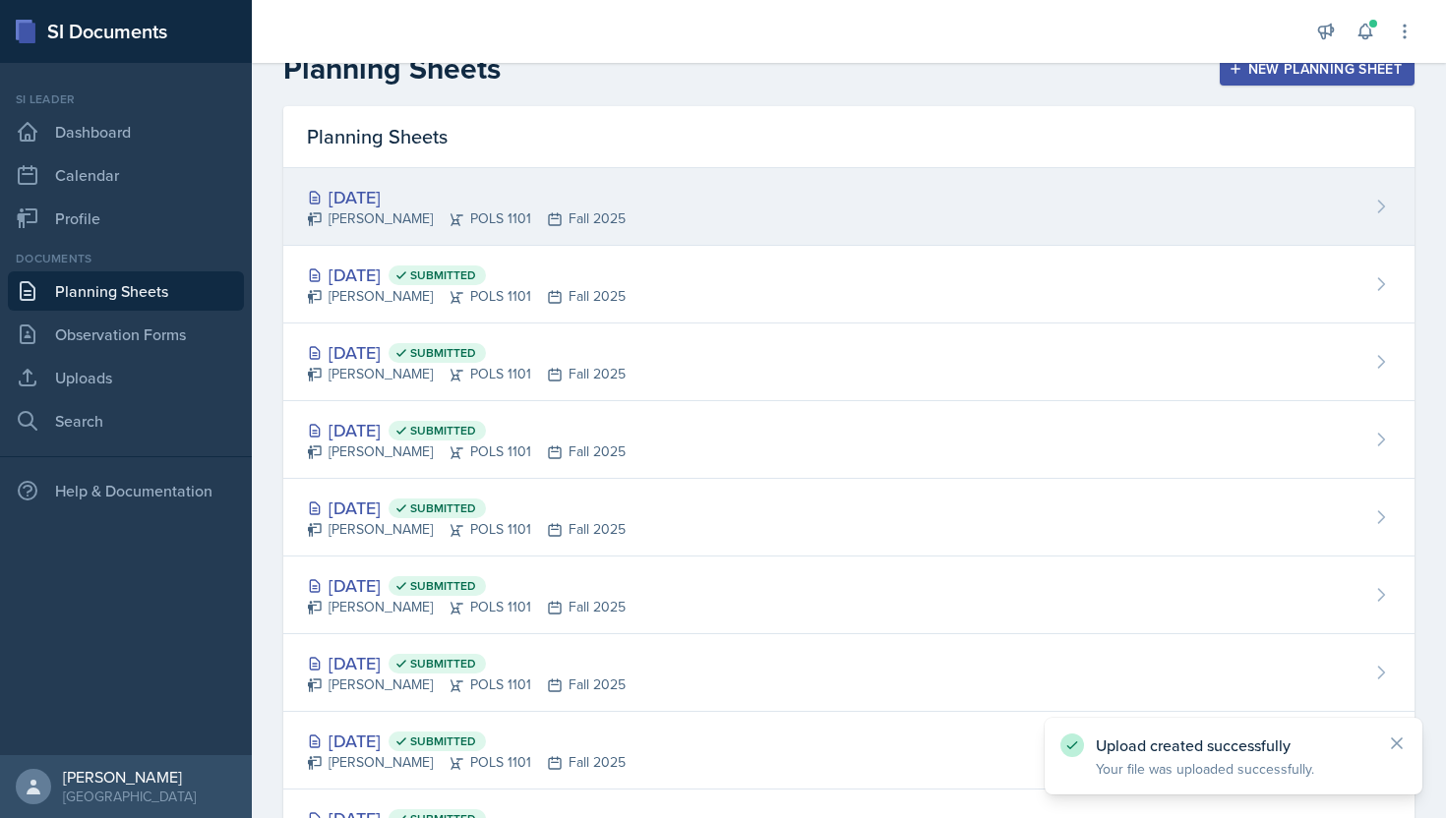
click at [1089, 213] on div "[DATE] [PERSON_NAME] POLS 1101 Fall 2025" at bounding box center [848, 207] width 1131 height 78
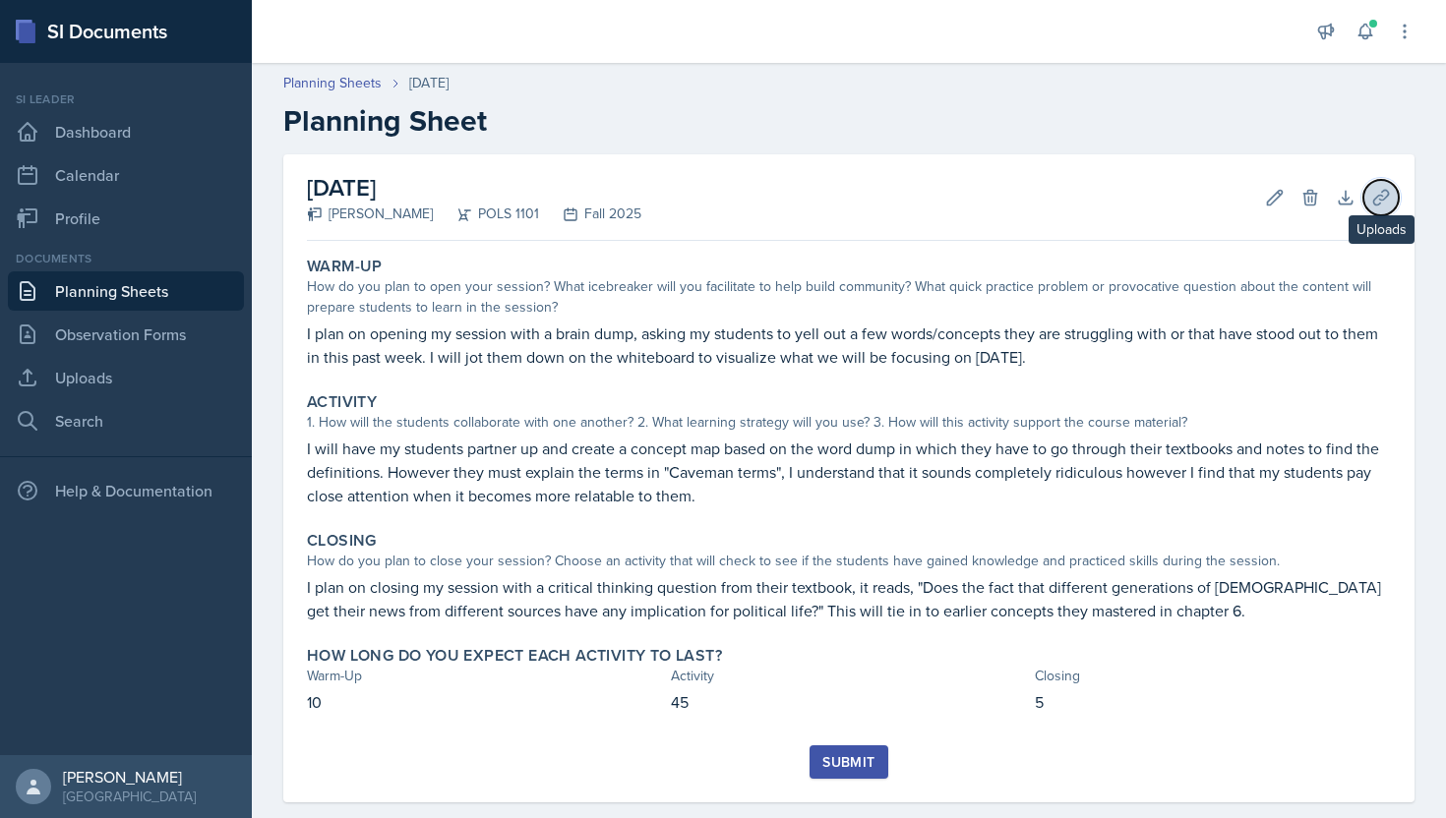
click at [1380, 197] on icon at bounding box center [1381, 198] width 20 height 20
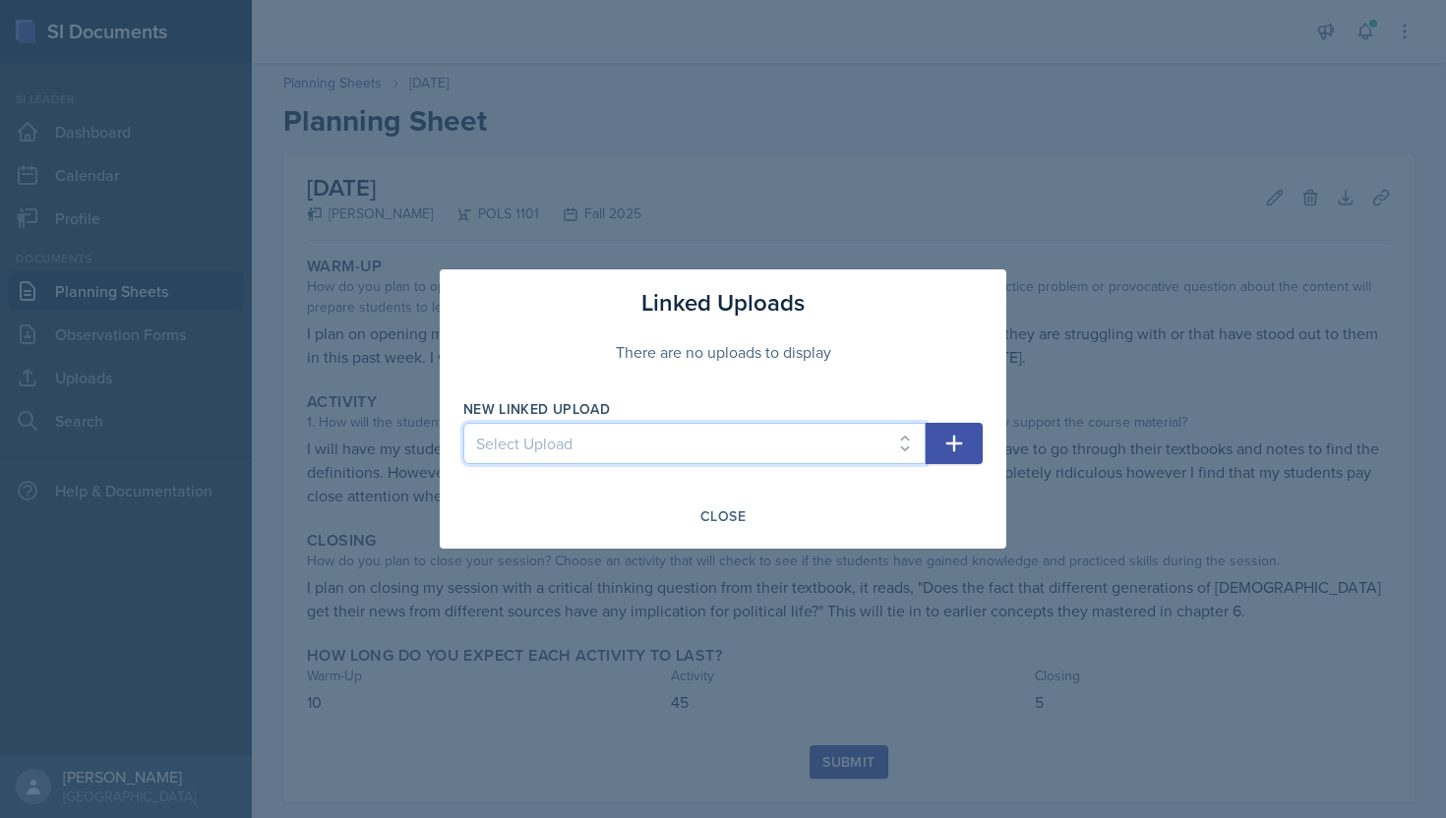
click at [808, 433] on select "Select Upload SI Session - [DATE] SI Session - [DATE] SI Session - [DATE] SI Se…" at bounding box center [694, 443] width 462 height 41
select select "a23572fb-1556-424c-9e9e-7182f8a160cd"
click at [463, 423] on select "Select Upload SI Session - [DATE] SI Session - [DATE] SI Session - [DATE] SI Se…" at bounding box center [694, 443] width 462 height 41
click at [940, 440] on button "button" at bounding box center [953, 443] width 57 height 41
select select
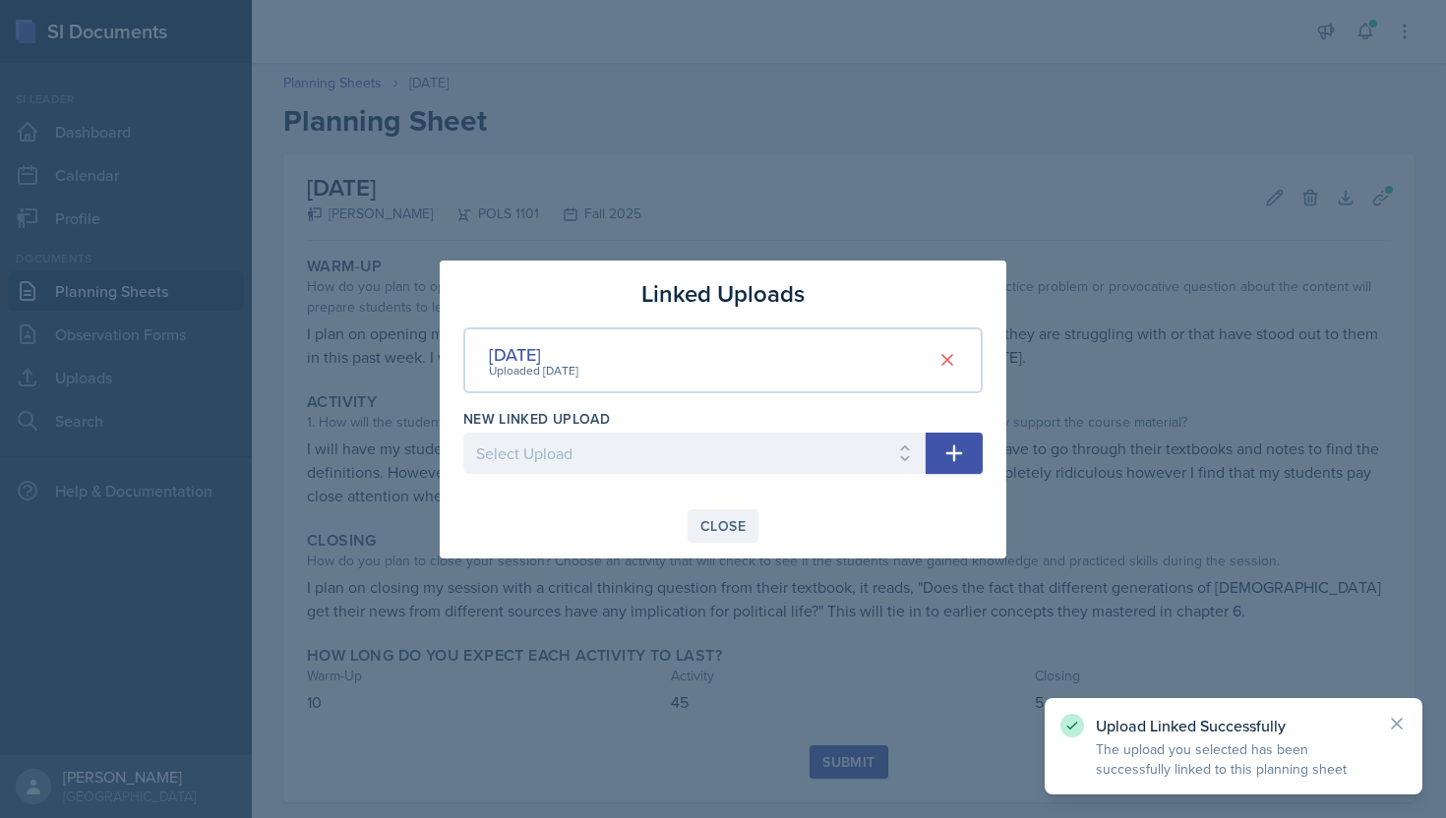
click at [734, 533] on div "Close" at bounding box center [722, 526] width 45 height 16
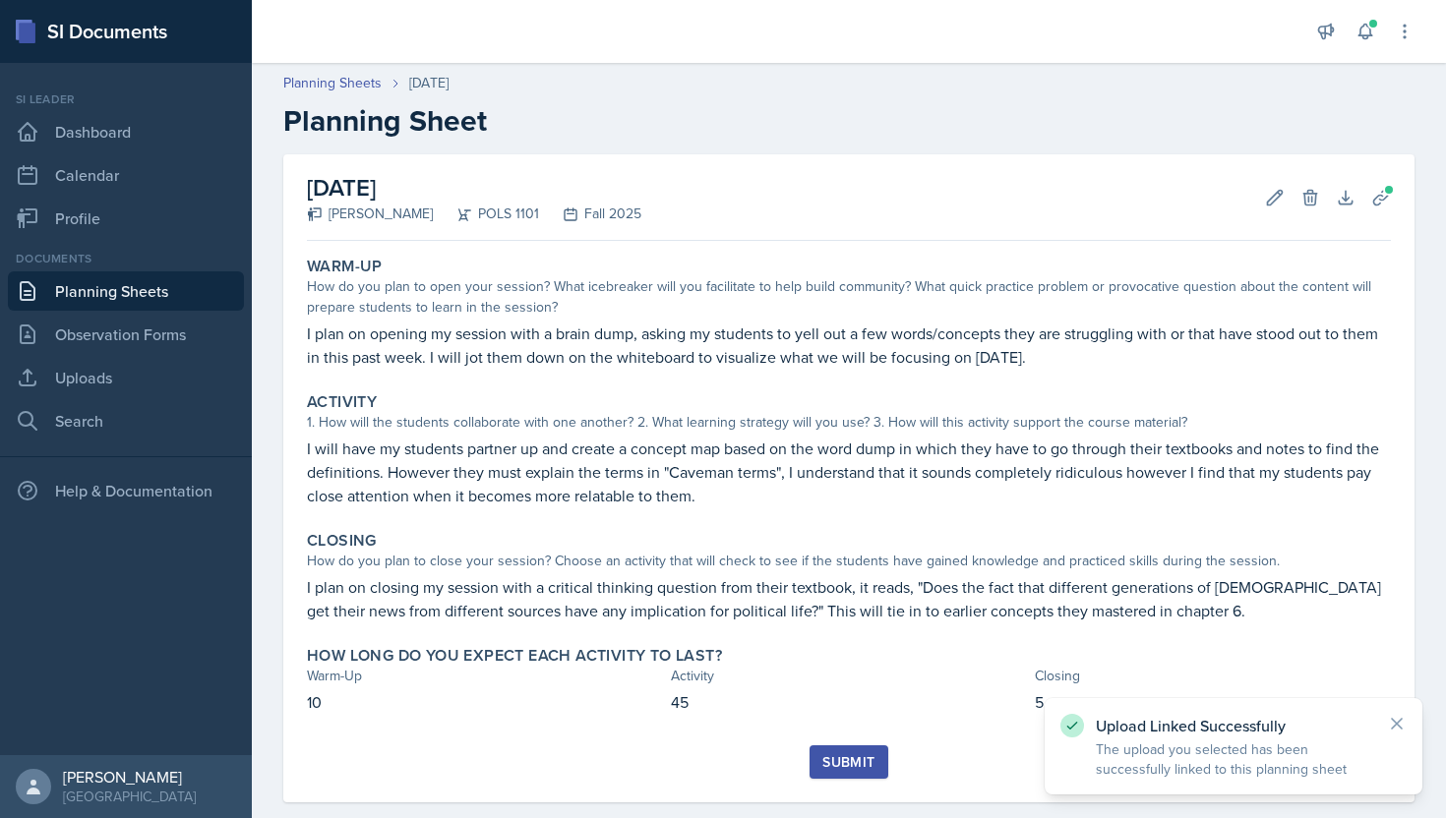
click at [845, 761] on div "Submit" at bounding box center [848, 762] width 52 height 16
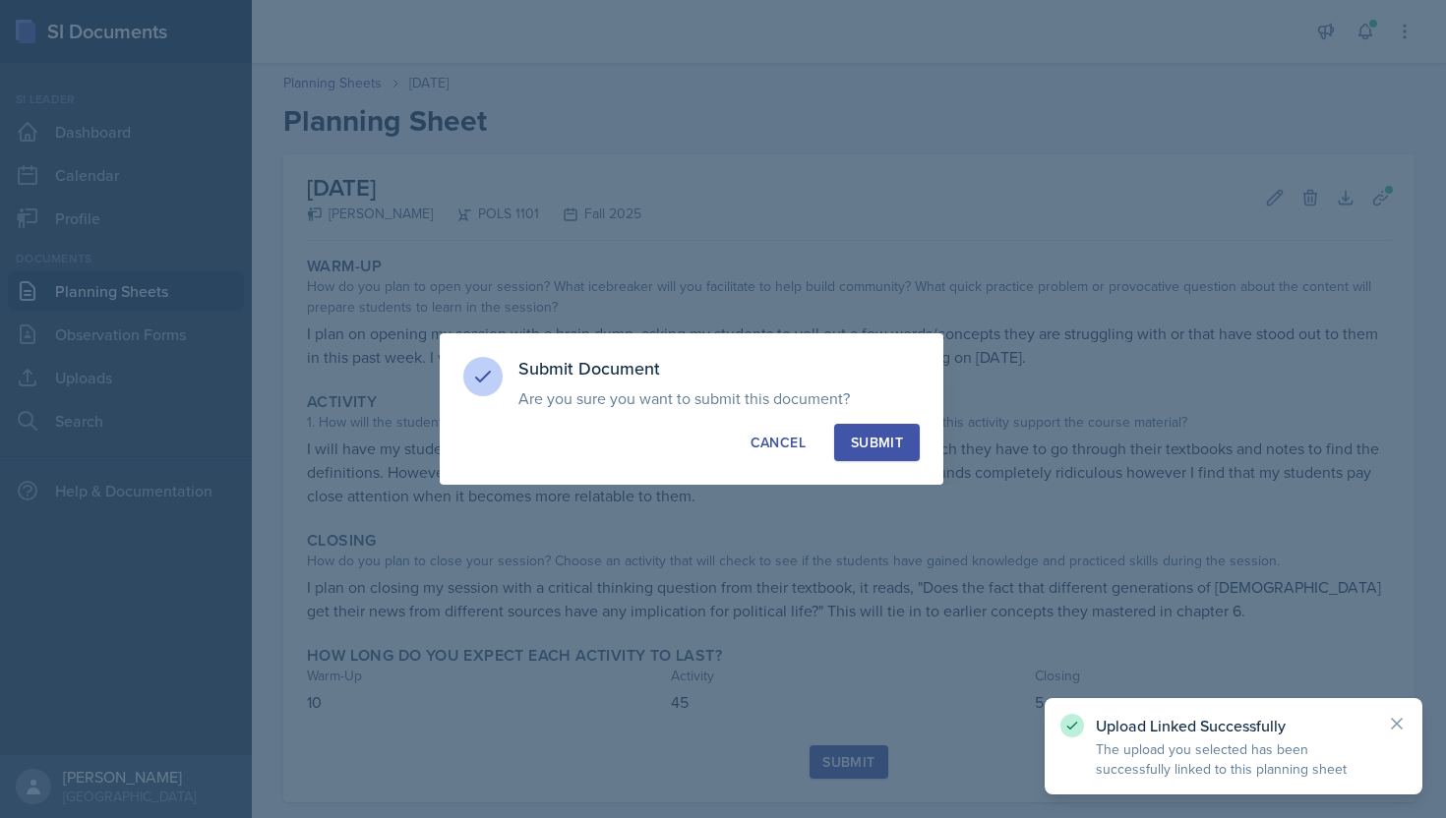
click at [875, 430] on button "Submit" at bounding box center [877, 442] width 86 height 37
